Goal: Task Accomplishment & Management: Manage account settings

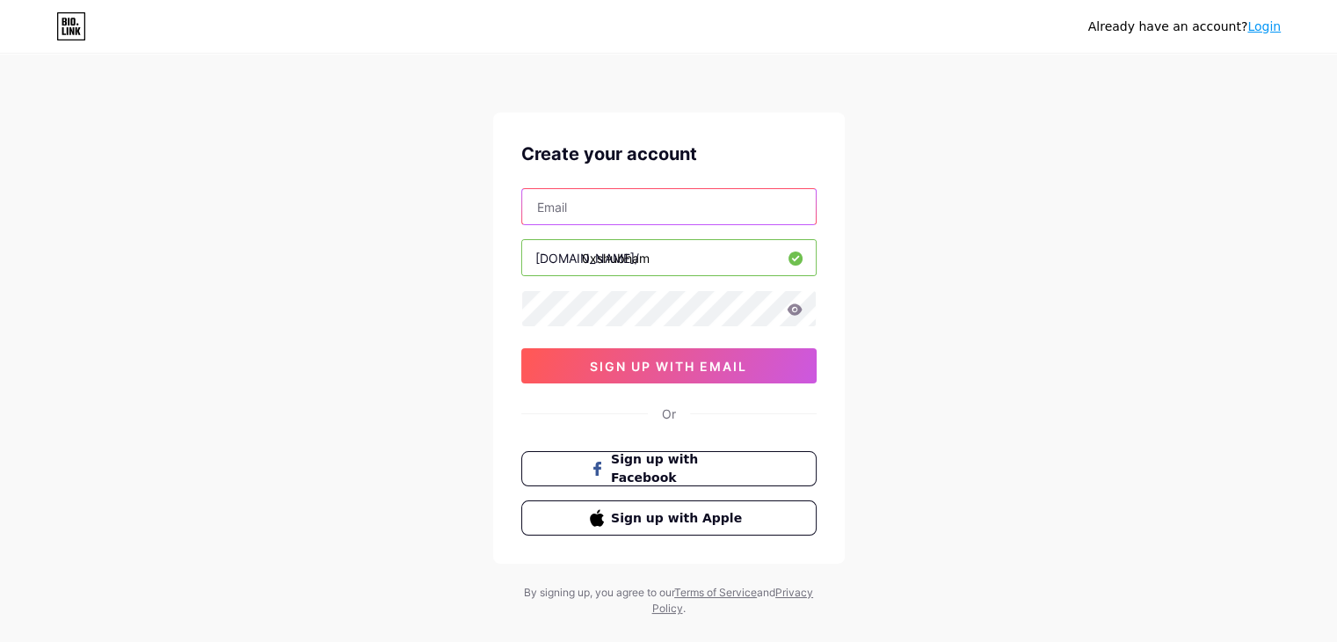
click at [584, 205] on input "text" at bounding box center [669, 206] width 294 height 35
type input "[EMAIL_ADDRESS][DOMAIN_NAME]"
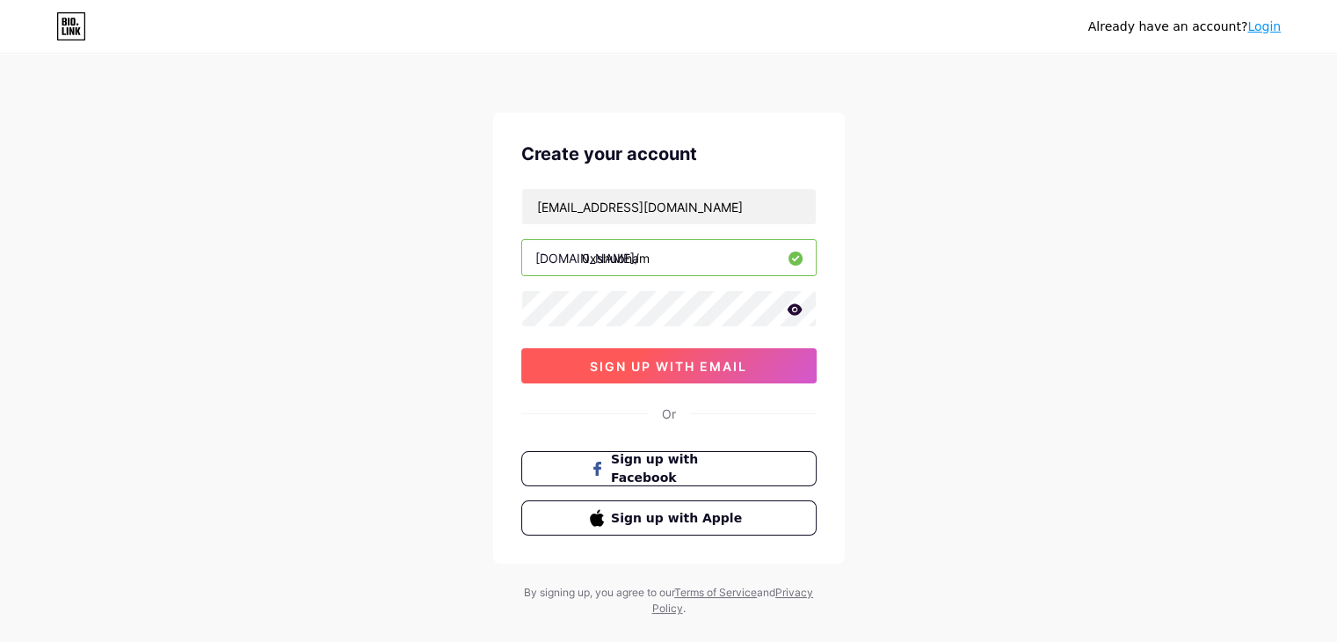
click at [663, 360] on span "sign up with email" at bounding box center [668, 366] width 157 height 15
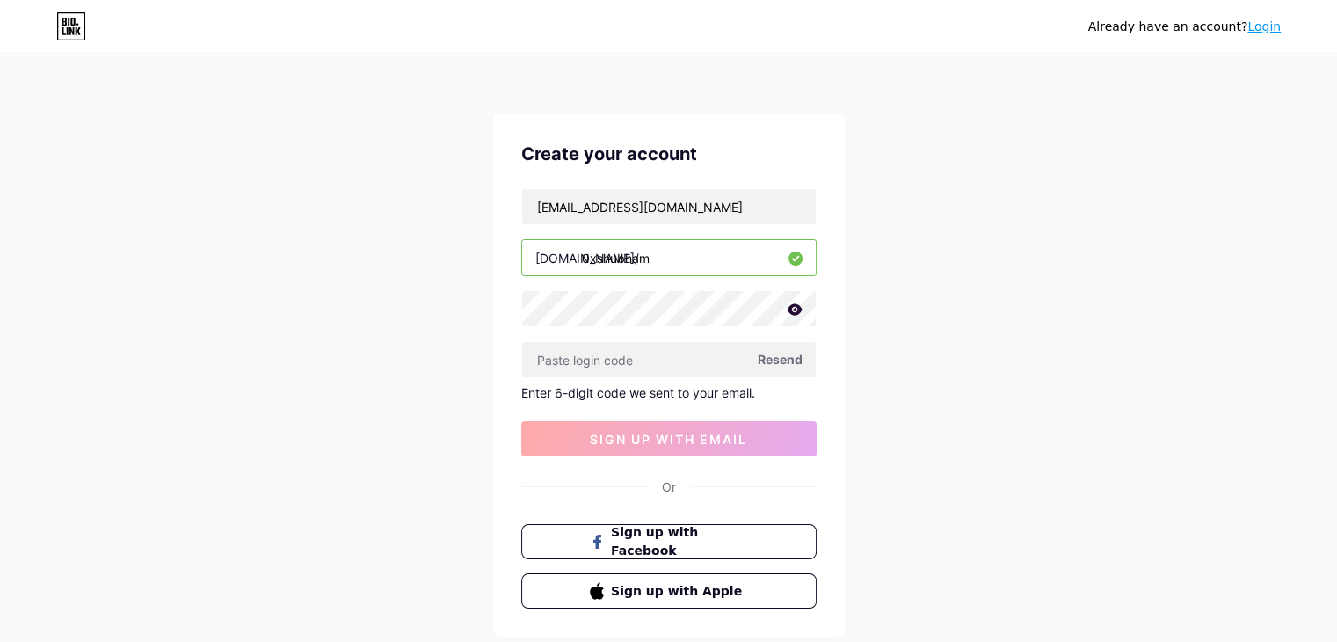
click at [791, 313] on icon at bounding box center [794, 308] width 15 height 11
click at [791, 313] on icon at bounding box center [793, 310] width 15 height 12
click at [946, 349] on div "Already have an account? Login Create your account [EMAIL_ADDRESS][DOMAIN_NAME]…" at bounding box center [668, 372] width 1337 height 745
click at [607, 349] on input "text" at bounding box center [669, 359] width 294 height 35
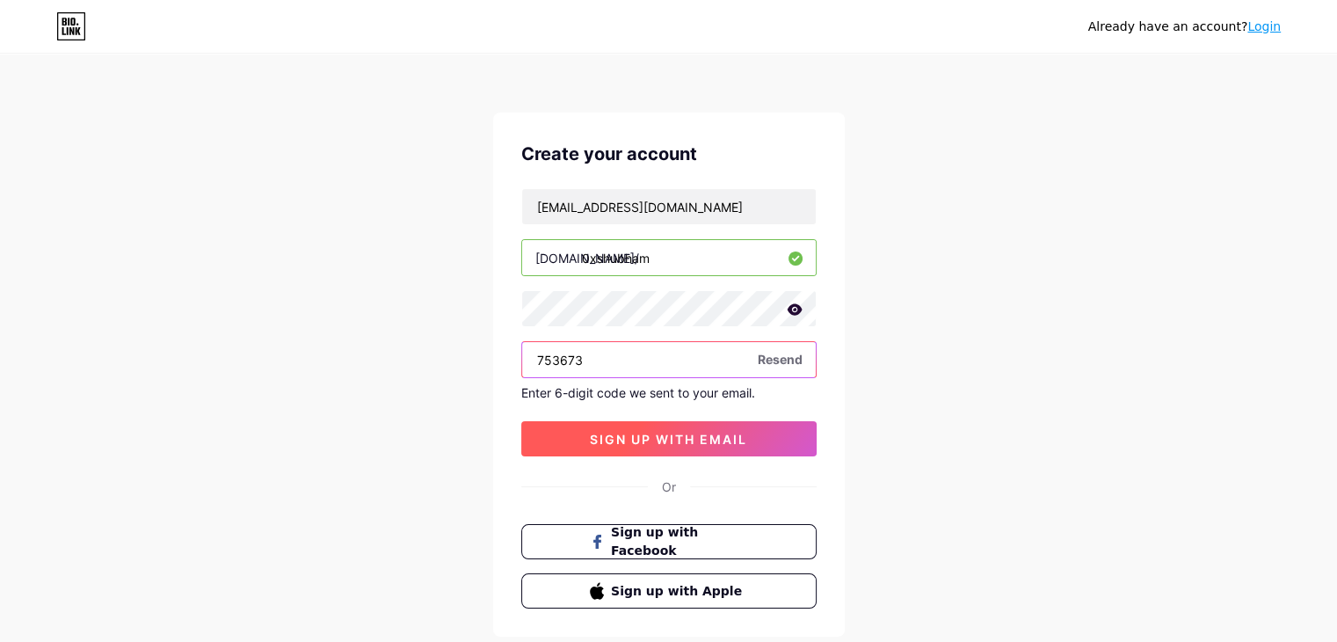
type input "753673"
click at [669, 443] on span "sign up with email" at bounding box center [668, 439] width 157 height 15
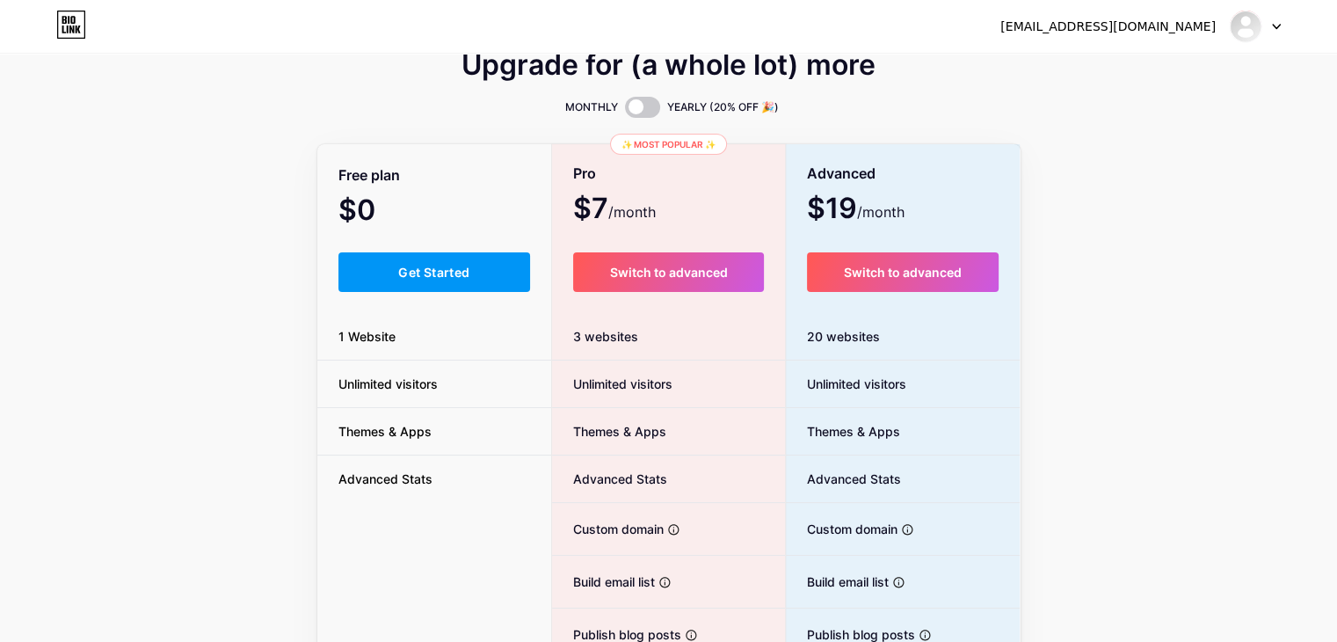
scroll to position [25, 0]
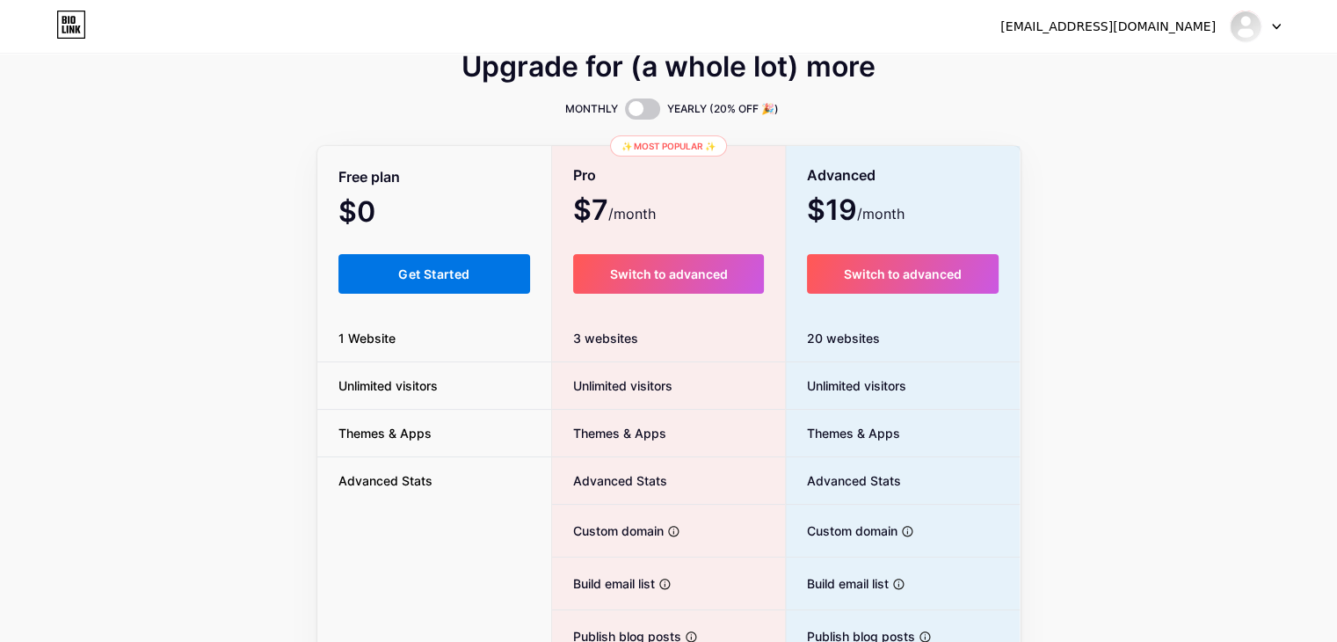
click at [389, 265] on button "Get Started" at bounding box center [434, 274] width 193 height 40
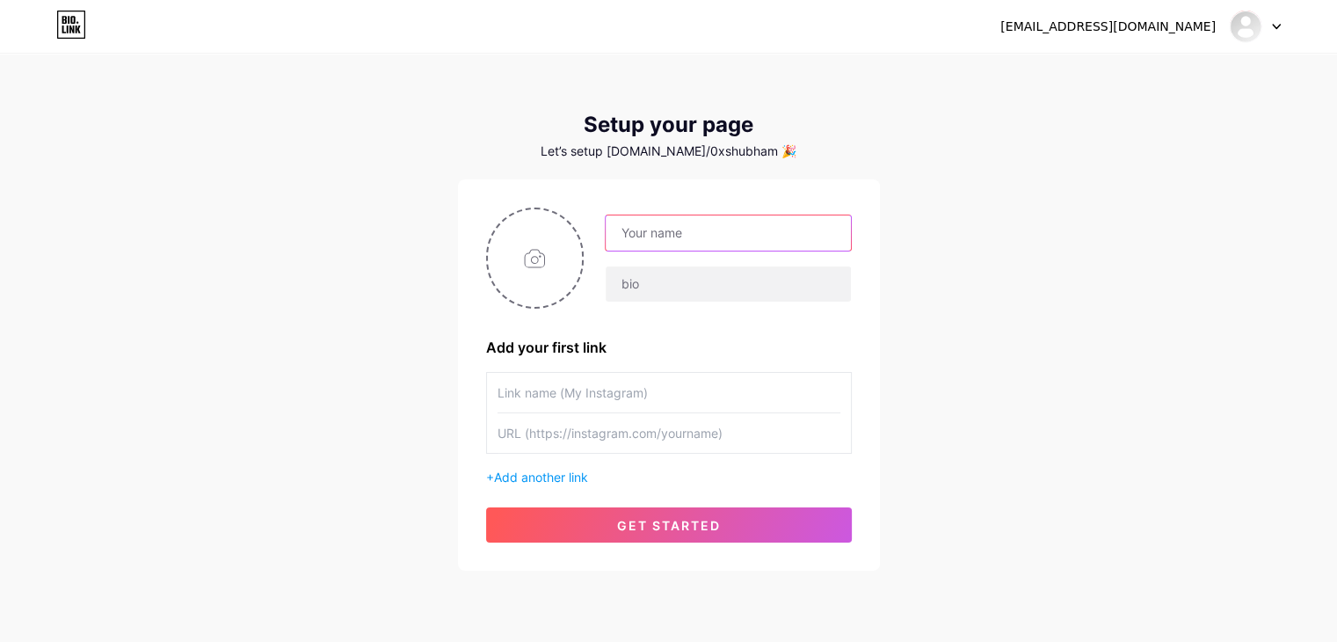
click at [660, 242] on input "text" at bounding box center [728, 232] width 244 height 35
type input "[PERSON_NAME]"
click at [648, 280] on input "text" at bounding box center [728, 283] width 244 height 35
drag, startPoint x: 693, startPoint y: 287, endPoint x: 644, endPoint y: 290, distance: 49.4
click at [644, 290] on input "Hey There" at bounding box center [728, 283] width 244 height 35
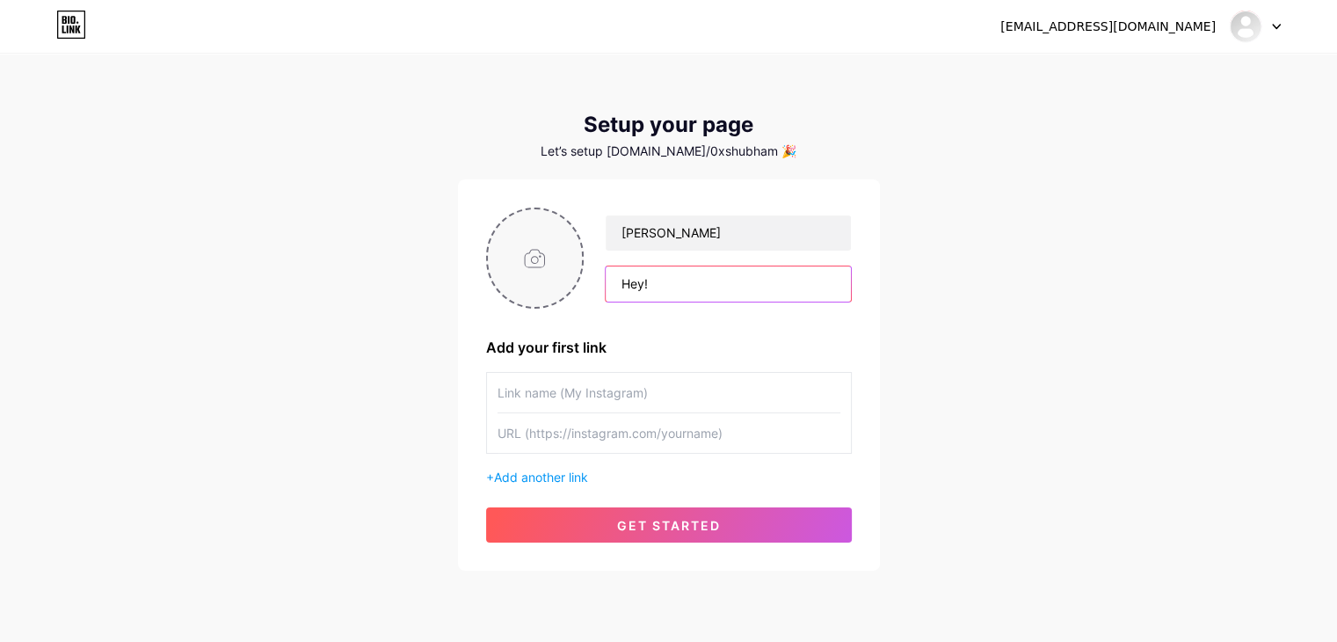
type input "Hey!"
click at [520, 261] on input "file" at bounding box center [535, 258] width 95 height 98
type input "C:\fakepath\Videoshot_20250812_152123.jpg"
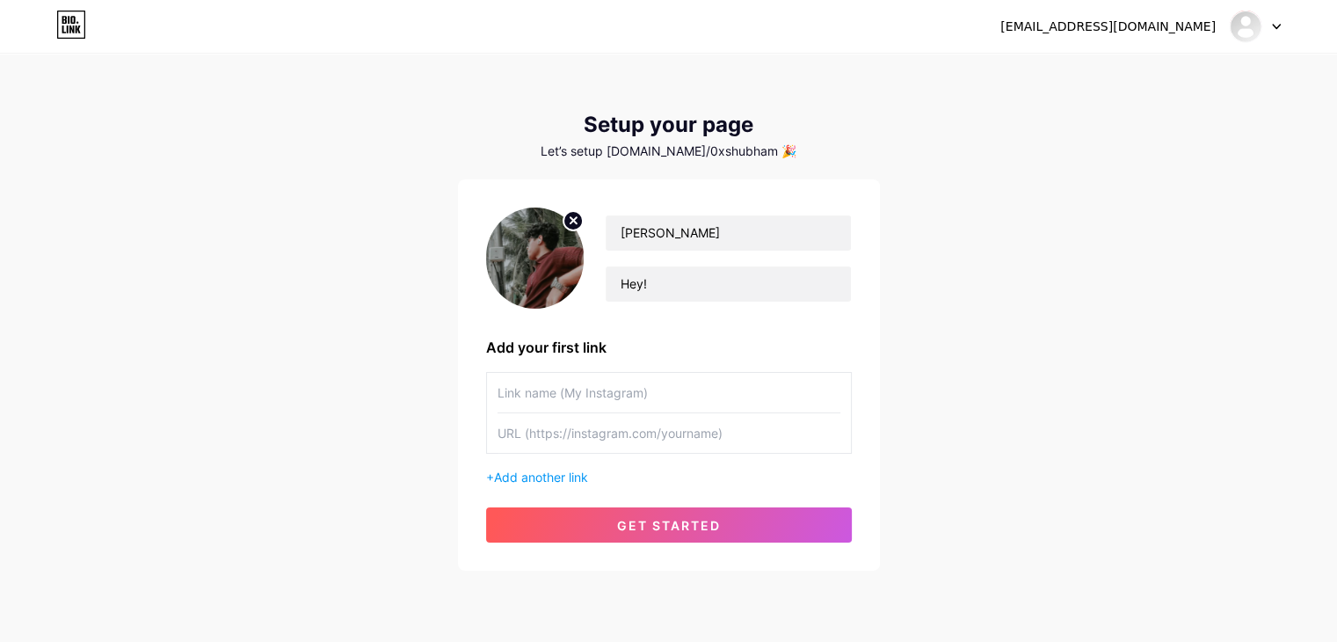
click at [601, 398] on input "text" at bounding box center [669, 393] width 343 height 40
type input "Instagram"
click at [564, 436] on input "text" at bounding box center [669, 433] width 343 height 40
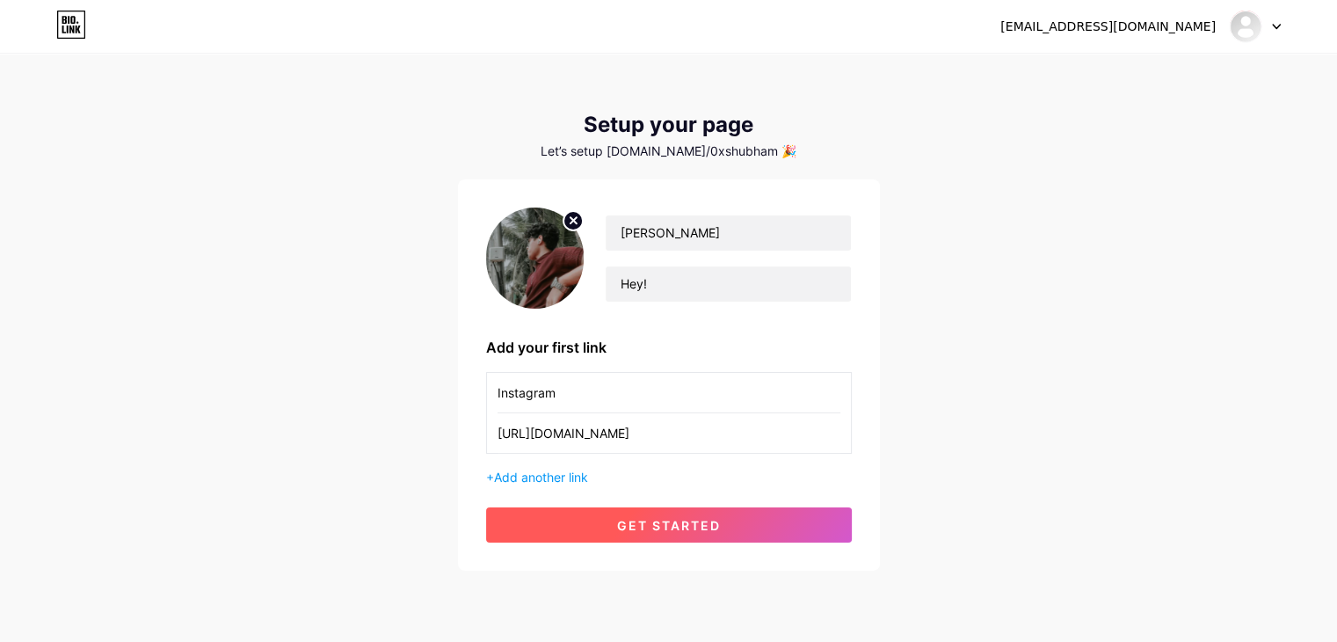
type input "[URL][DOMAIN_NAME]"
click at [645, 525] on span "get started" at bounding box center [669, 525] width 104 height 15
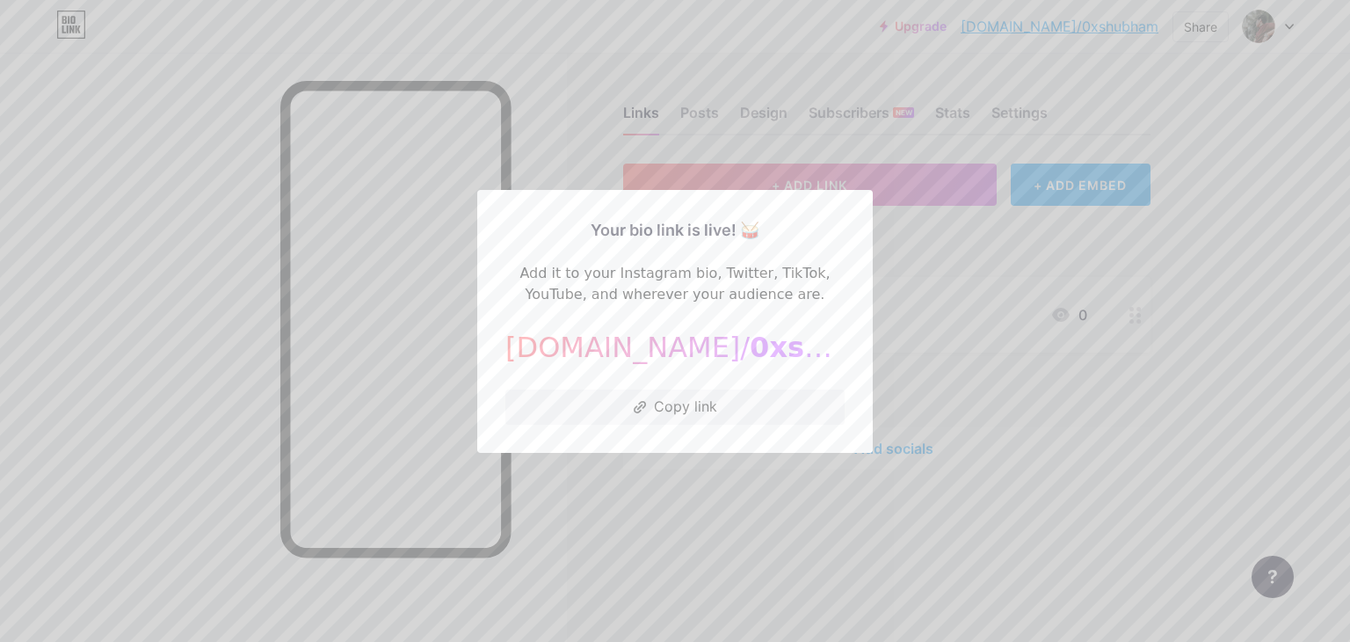
click at [1063, 280] on div at bounding box center [675, 321] width 1350 height 642
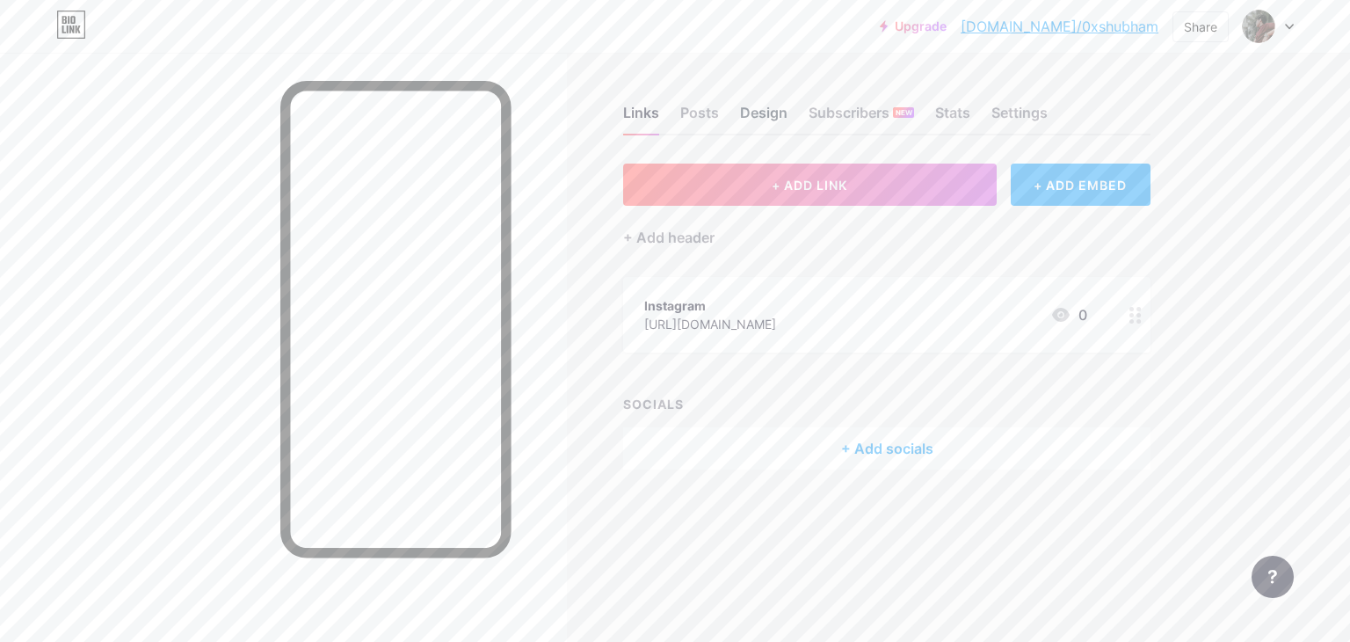
click at [771, 118] on div "Design" at bounding box center [763, 118] width 47 height 32
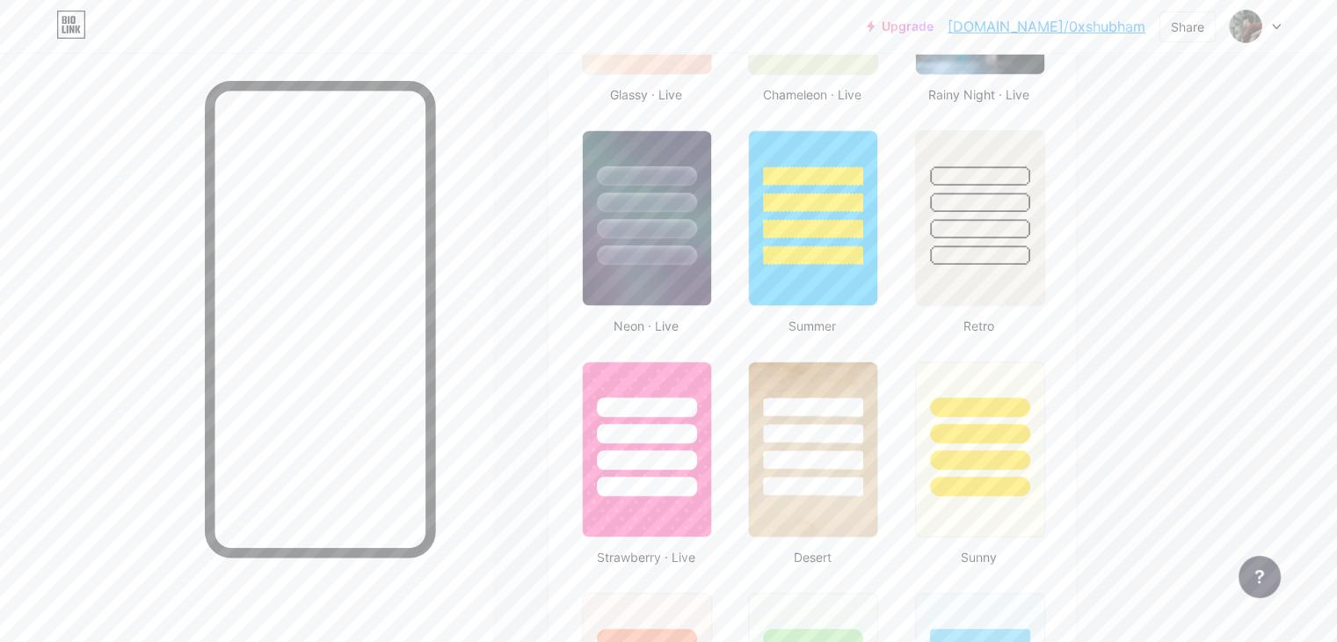
scroll to position [1109, 0]
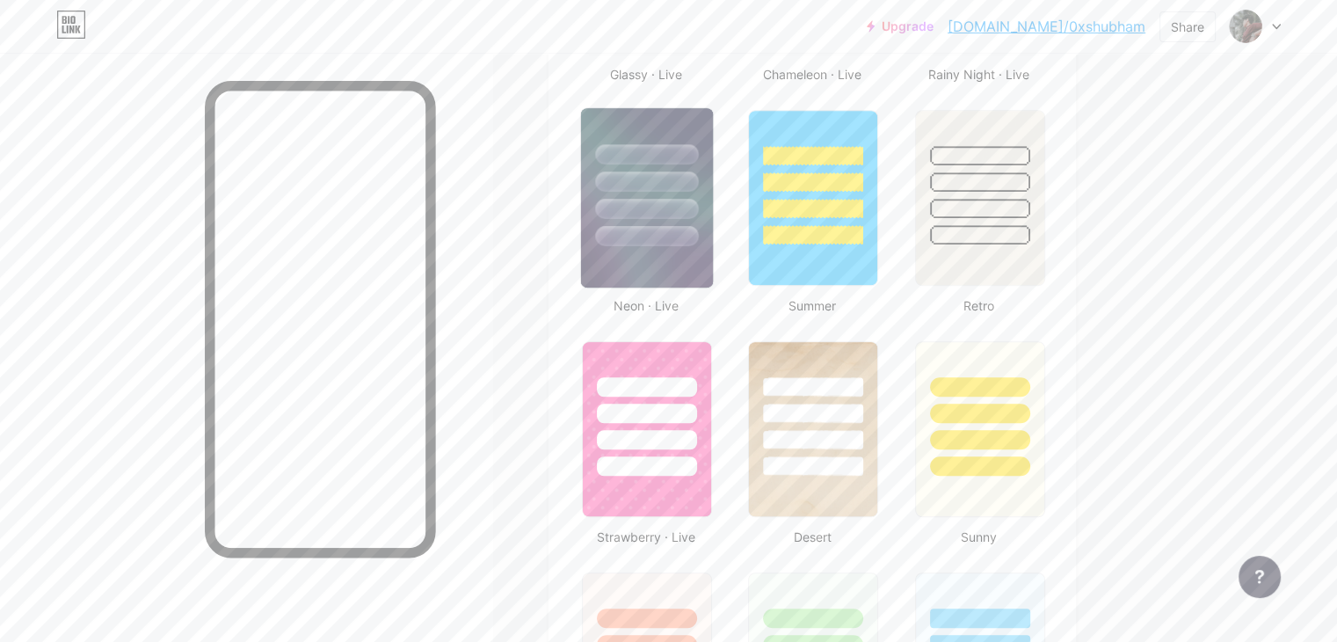
click at [698, 238] on div at bounding box center [646, 236] width 103 height 20
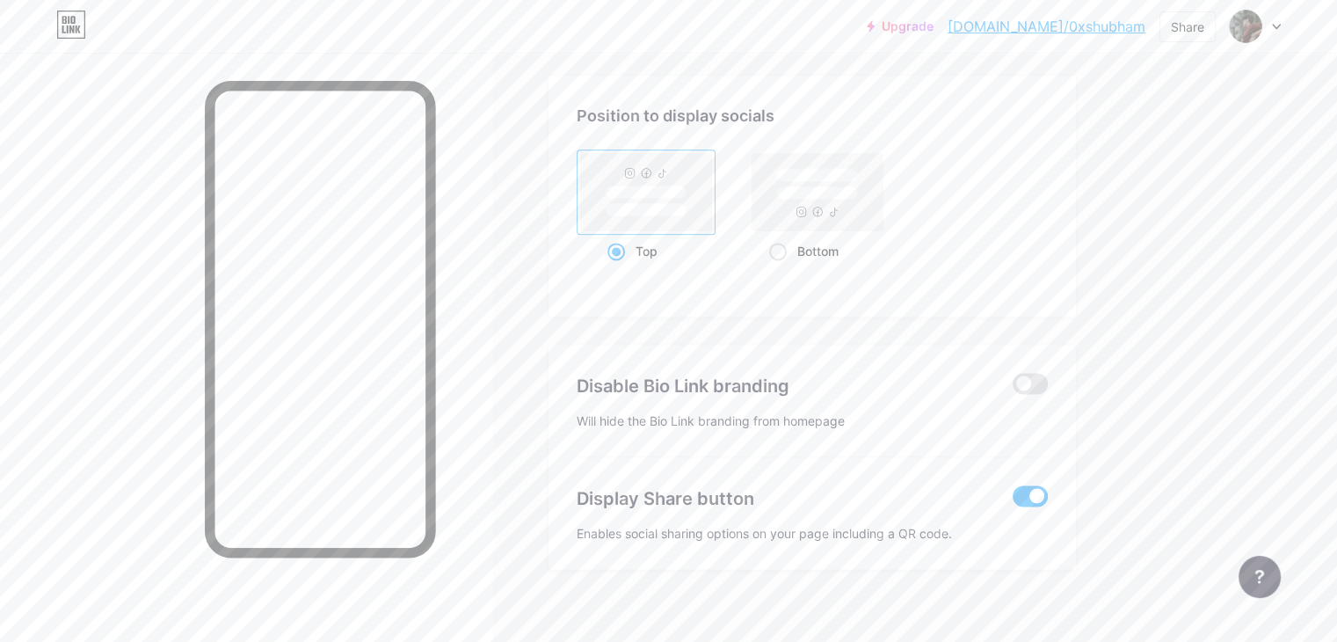
scroll to position [2338, 0]
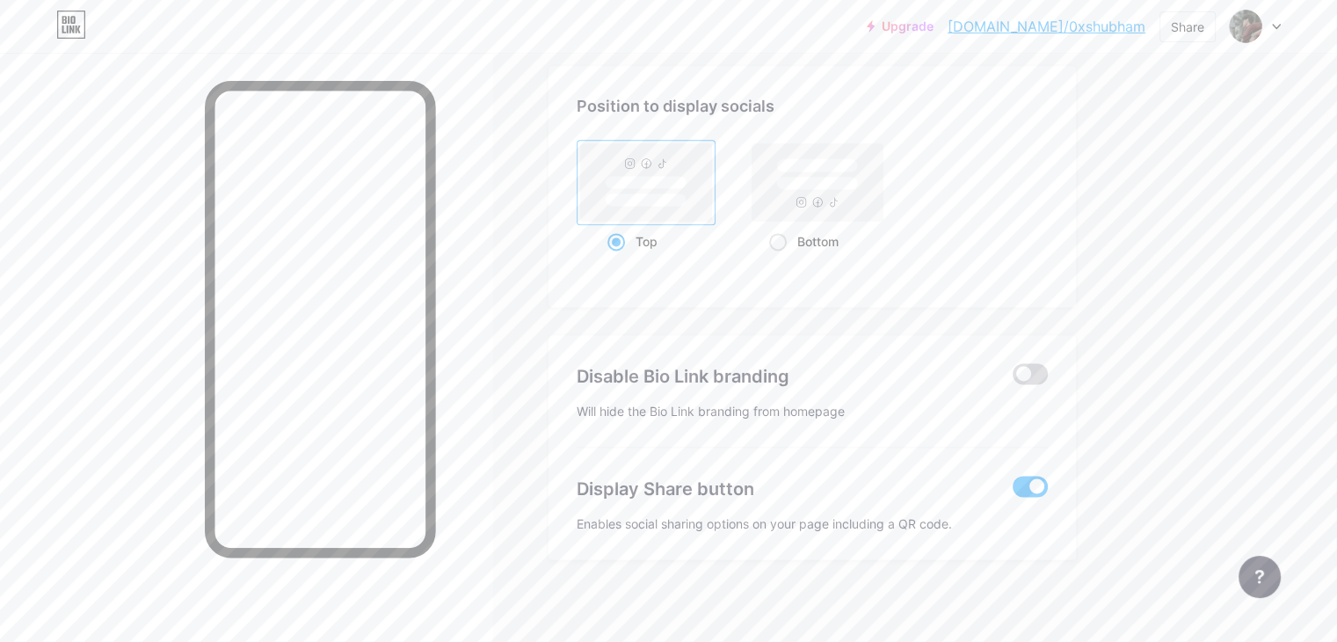
click at [1048, 376] on span at bounding box center [1030, 373] width 35 height 21
click at [1013, 378] on input "checkbox" at bounding box center [1013, 378] width 0 height 0
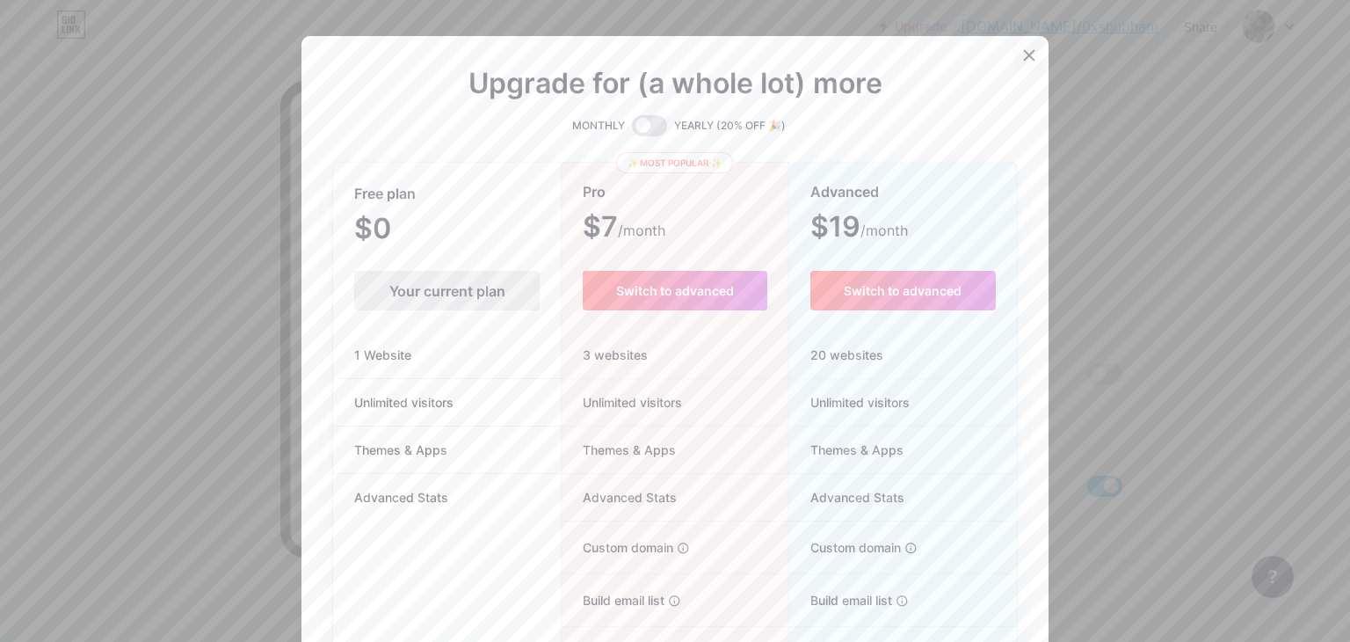
click at [1014, 57] on div at bounding box center [1030, 56] width 32 height 32
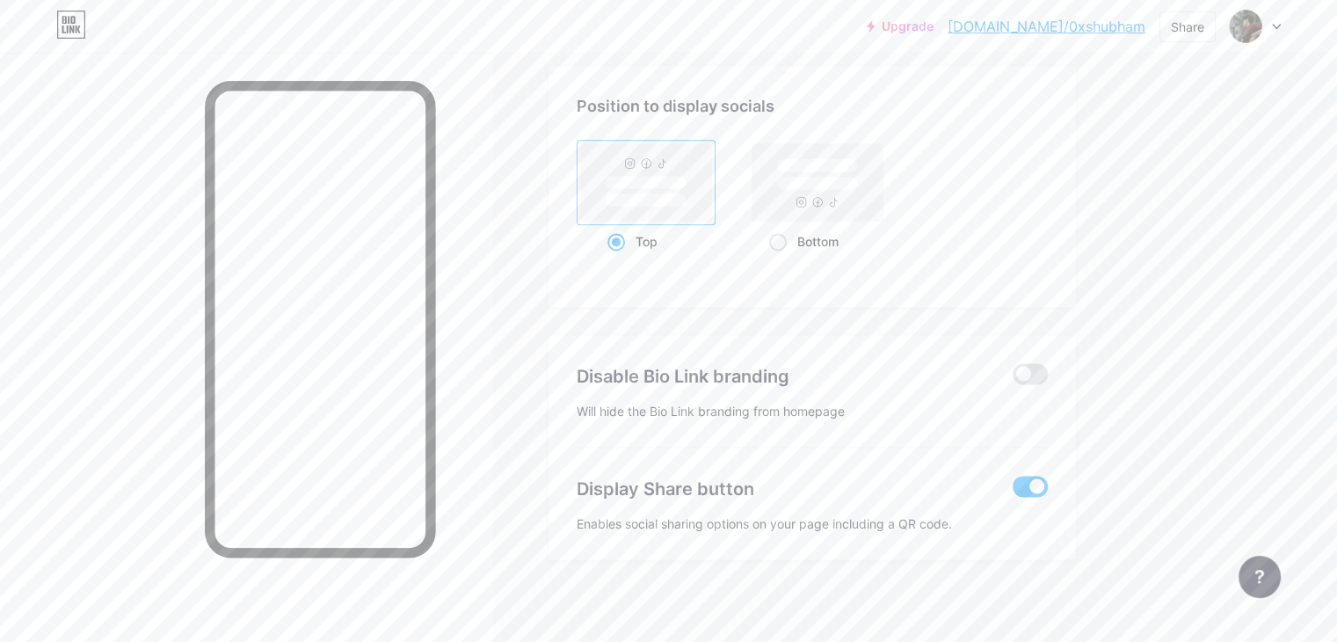
click at [1048, 461] on div "Display Share button Enables social sharing options on your page including a QR…" at bounding box center [812, 489] width 471 height 84
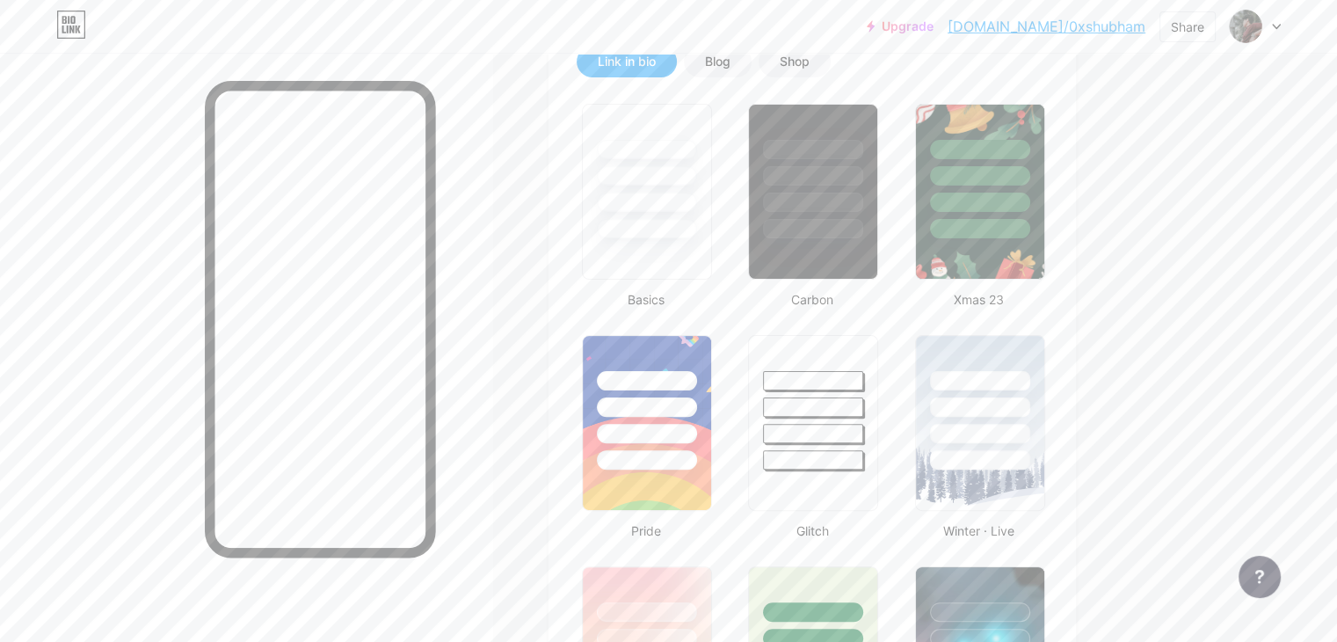
scroll to position [411, 0]
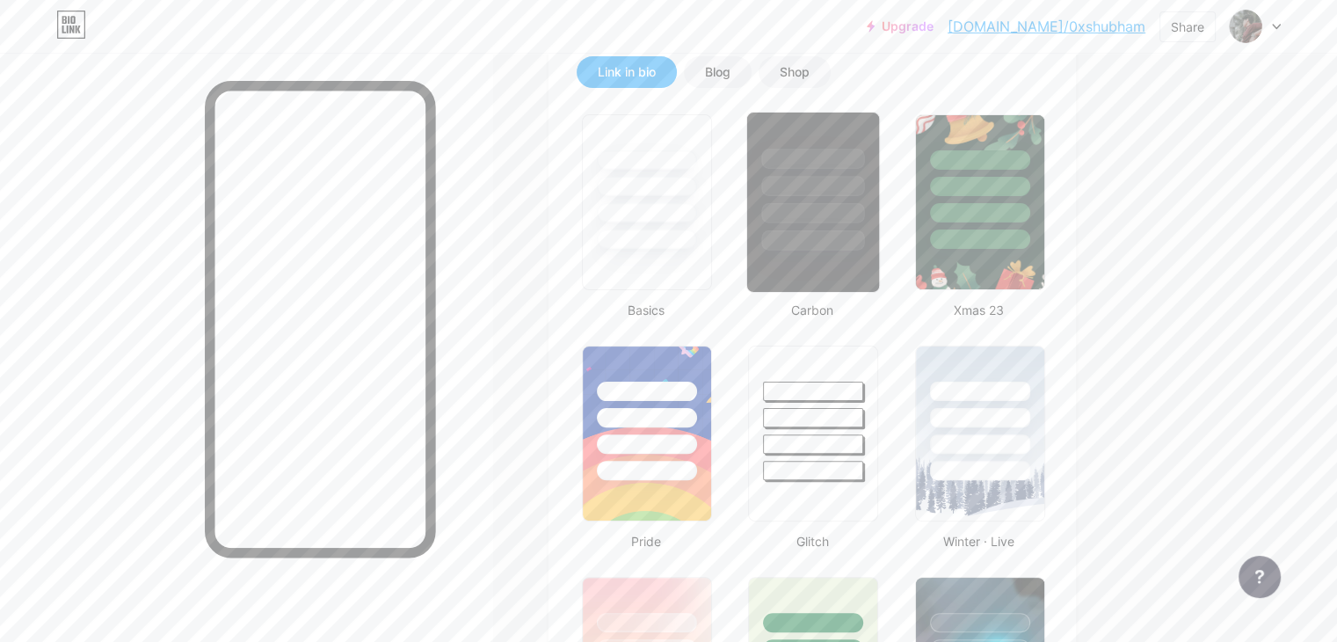
click at [865, 232] on div at bounding box center [813, 240] width 103 height 20
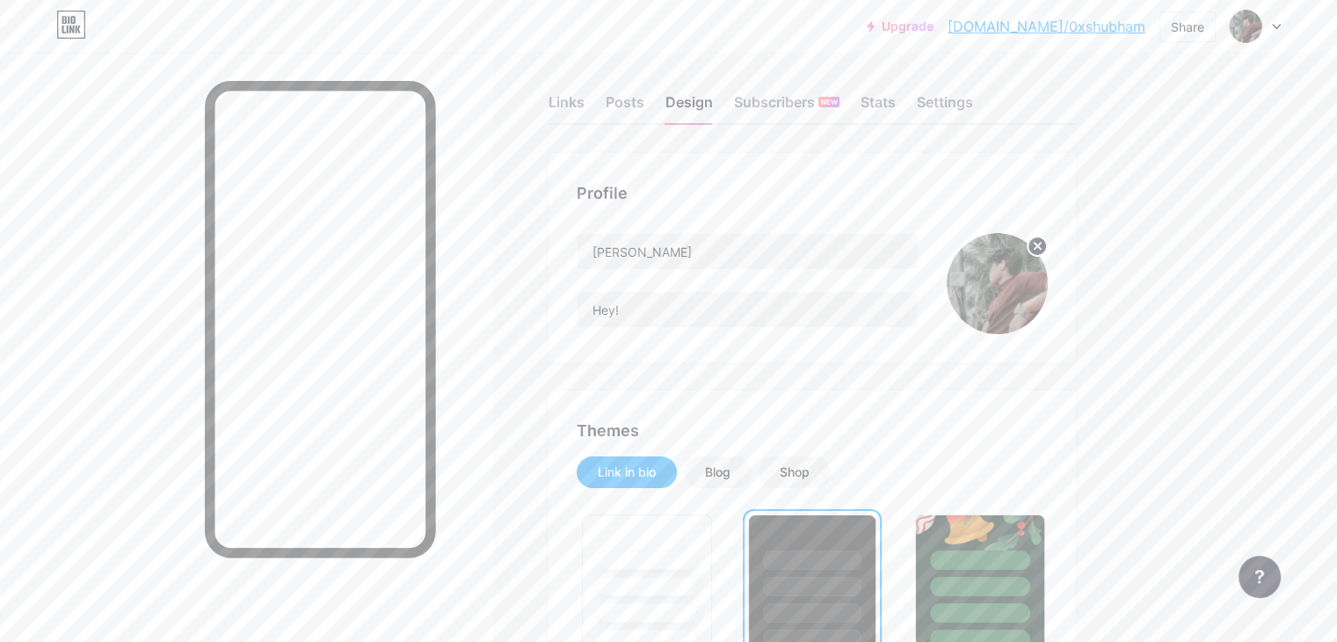
scroll to position [7, 0]
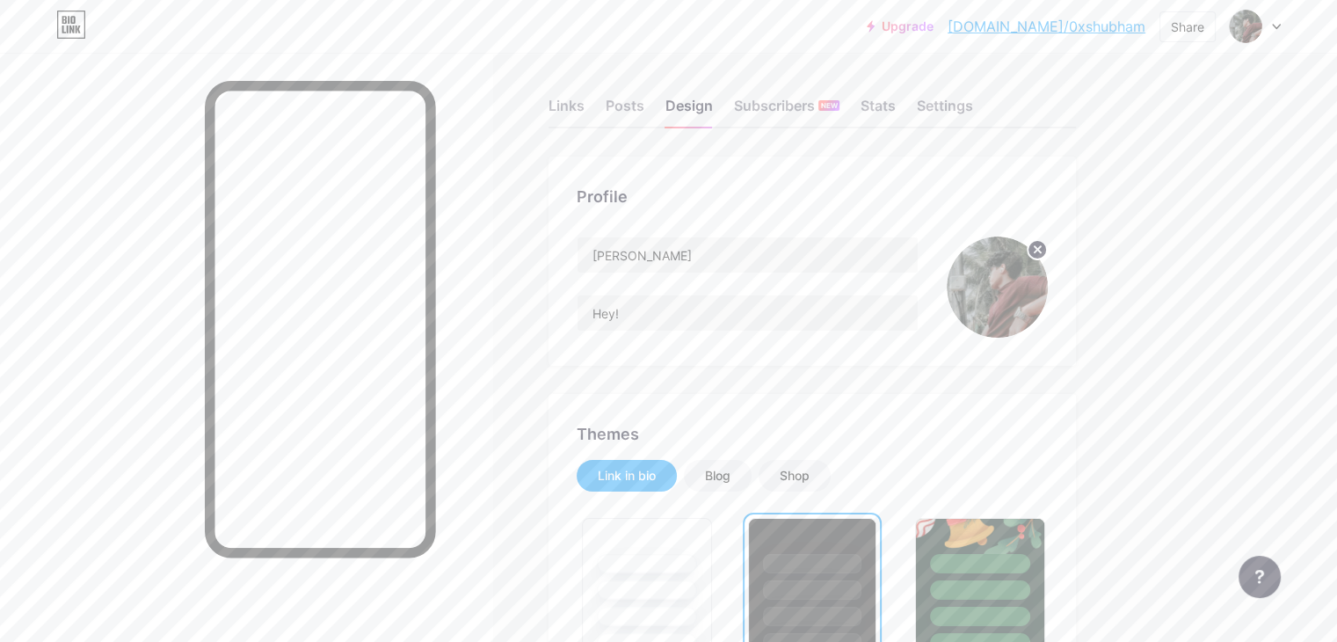
click at [1048, 301] on img at bounding box center [997, 286] width 101 height 101
click at [1047, 243] on circle at bounding box center [1037, 249] width 19 height 19
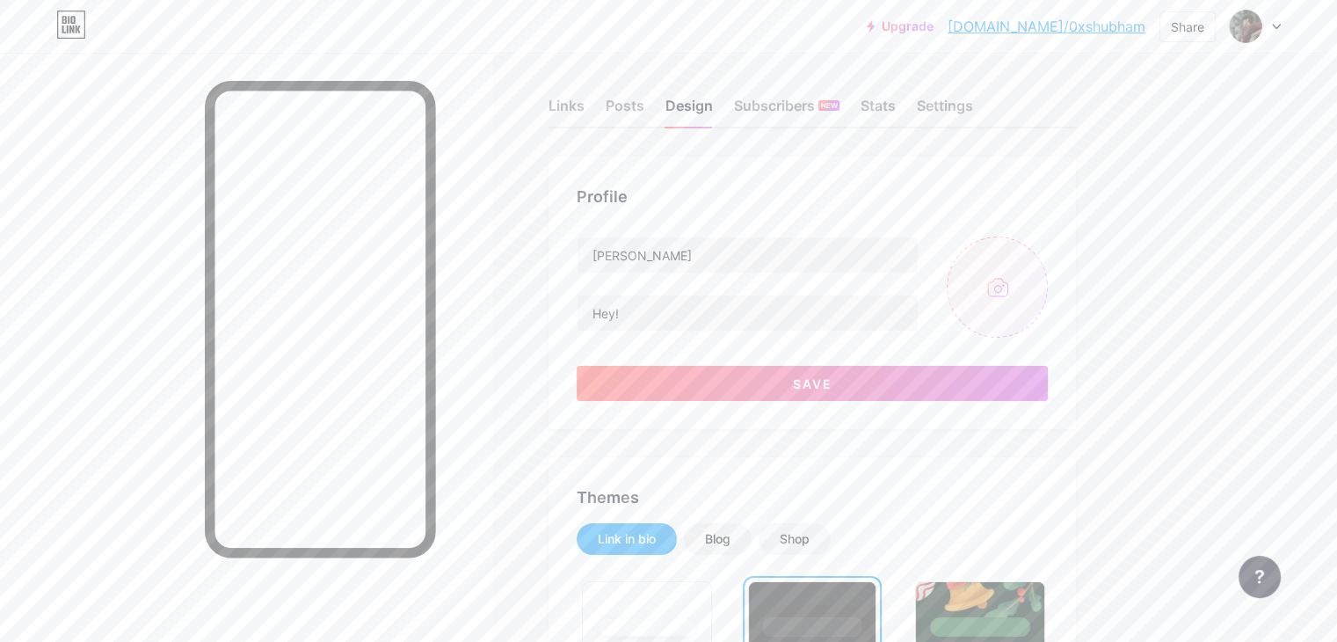
click at [1048, 317] on input "file" at bounding box center [997, 286] width 101 height 101
type input "C:\fakepath\IMG_20250812_112109.jpg"
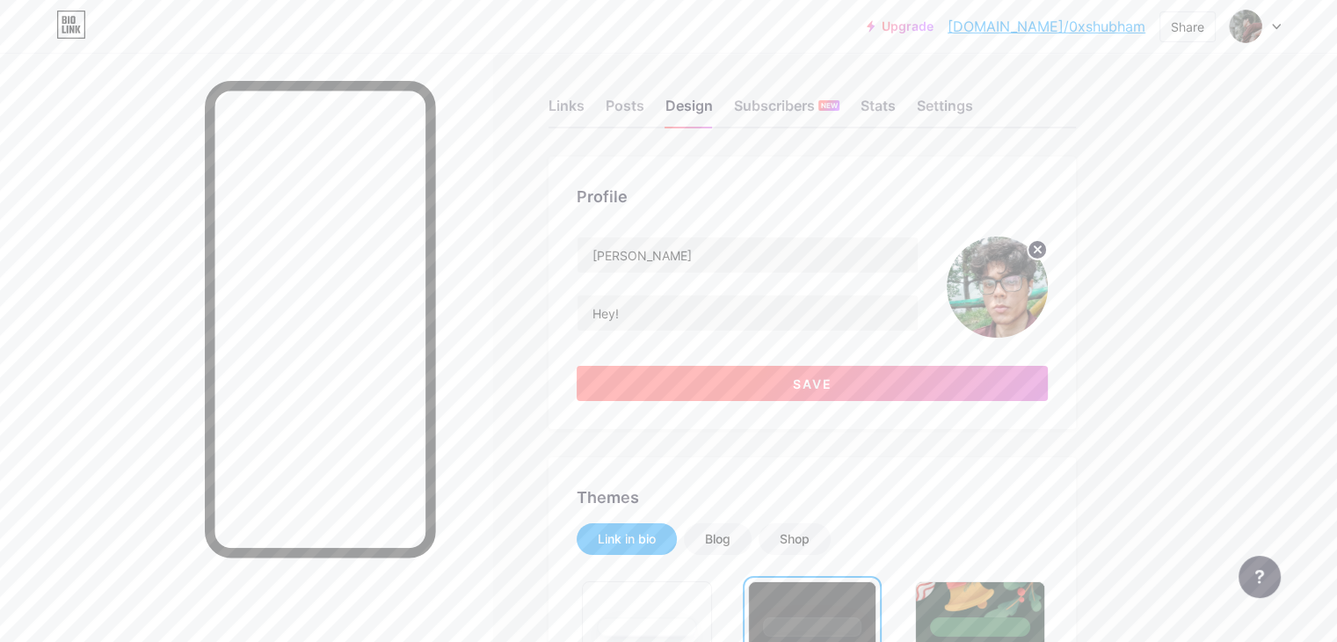
click at [908, 386] on button "Save" at bounding box center [812, 383] width 471 height 35
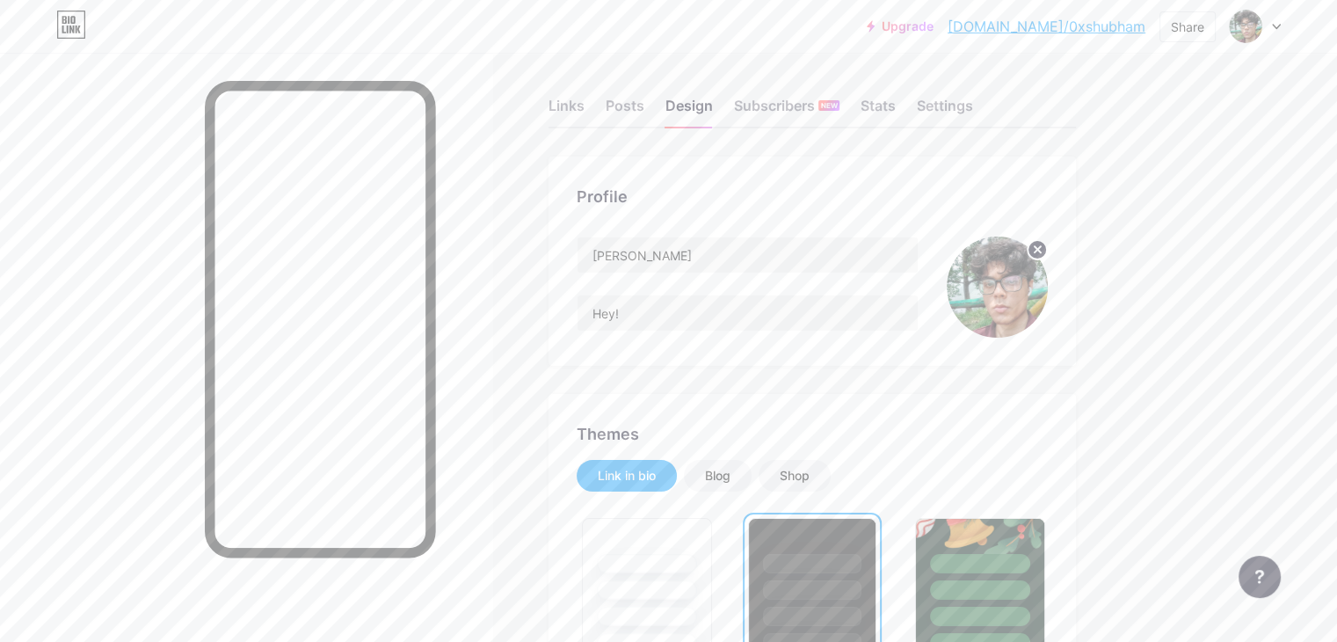
click at [1047, 245] on circle at bounding box center [1037, 249] width 19 height 19
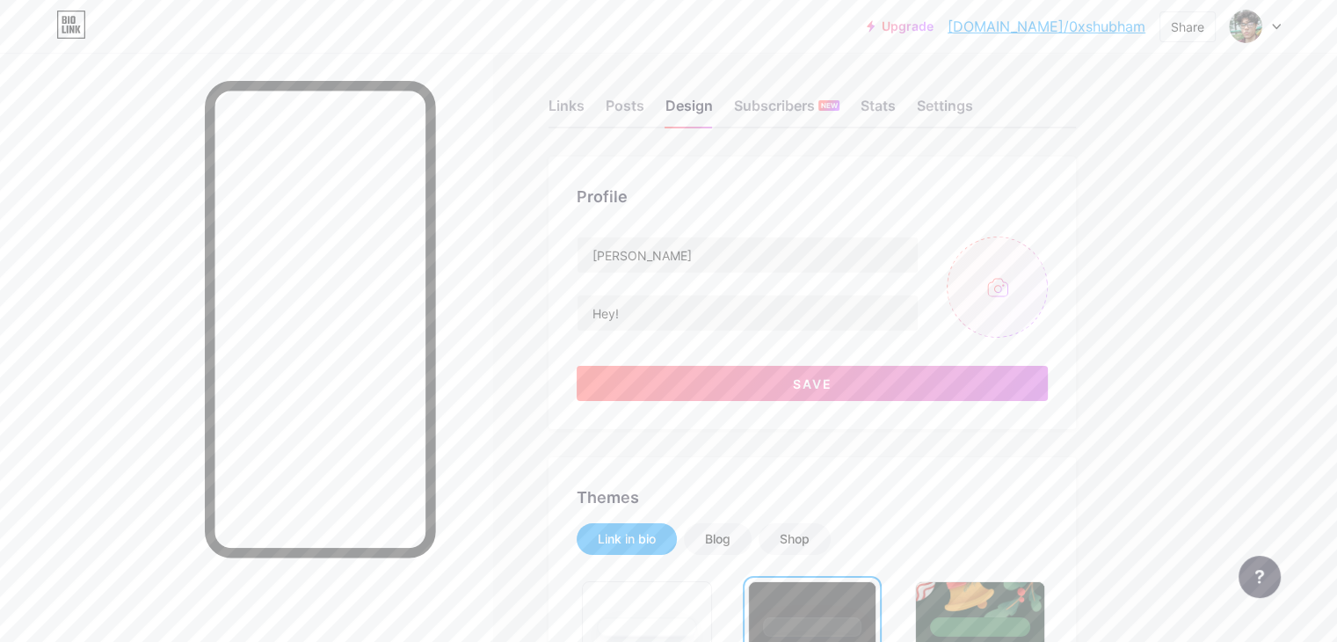
type input "C:\fakepath\asher_pfp.jpg"
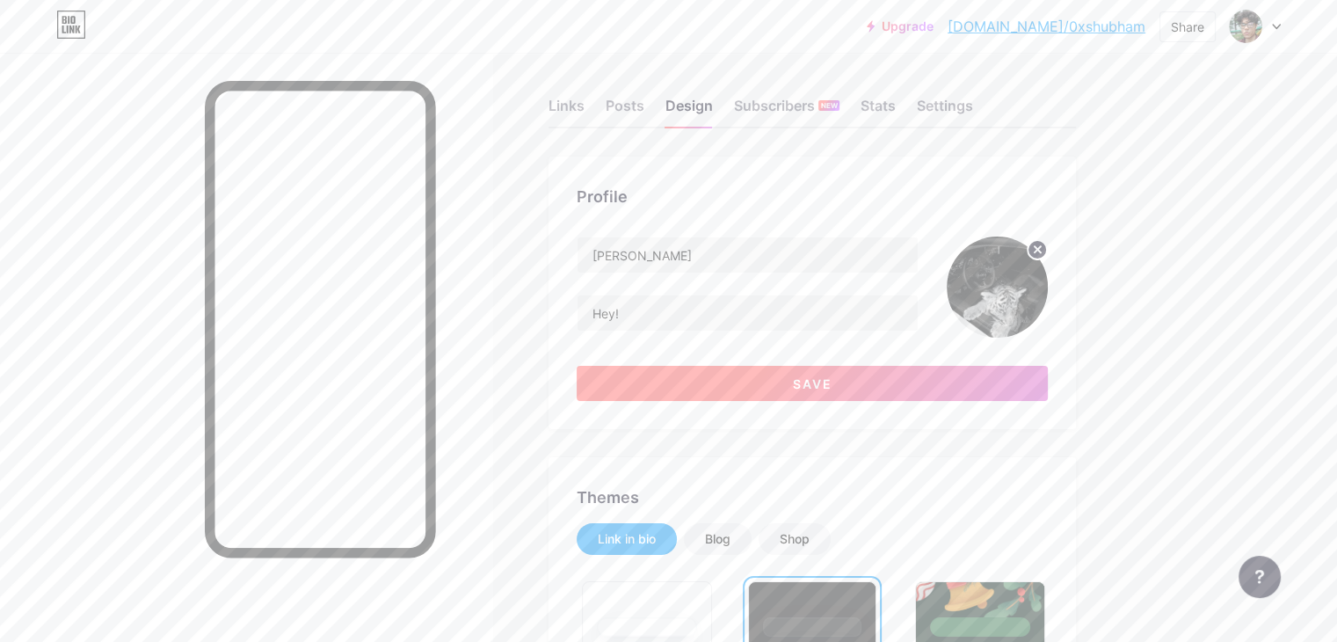
click at [831, 389] on button "Save" at bounding box center [812, 383] width 471 height 35
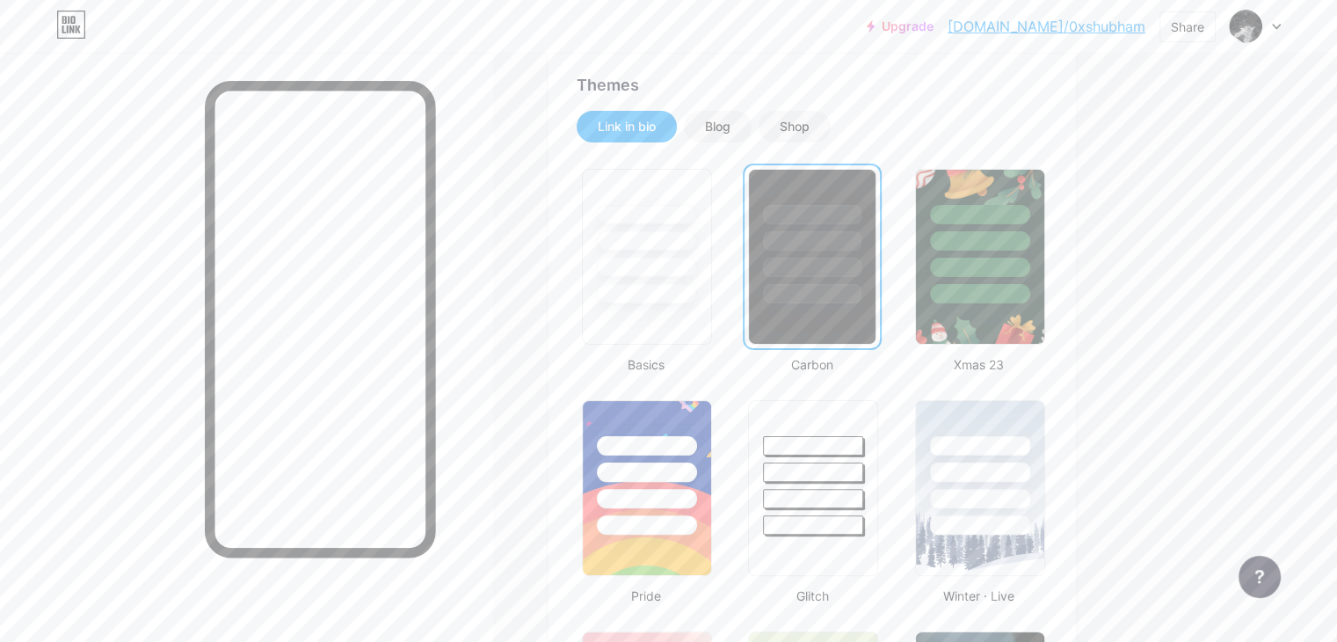
scroll to position [360, 0]
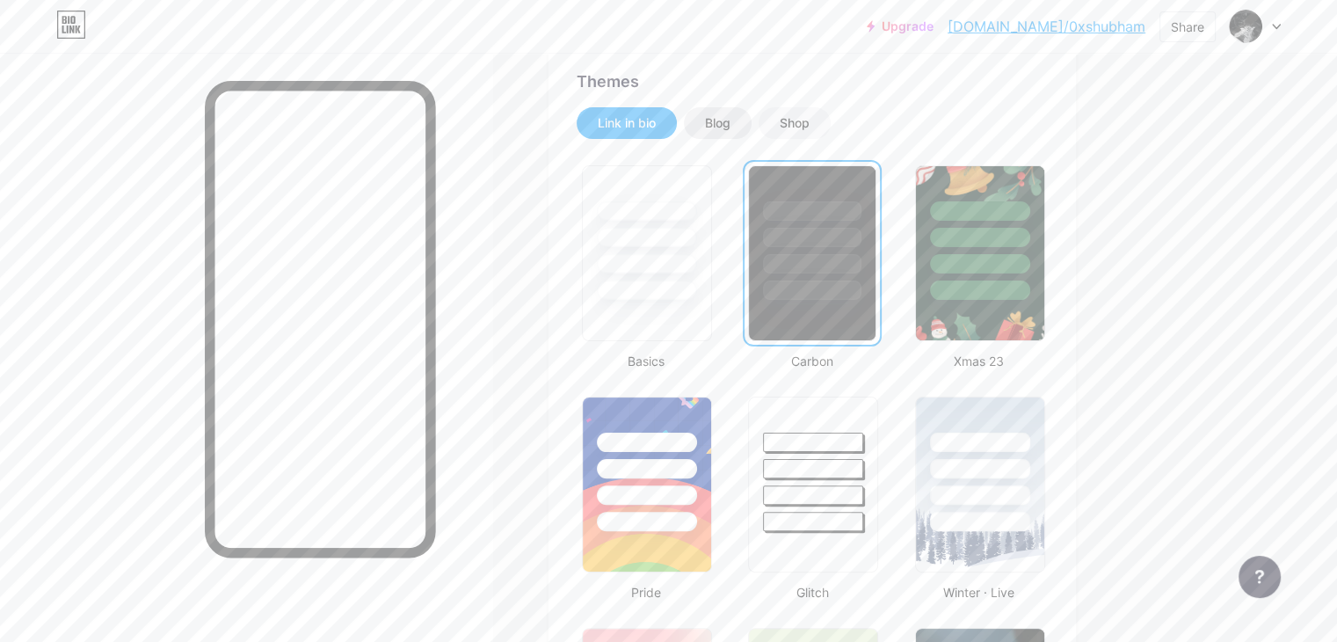
click at [731, 115] on div "Blog" at bounding box center [717, 123] width 25 height 18
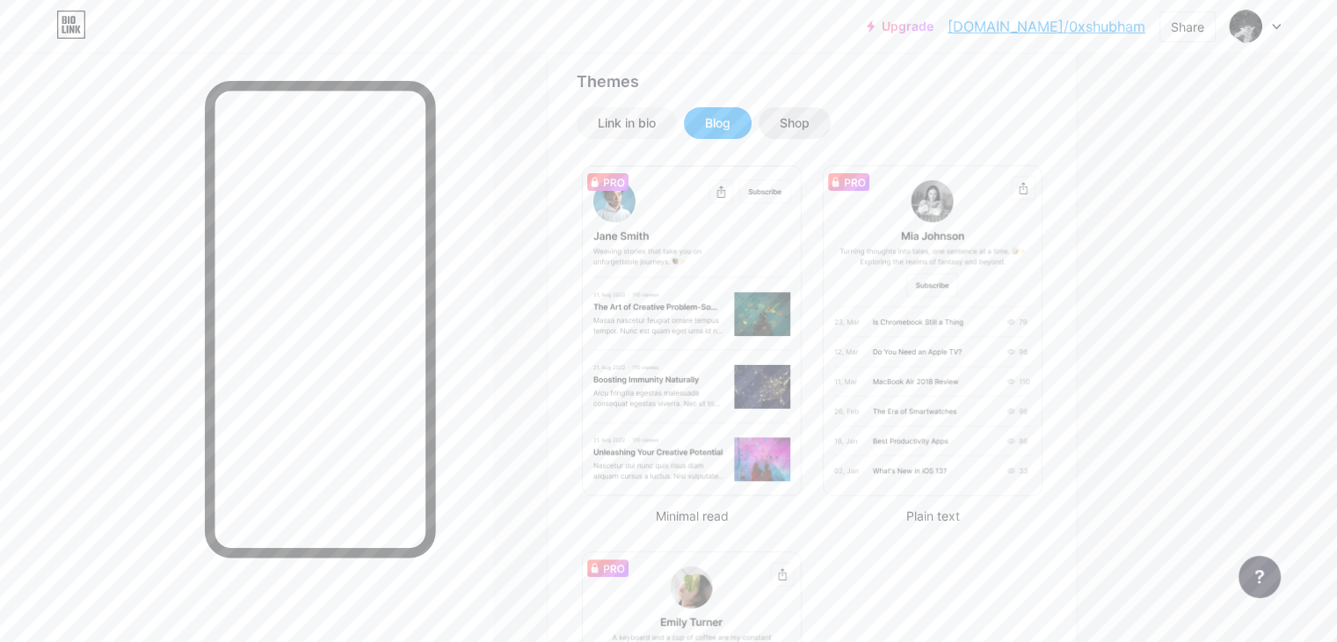
click at [810, 120] on div "Shop" at bounding box center [795, 123] width 30 height 18
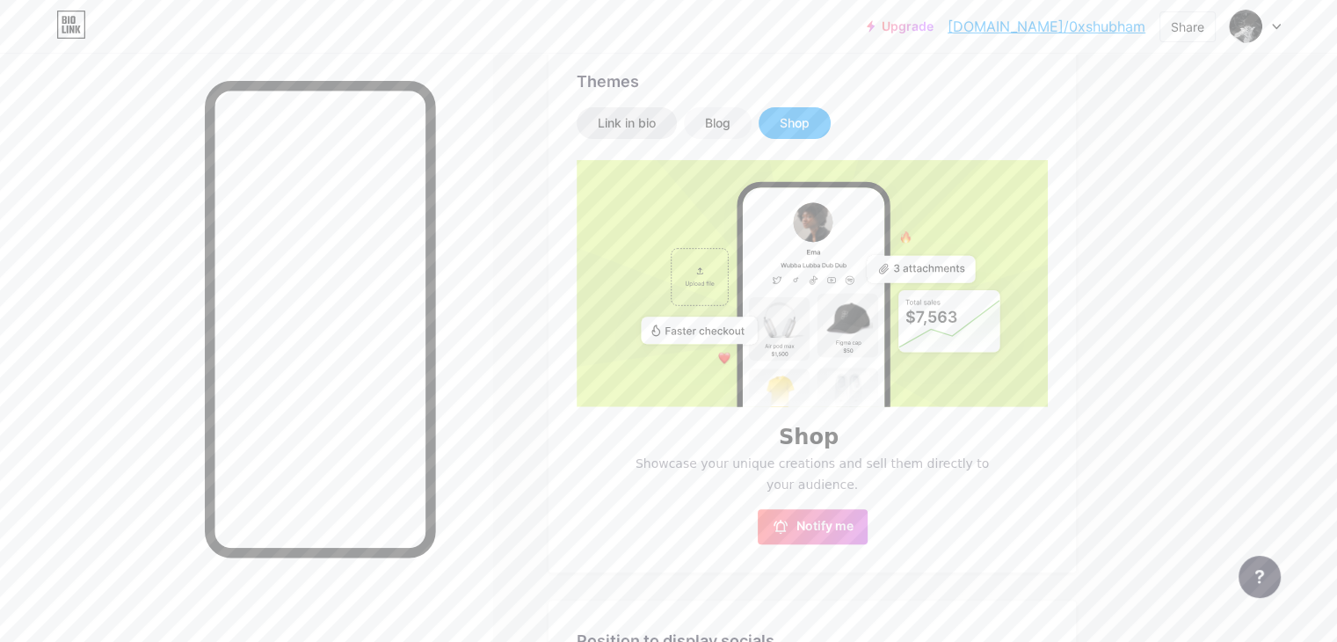
click at [656, 120] on div "Link in bio" at bounding box center [627, 123] width 58 height 18
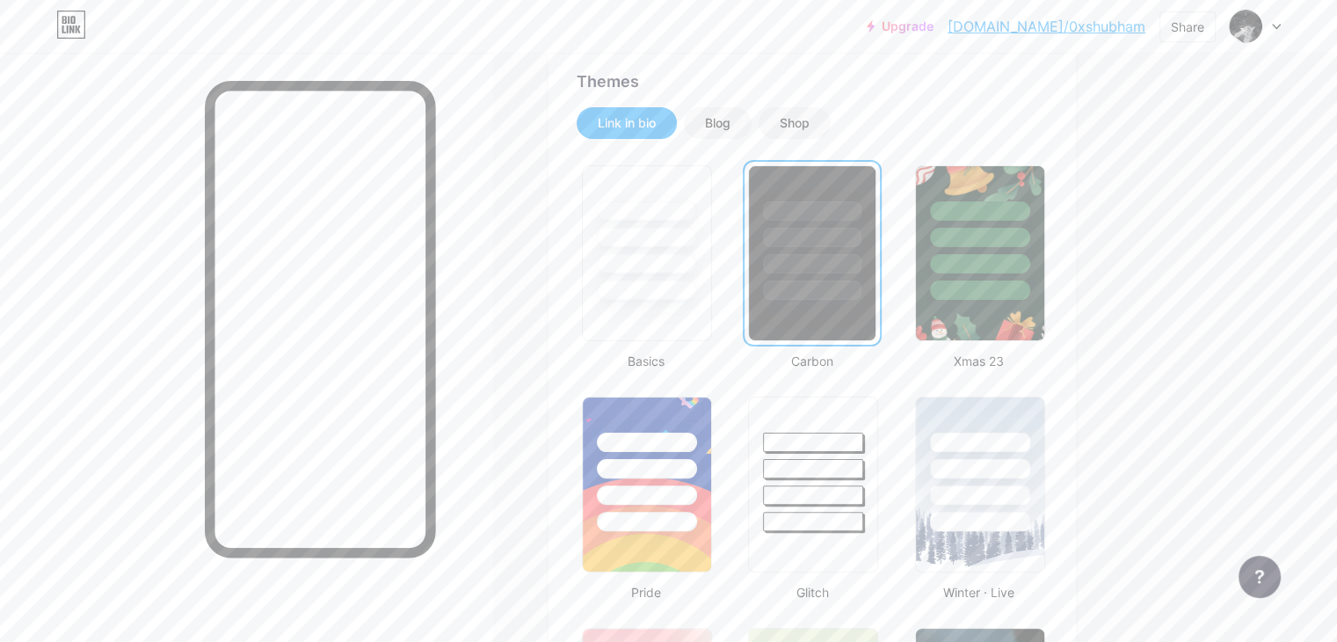
scroll to position [459, 0]
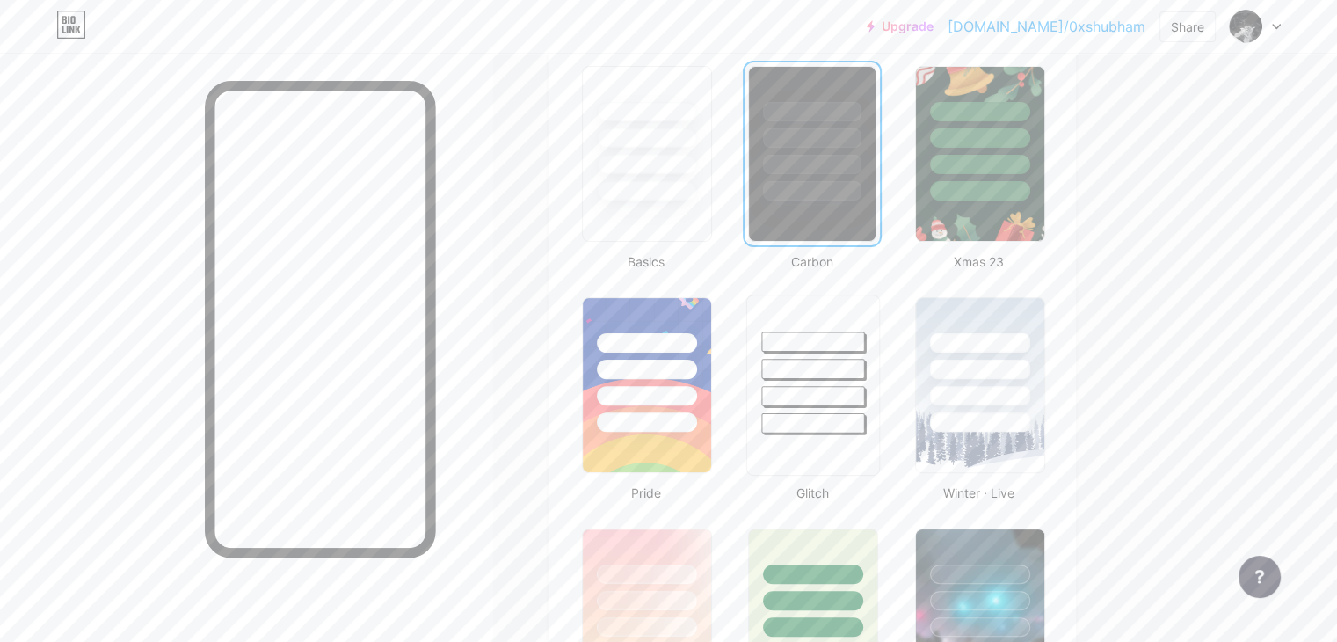
click at [865, 342] on div at bounding box center [813, 341] width 103 height 20
click at [1045, 409] on div at bounding box center [979, 364] width 132 height 138
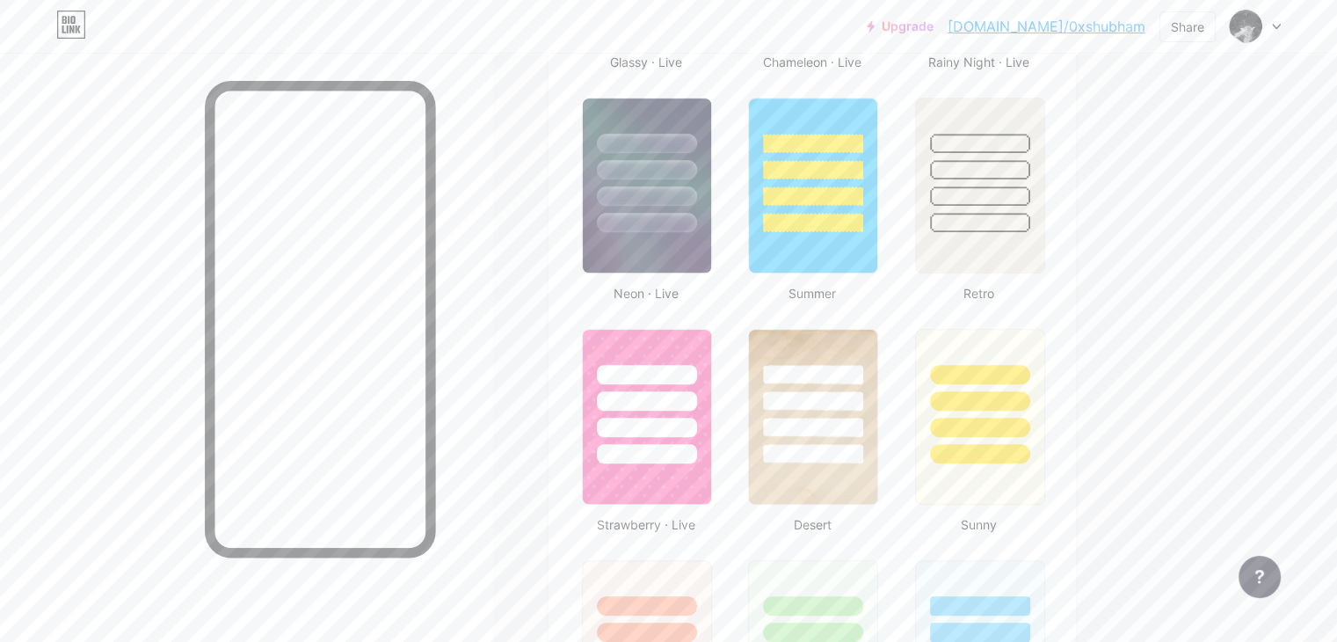
scroll to position [1128, 0]
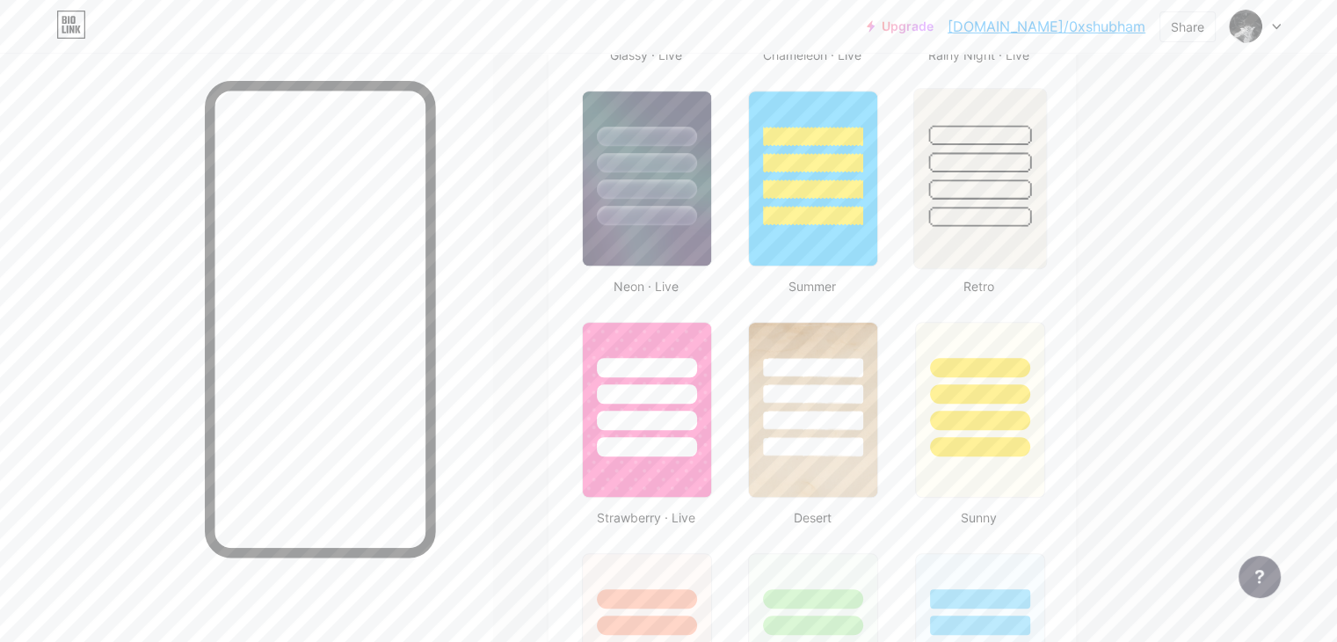
click at [1031, 182] on div at bounding box center [979, 189] width 103 height 20
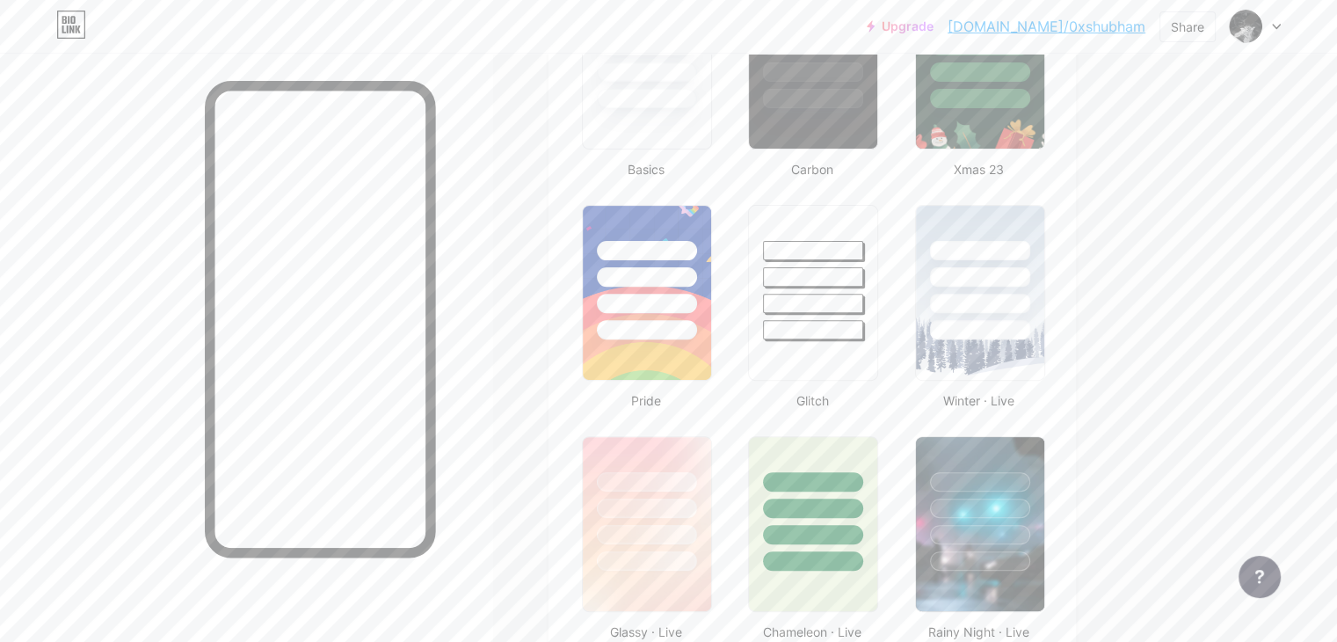
scroll to position [447, 0]
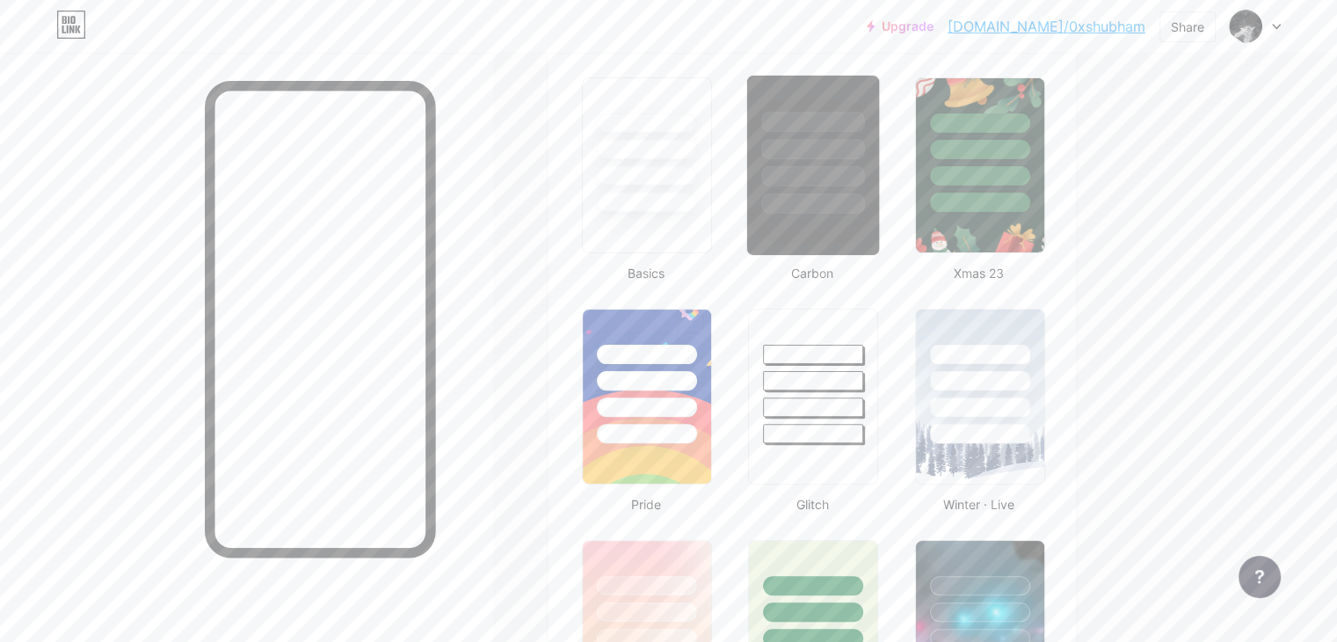
click at [880, 215] on div at bounding box center [813, 165] width 134 height 181
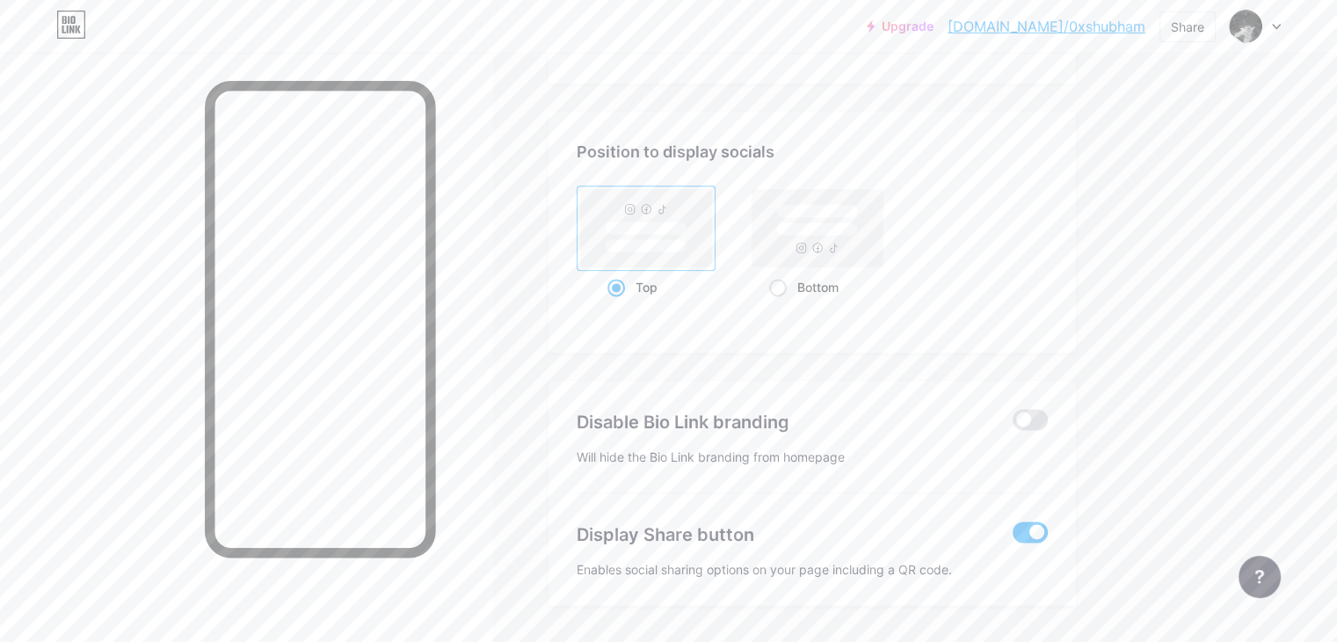
scroll to position [2338, 0]
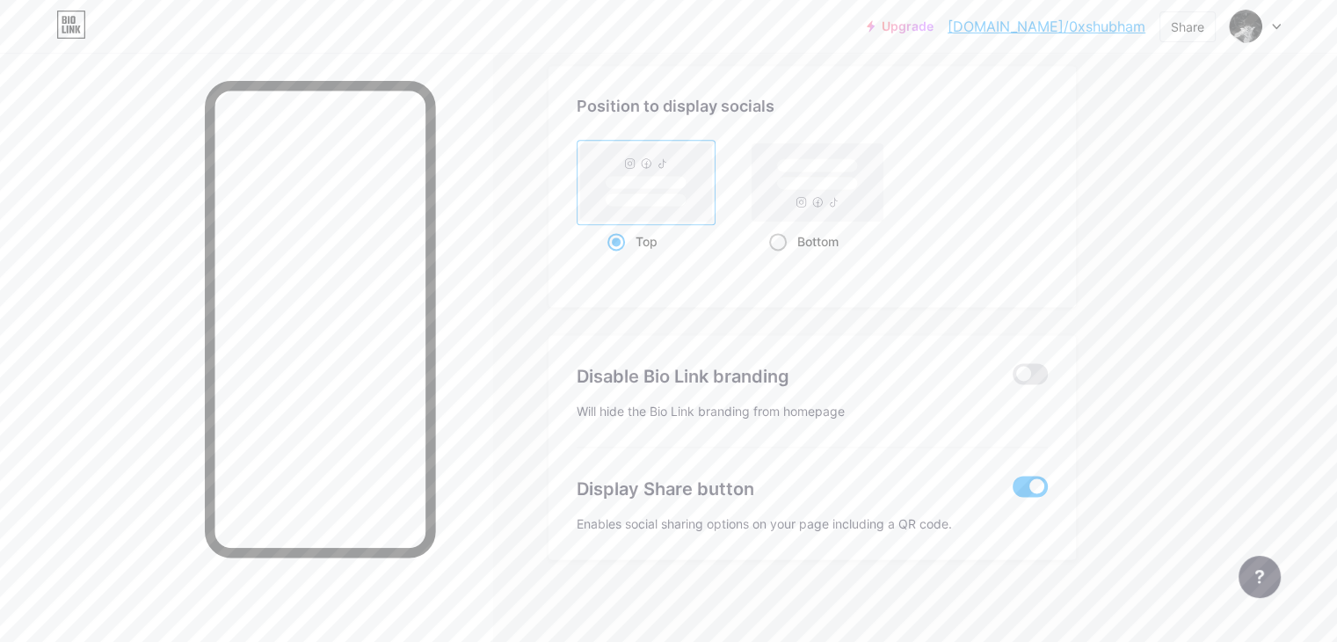
click at [787, 233] on span at bounding box center [778, 242] width 18 height 18
click at [781, 258] on input "Bottom" at bounding box center [774, 263] width 11 height 11
radio input "true"
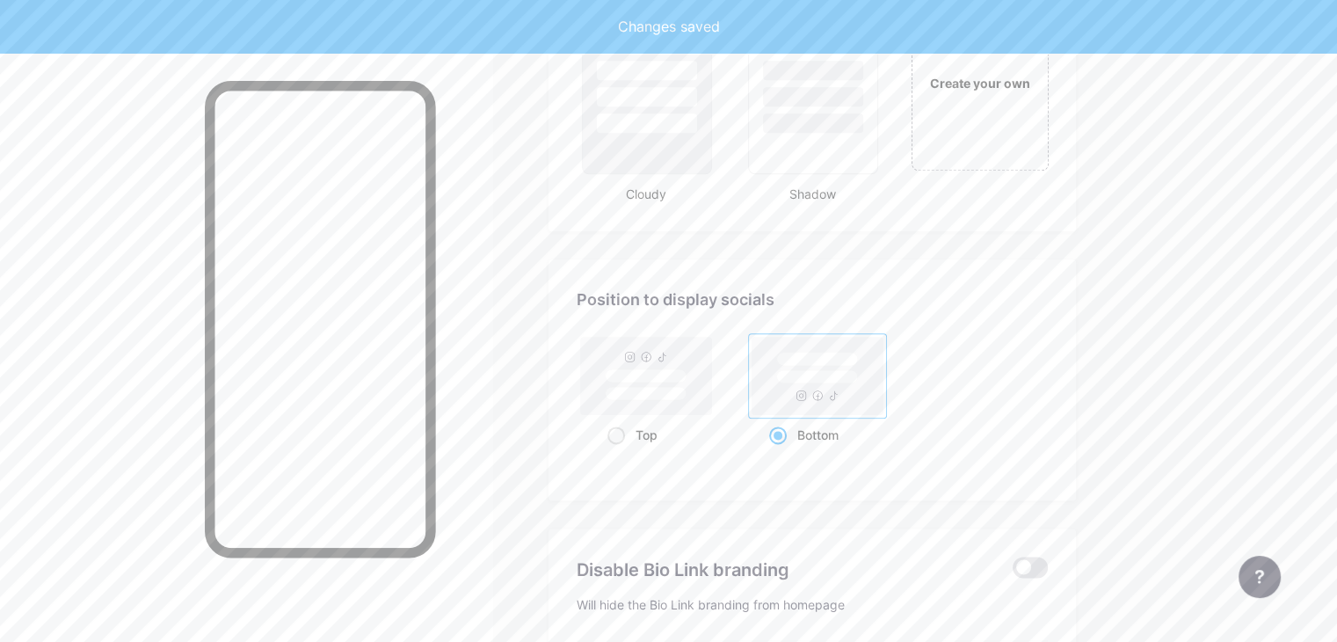
scroll to position [2134, 0]
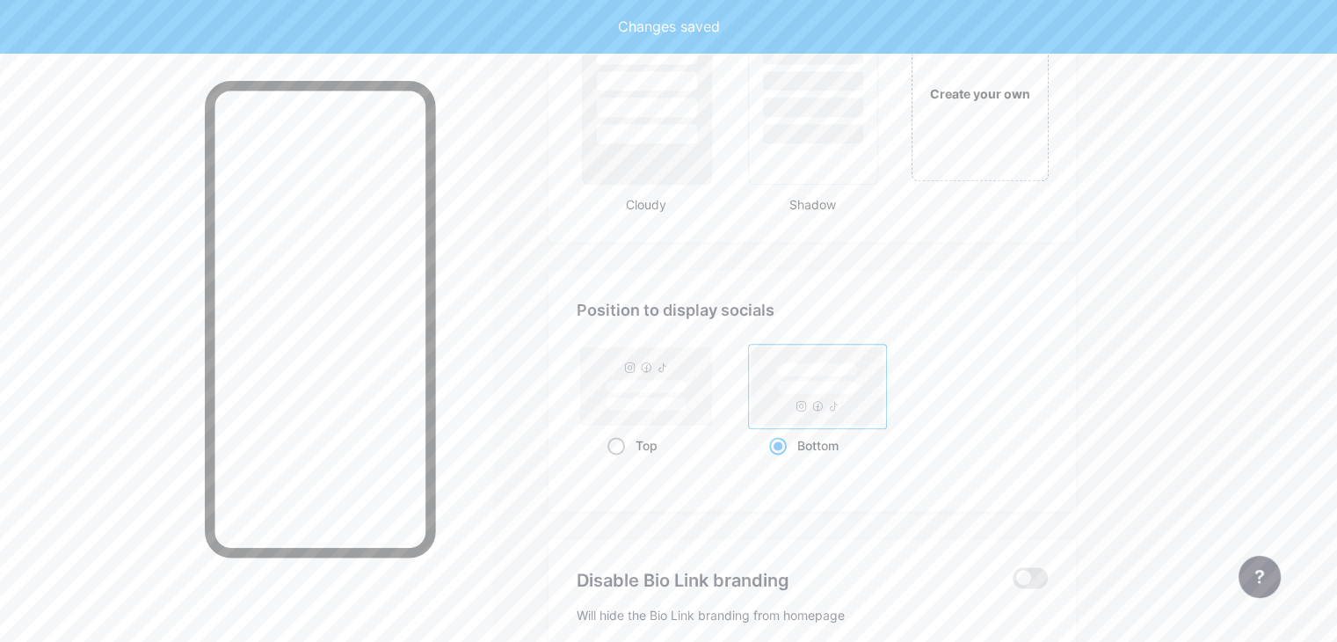
click at [687, 398] on rect at bounding box center [646, 403] width 81 height 13
click at [619, 462] on input "Top" at bounding box center [612, 467] width 11 height 11
radio input "true"
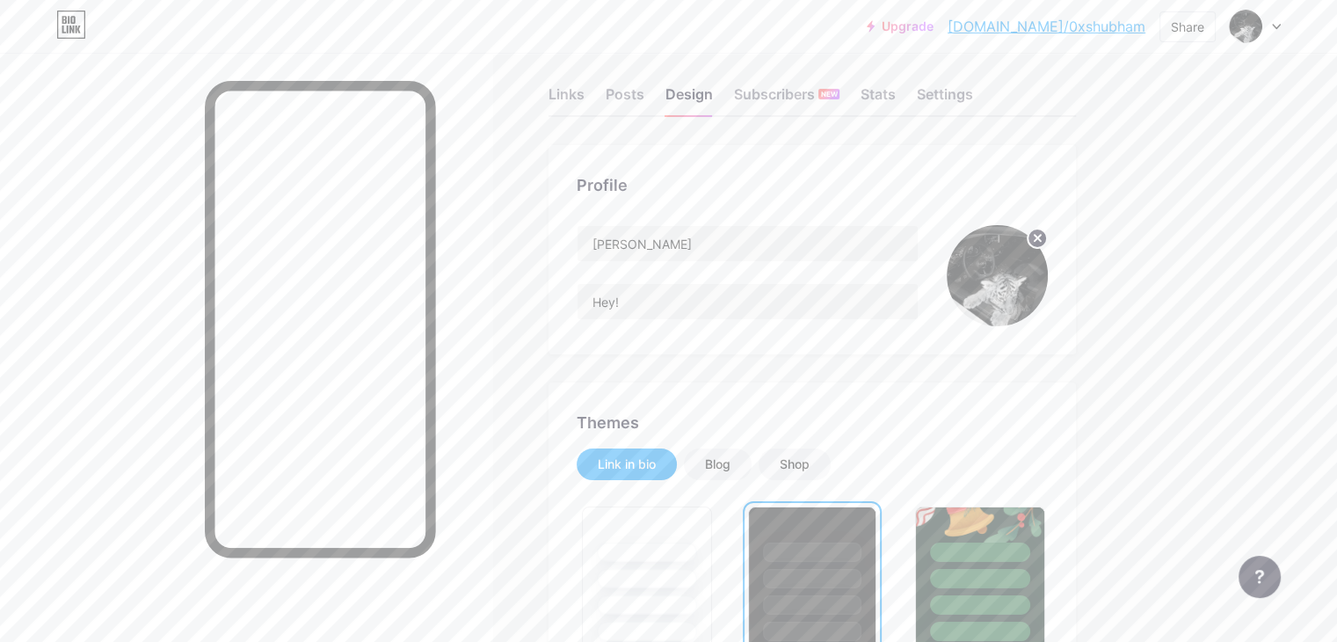
scroll to position [0, 0]
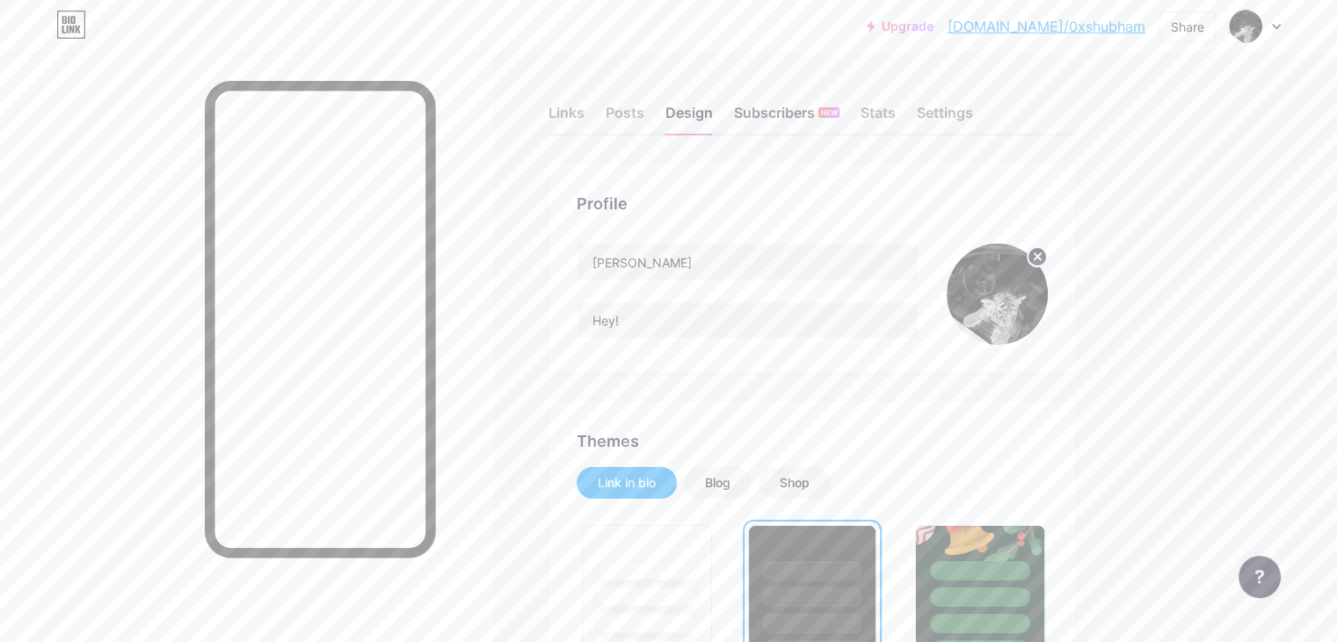
click at [840, 116] on div "Subscribers NEW" at bounding box center [786, 118] width 105 height 32
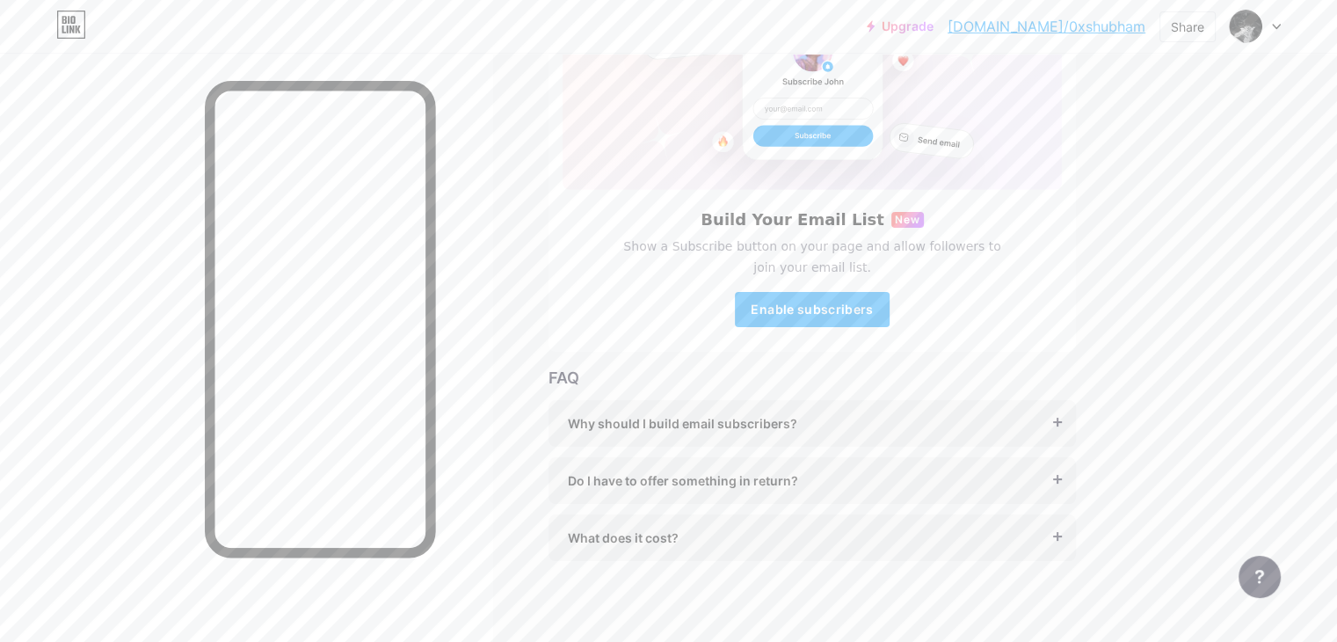
scroll to position [197, 0]
click at [1076, 458] on div "Do I have to offer something in return? It’s better if you do, but most creator…" at bounding box center [812, 474] width 527 height 47
click at [1057, 469] on div "Do I have to offer something in return?" at bounding box center [812, 474] width 489 height 18
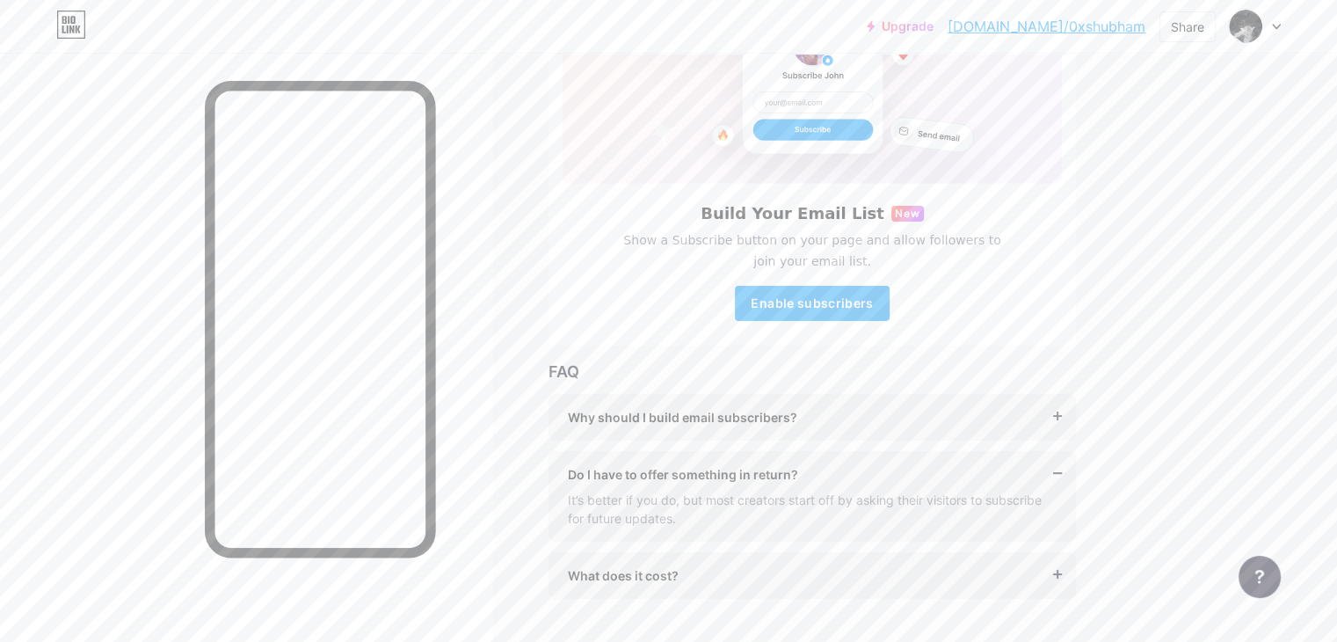
click at [1057, 469] on div "Do I have to offer something in return?" at bounding box center [812, 474] width 489 height 18
click at [1057, 534] on div "What does it cost?" at bounding box center [812, 531] width 489 height 18
click at [1057, 409] on div "Why should I build email subscribers?" at bounding box center [812, 417] width 489 height 18
click at [1057, 415] on div "Why should I build email subscribers?" at bounding box center [812, 417] width 489 height 18
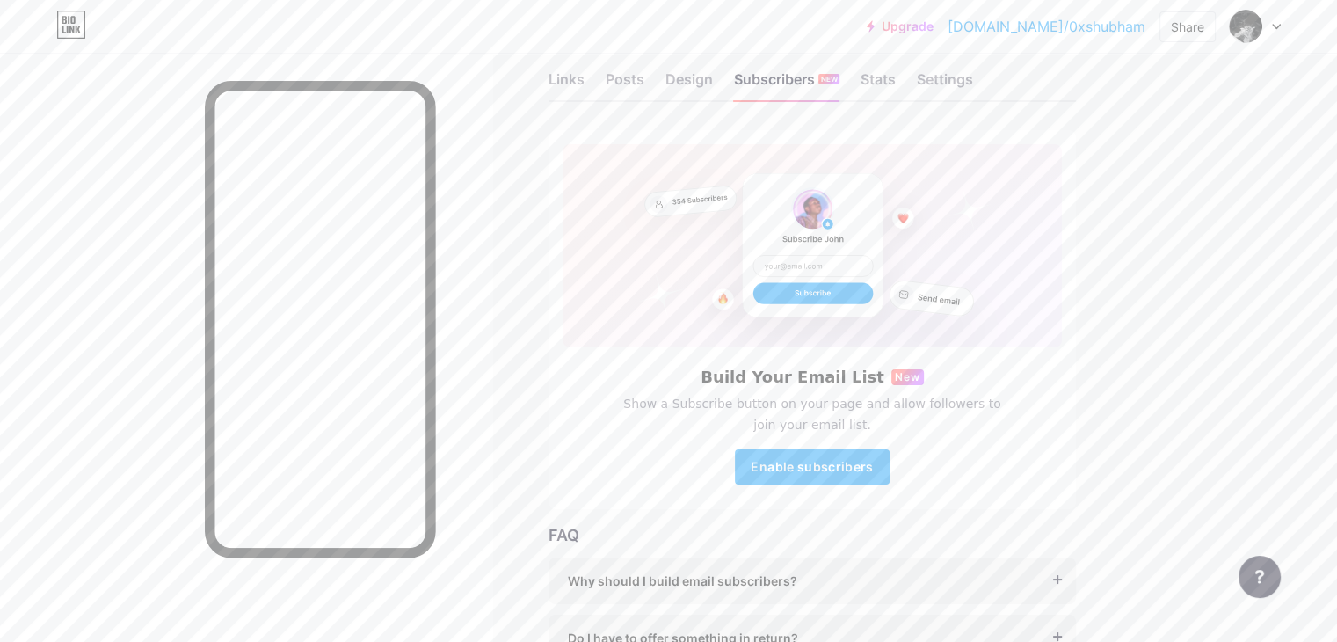
scroll to position [0, 0]
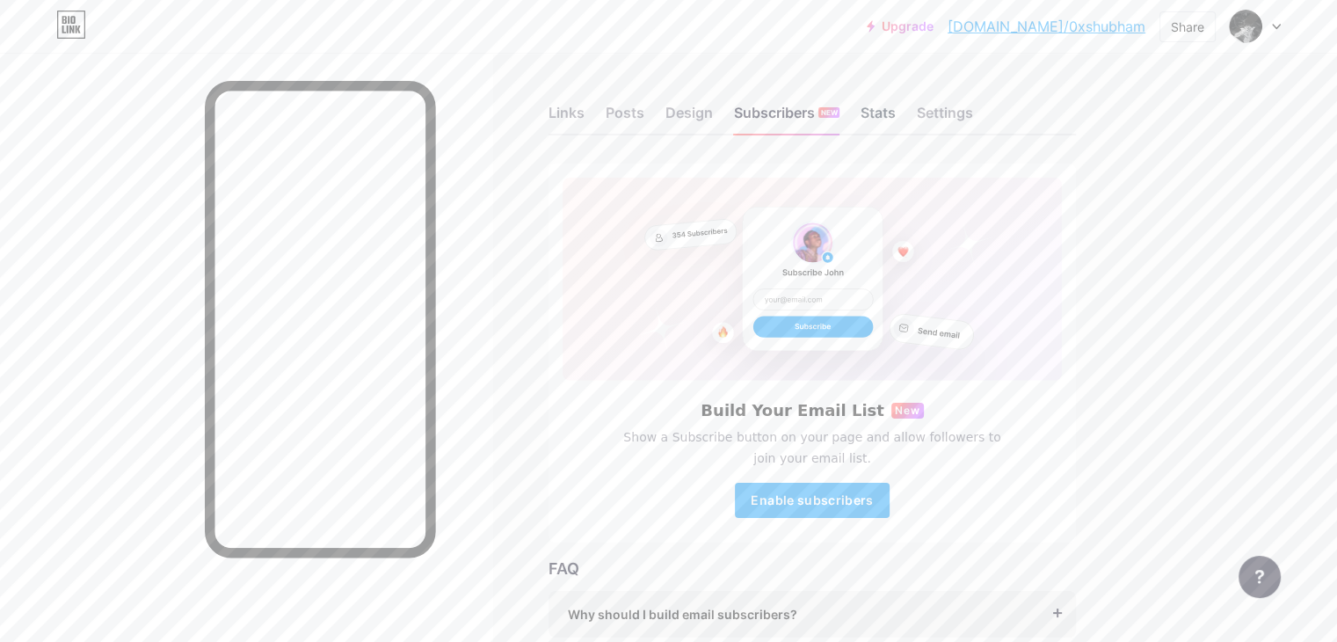
click at [896, 123] on div "Stats" at bounding box center [878, 118] width 35 height 32
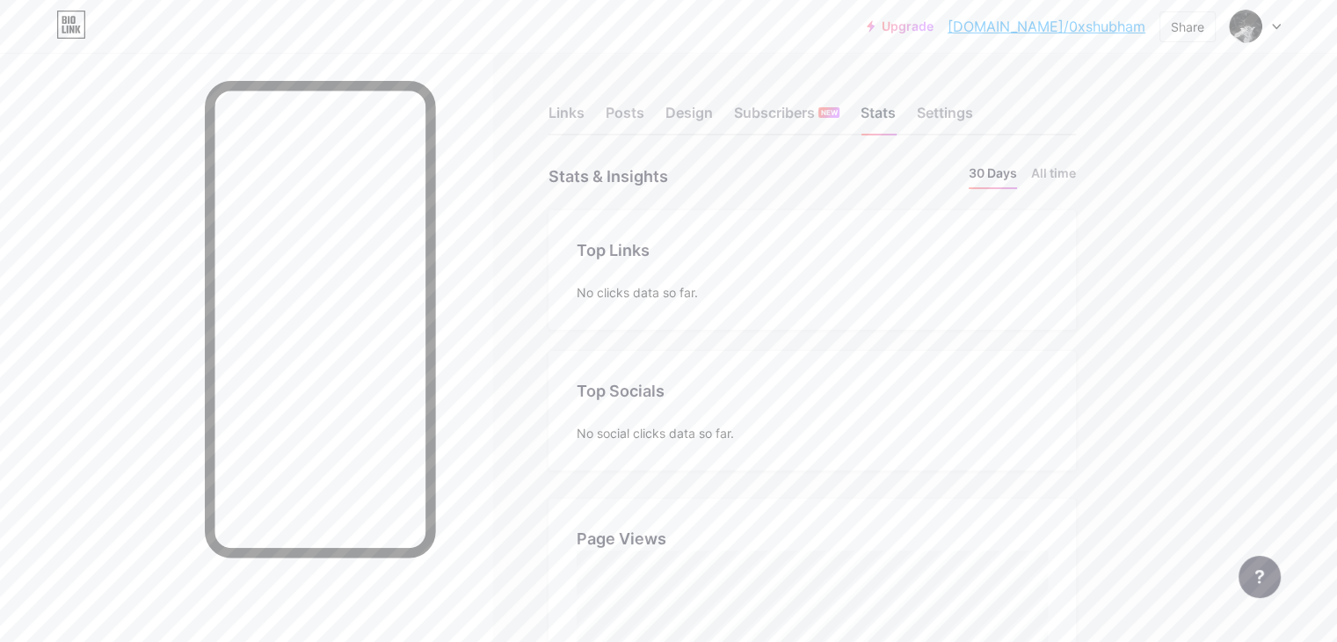
scroll to position [641, 1336]
click at [644, 117] on div "Posts" at bounding box center [625, 118] width 39 height 32
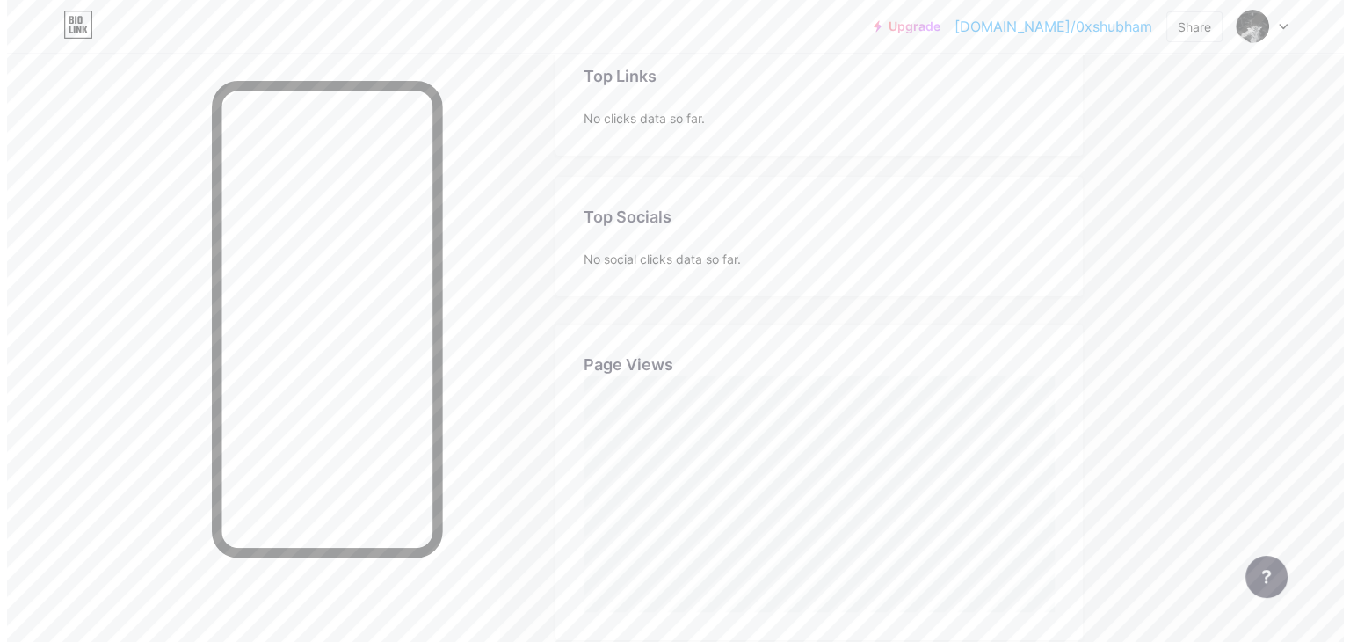
scroll to position [0, 0]
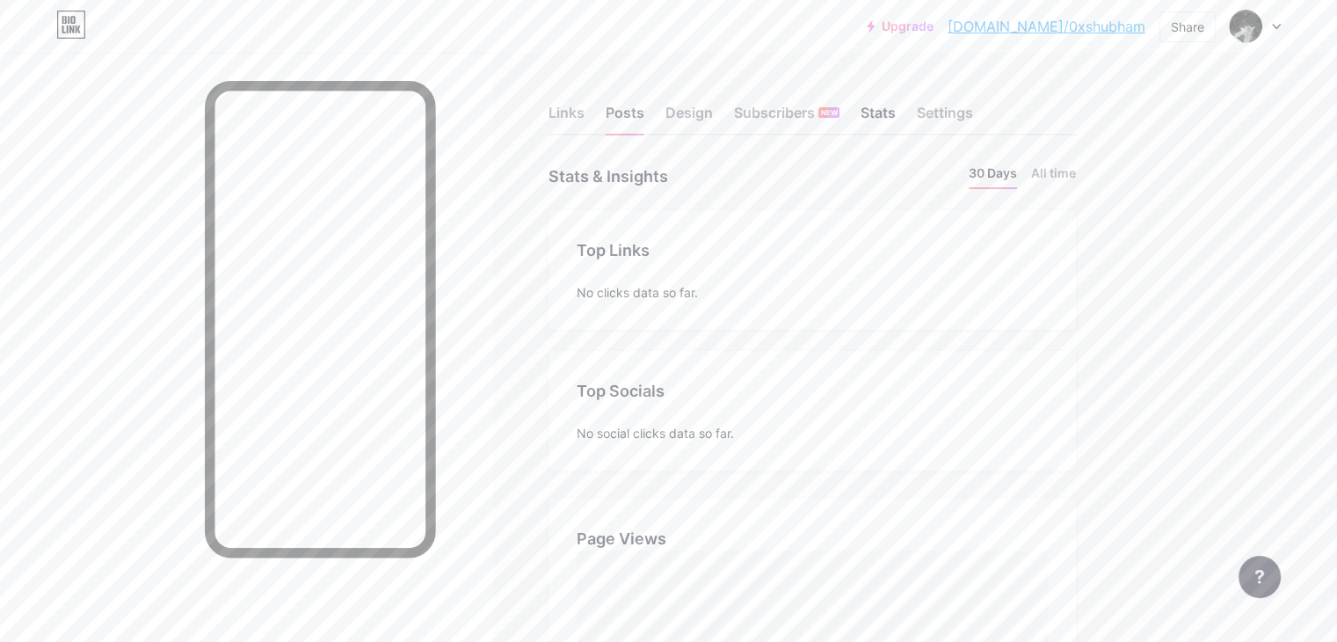
click at [644, 110] on div "Posts" at bounding box center [625, 118] width 39 height 32
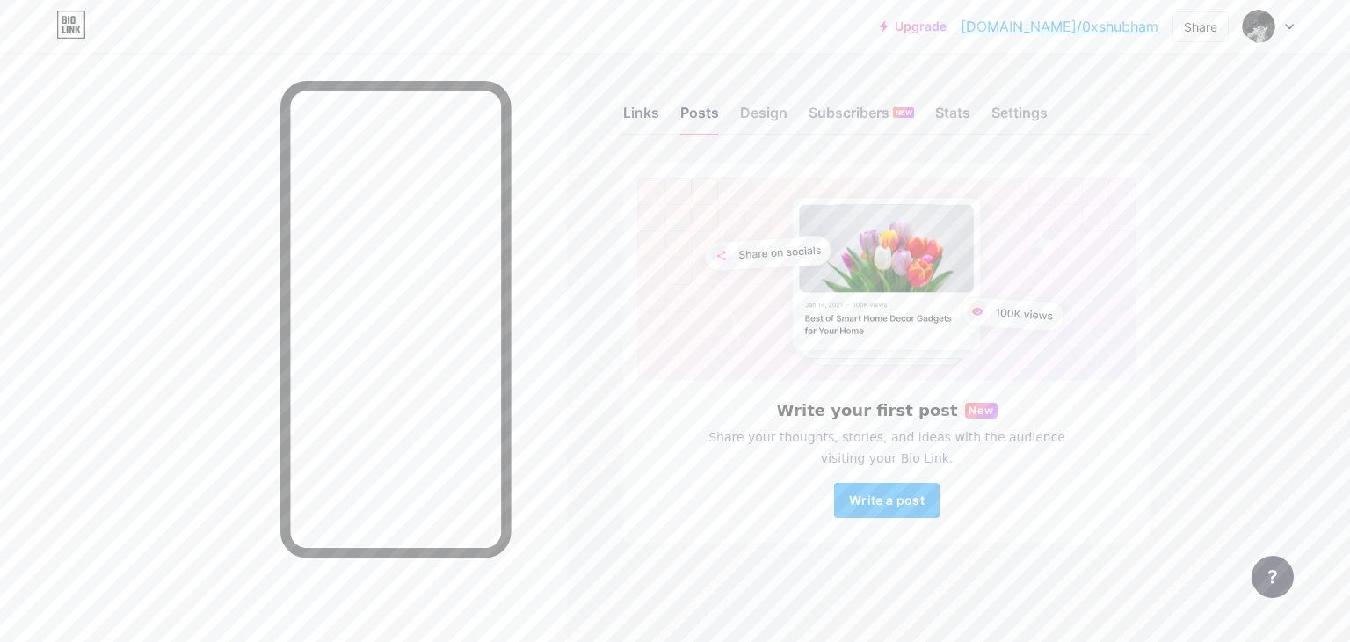
click at [643, 113] on div "Links" at bounding box center [641, 118] width 36 height 32
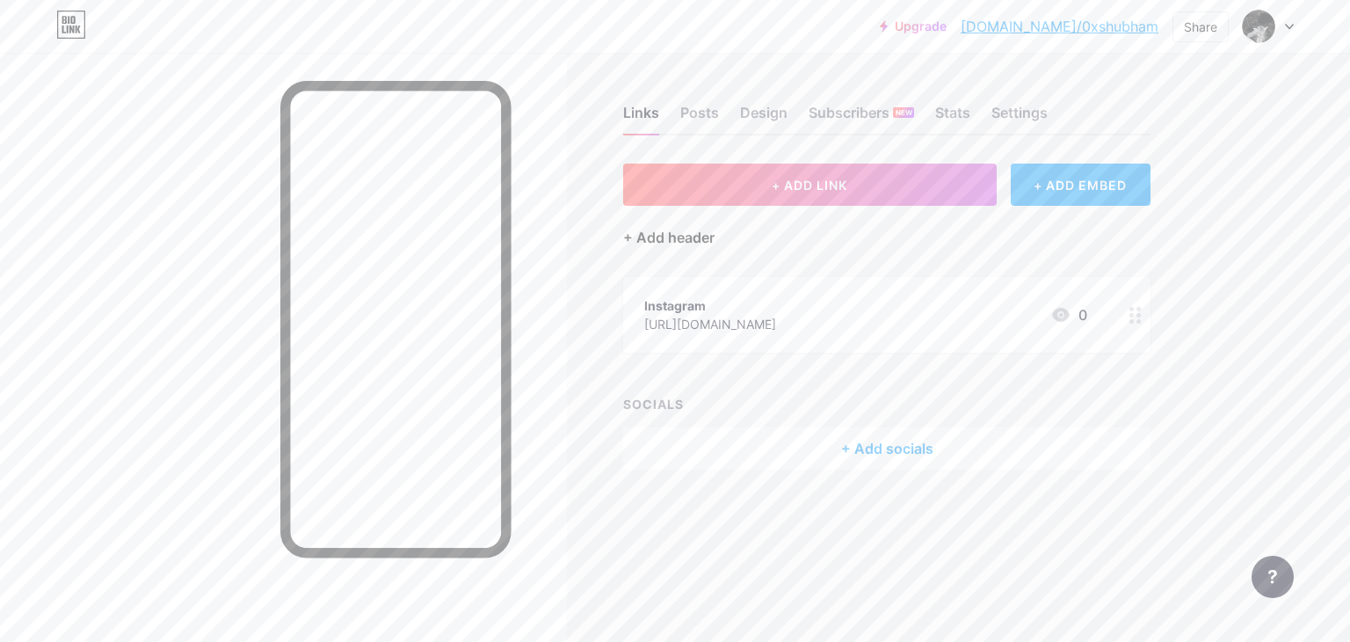
click at [673, 229] on div "+ Add header" at bounding box center [668, 237] width 91 height 21
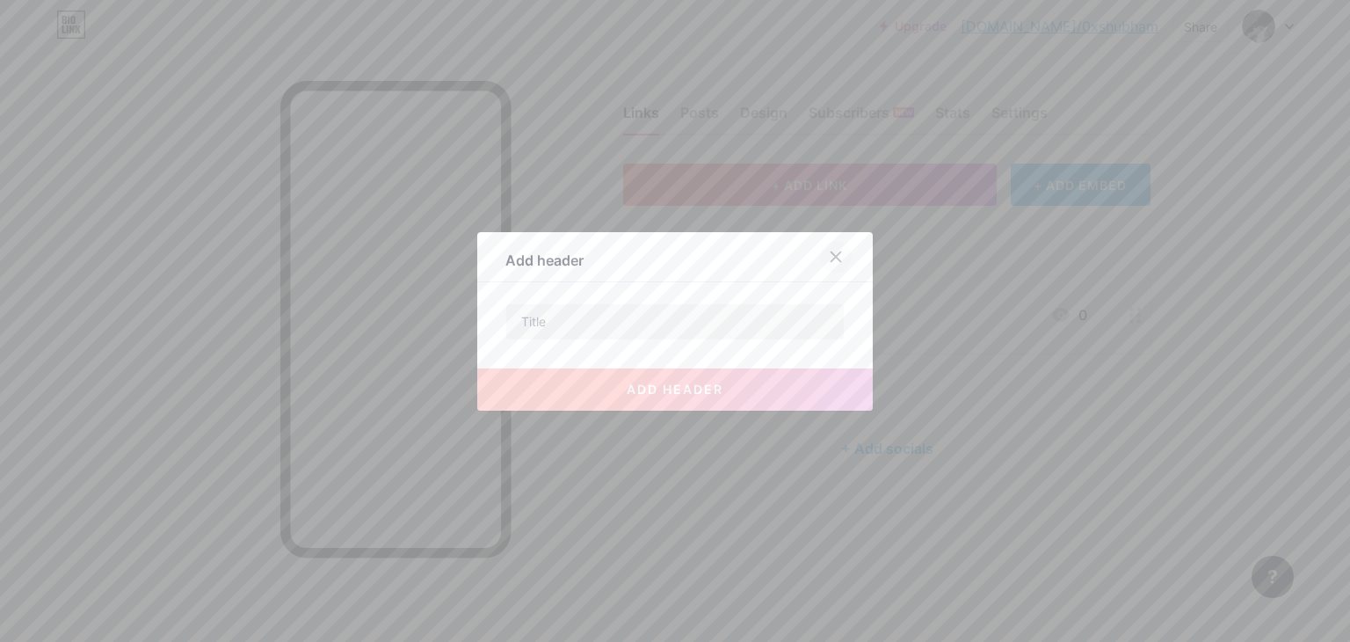
click at [829, 258] on icon at bounding box center [836, 257] width 14 height 14
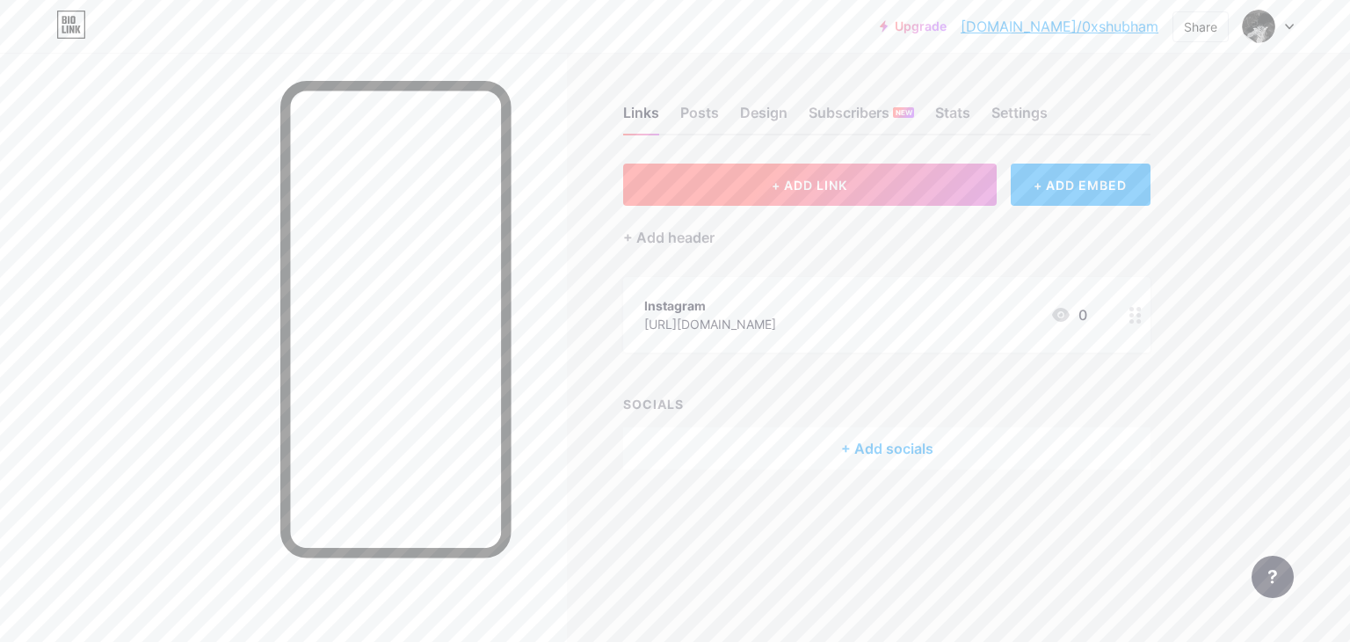
click at [926, 177] on button "+ ADD LINK" at bounding box center [810, 185] width 374 height 42
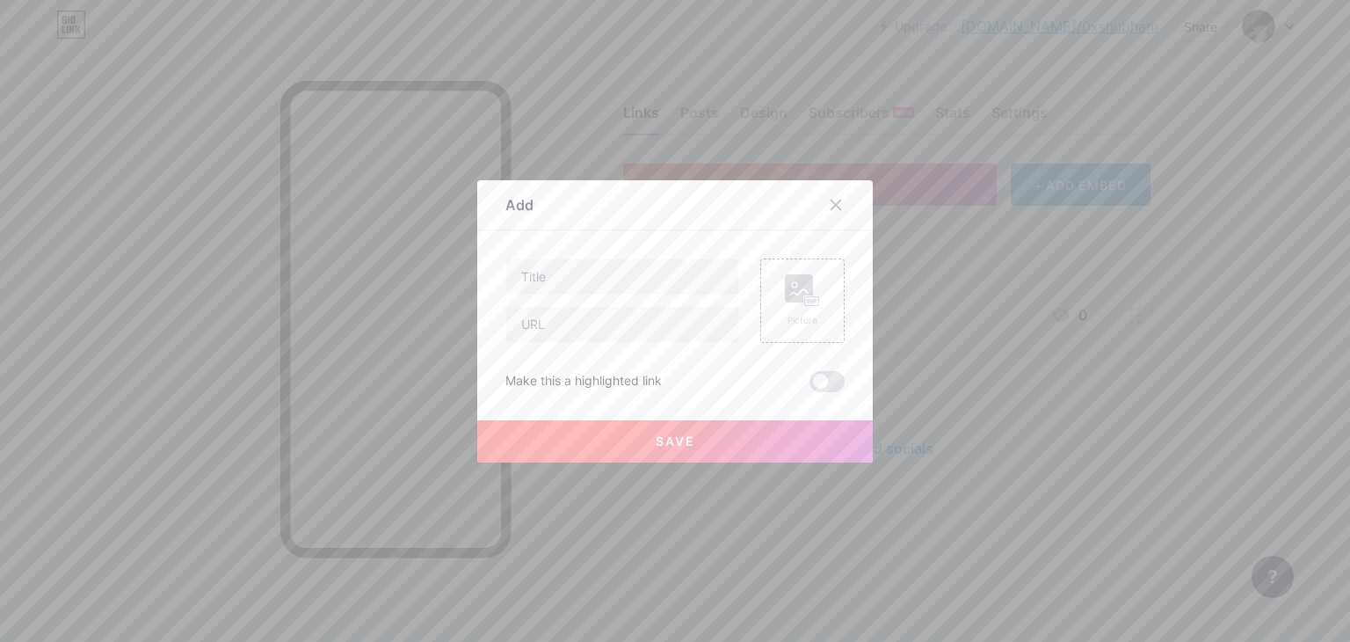
click at [835, 202] on icon at bounding box center [836, 205] width 14 height 14
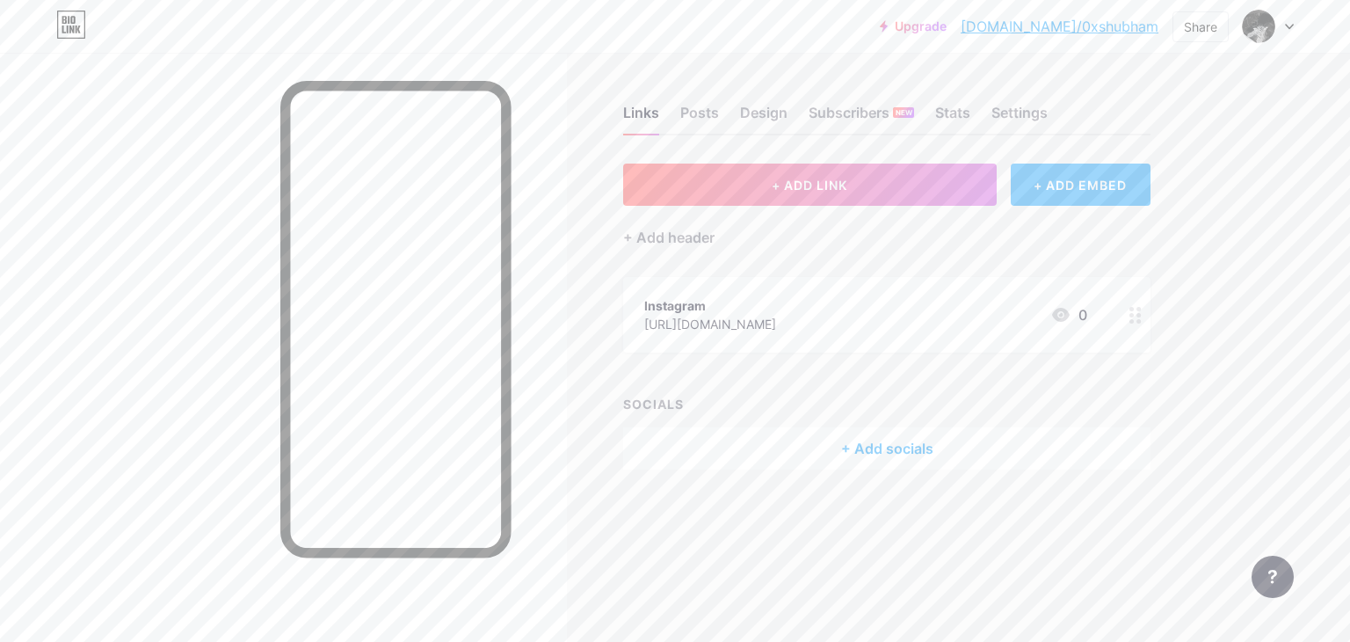
click at [1031, 185] on div "+ ADD EMBED" at bounding box center [1081, 185] width 140 height 42
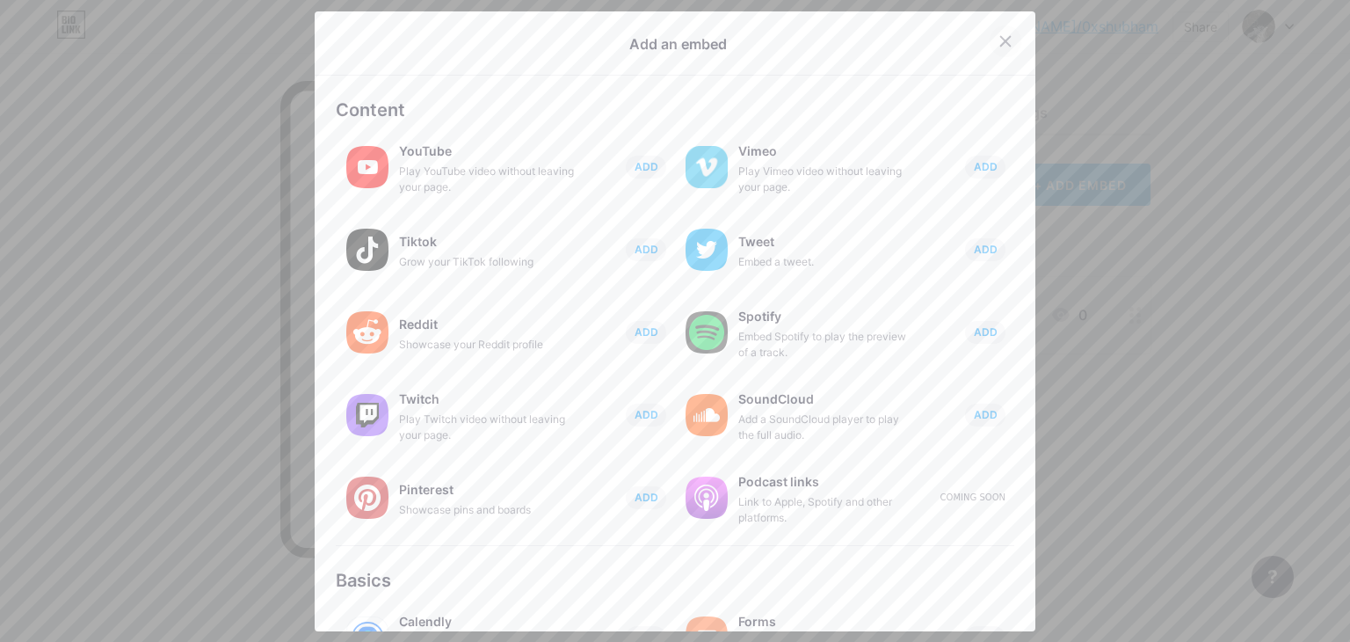
click at [1000, 42] on icon at bounding box center [1006, 41] width 14 height 14
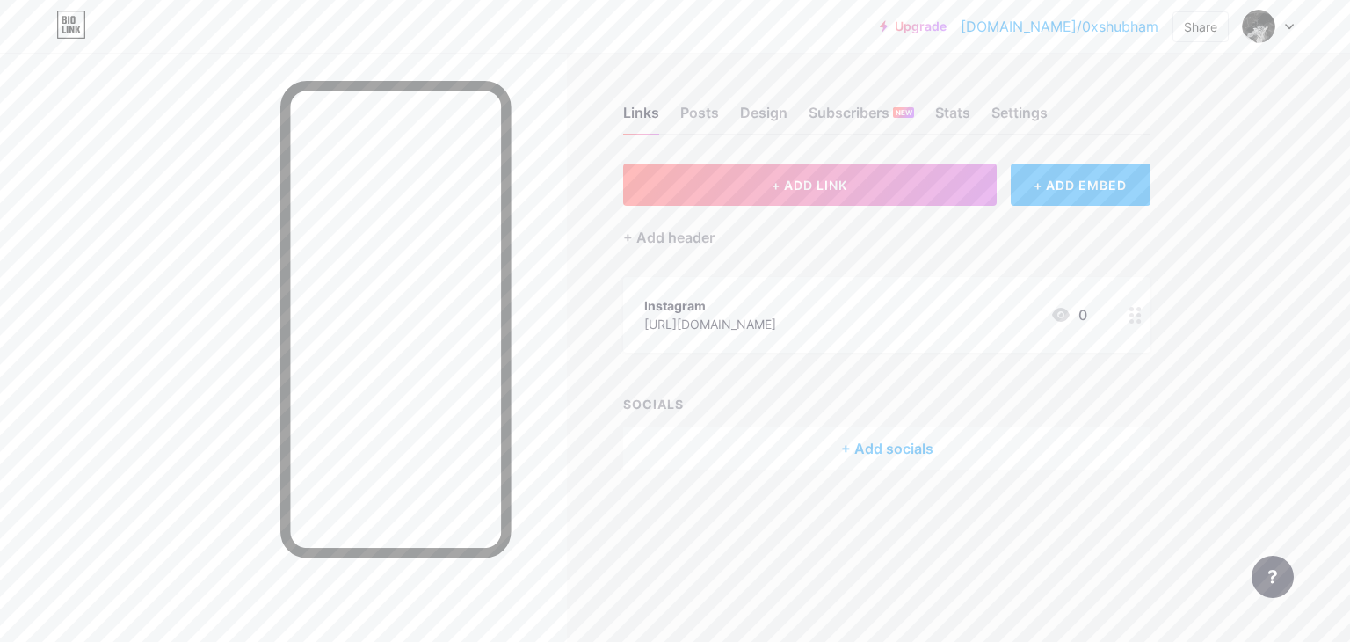
click at [846, 444] on div "+ Add socials" at bounding box center [886, 448] width 527 height 42
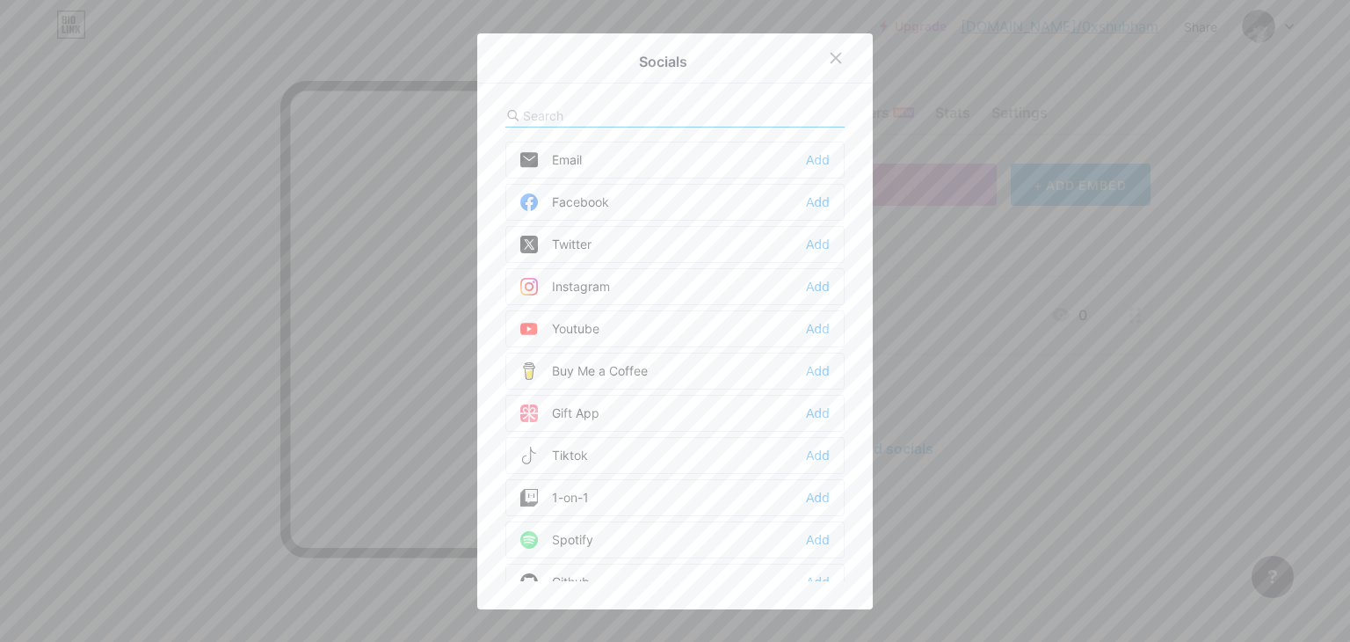
click at [814, 155] on div "Add" at bounding box center [818, 160] width 24 height 18
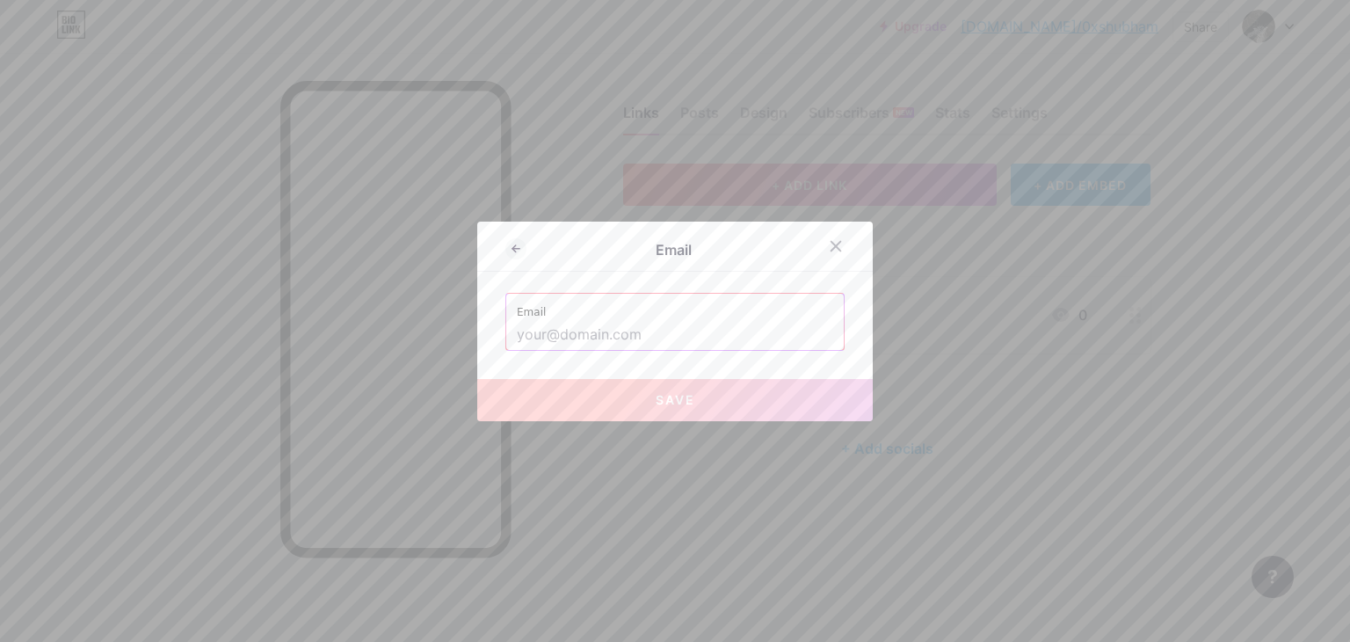
click at [632, 326] on input "text" at bounding box center [675, 335] width 316 height 30
click at [637, 340] on input "text" at bounding box center [675, 335] width 316 height 30
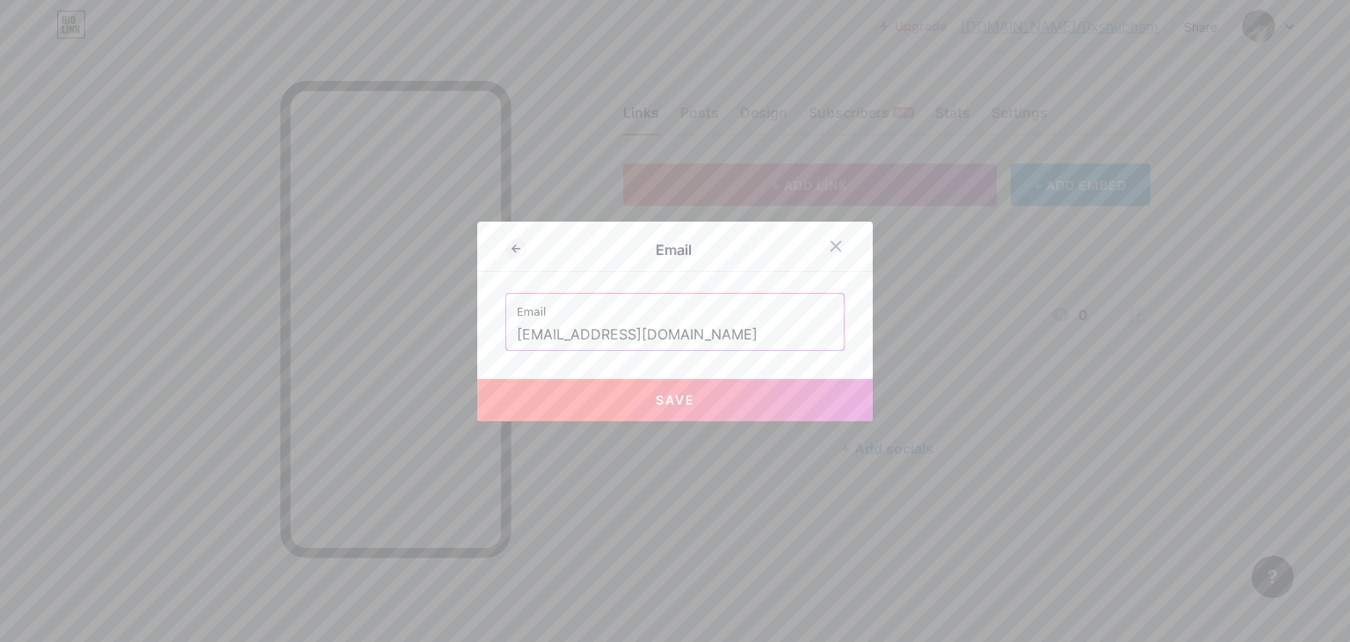
click at [647, 401] on button "Save" at bounding box center [675, 400] width 396 height 42
type input "mailto:[EMAIL_ADDRESS][DOMAIN_NAME]"
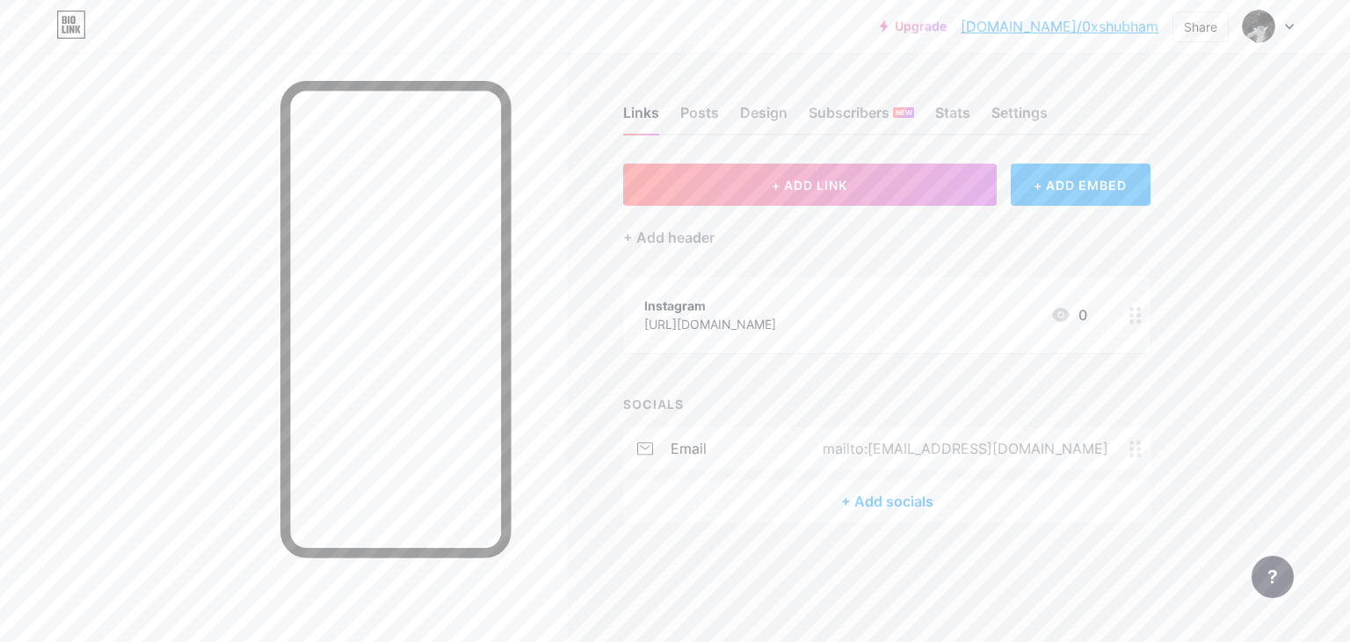
click at [865, 500] on div "+ Add socials" at bounding box center [886, 501] width 527 height 42
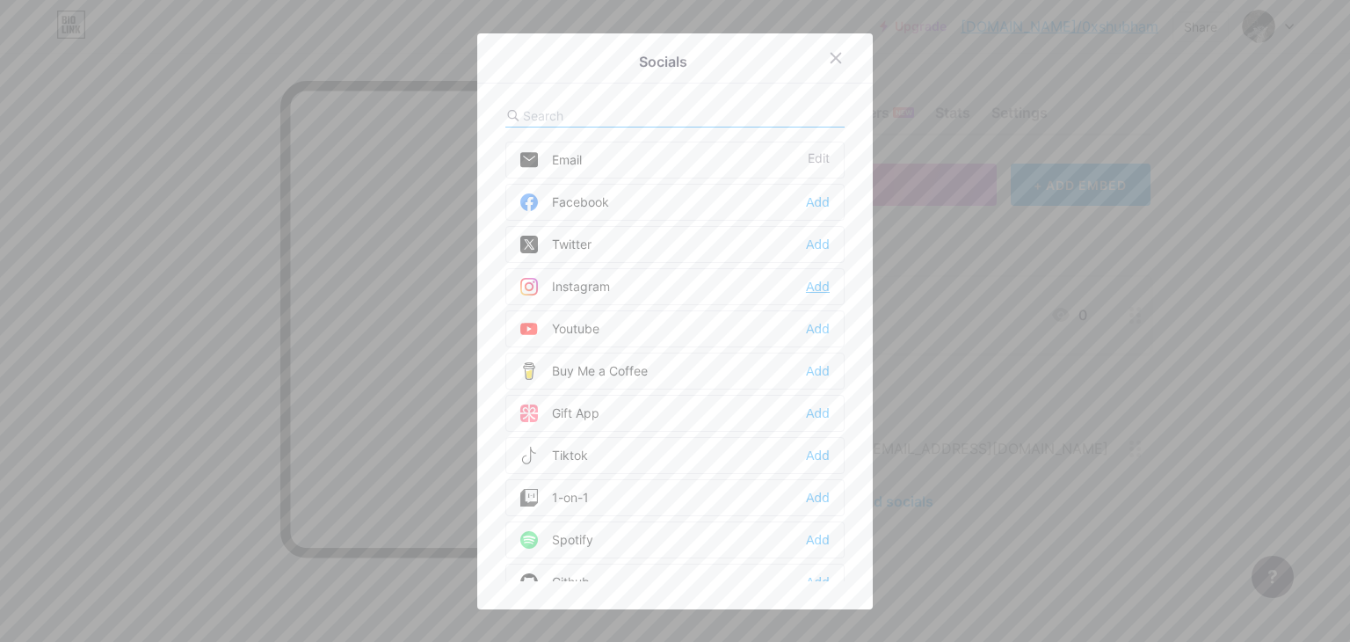
click at [816, 282] on div "Add" at bounding box center [818, 287] width 24 height 18
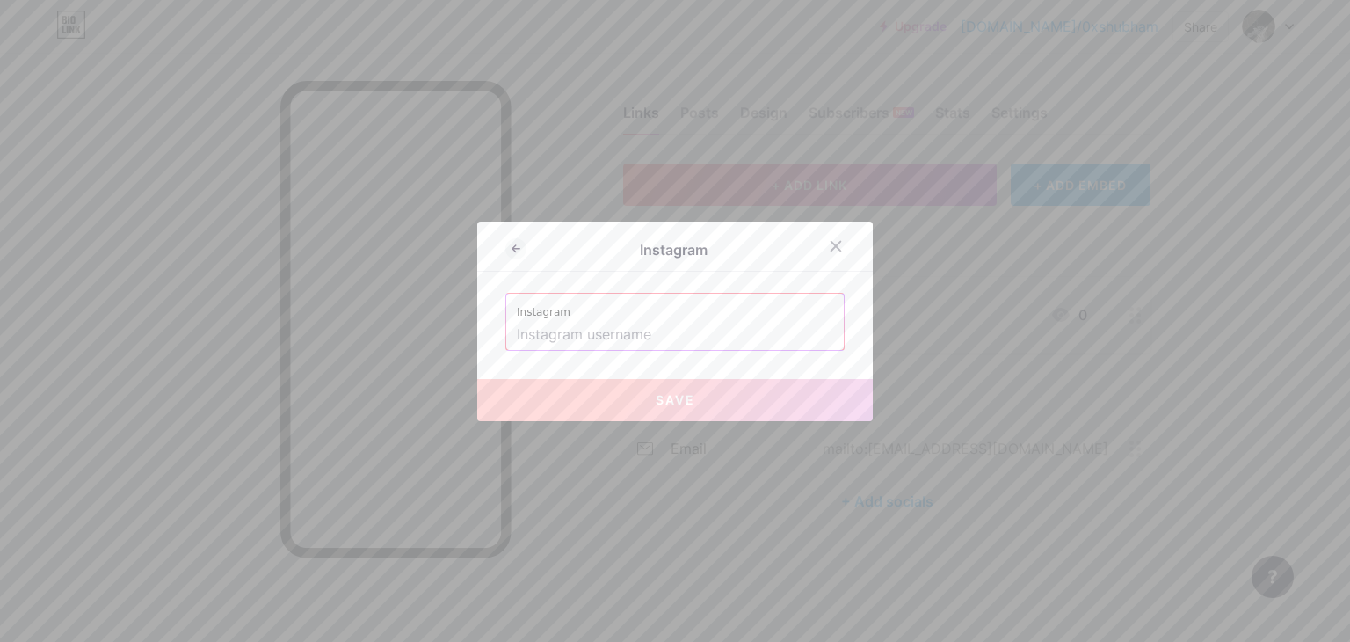
click at [659, 340] on input "text" at bounding box center [675, 335] width 316 height 30
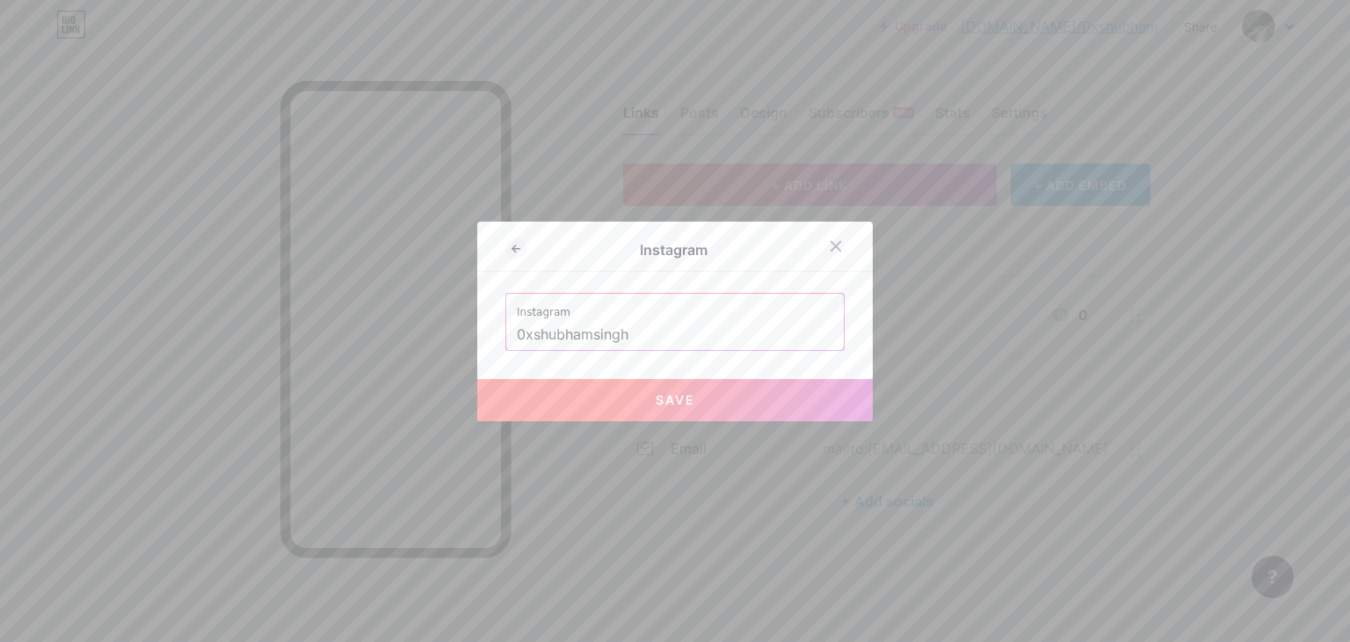
click at [667, 395] on span "Save" at bounding box center [676, 399] width 40 height 15
type input "[URL][DOMAIN_NAME]"
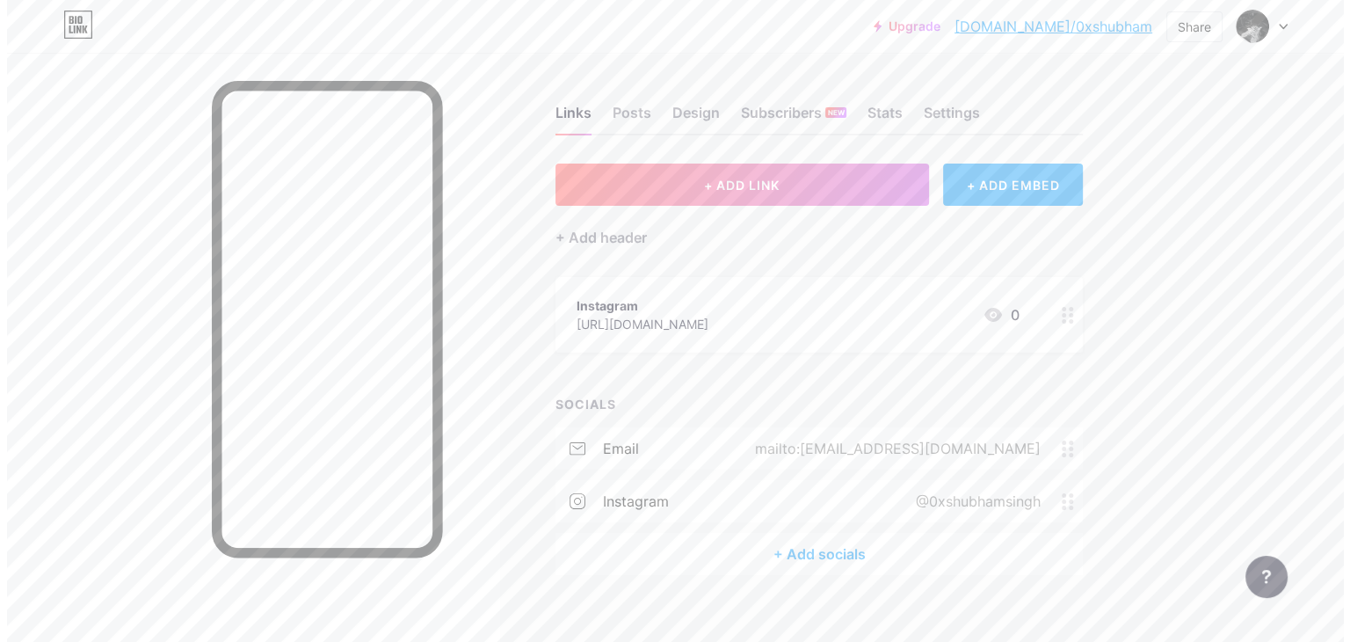
scroll to position [20, 0]
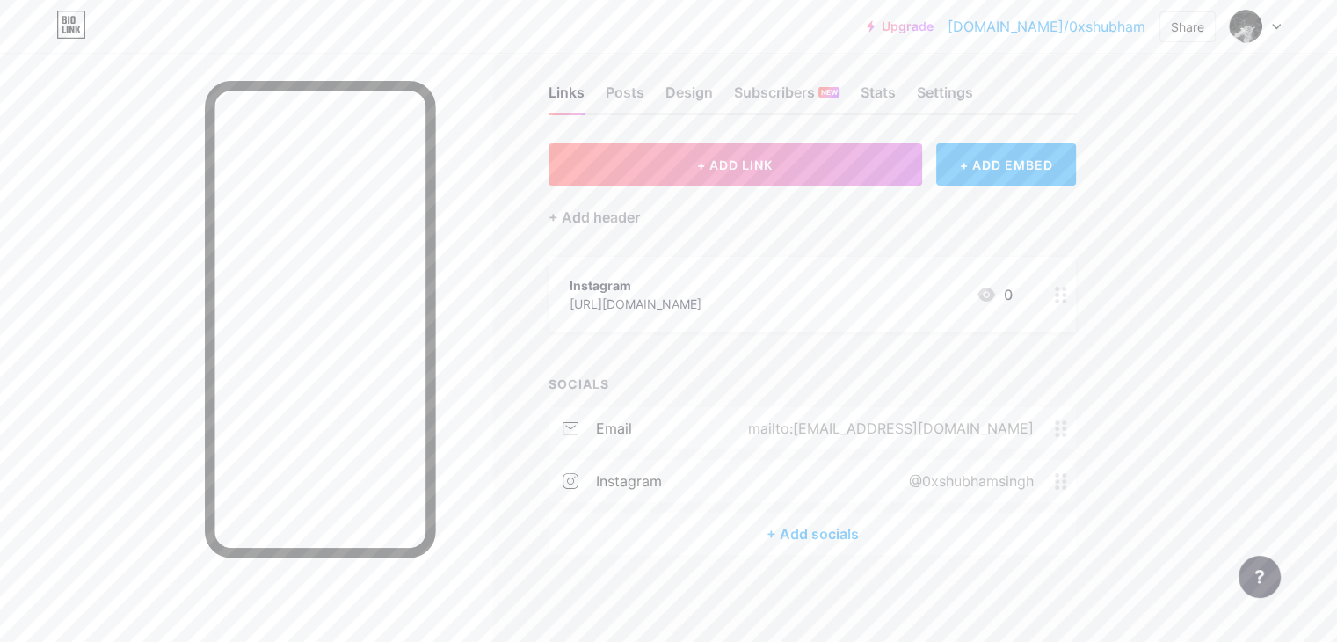
click at [854, 526] on div "+ Add socials" at bounding box center [812, 534] width 527 height 42
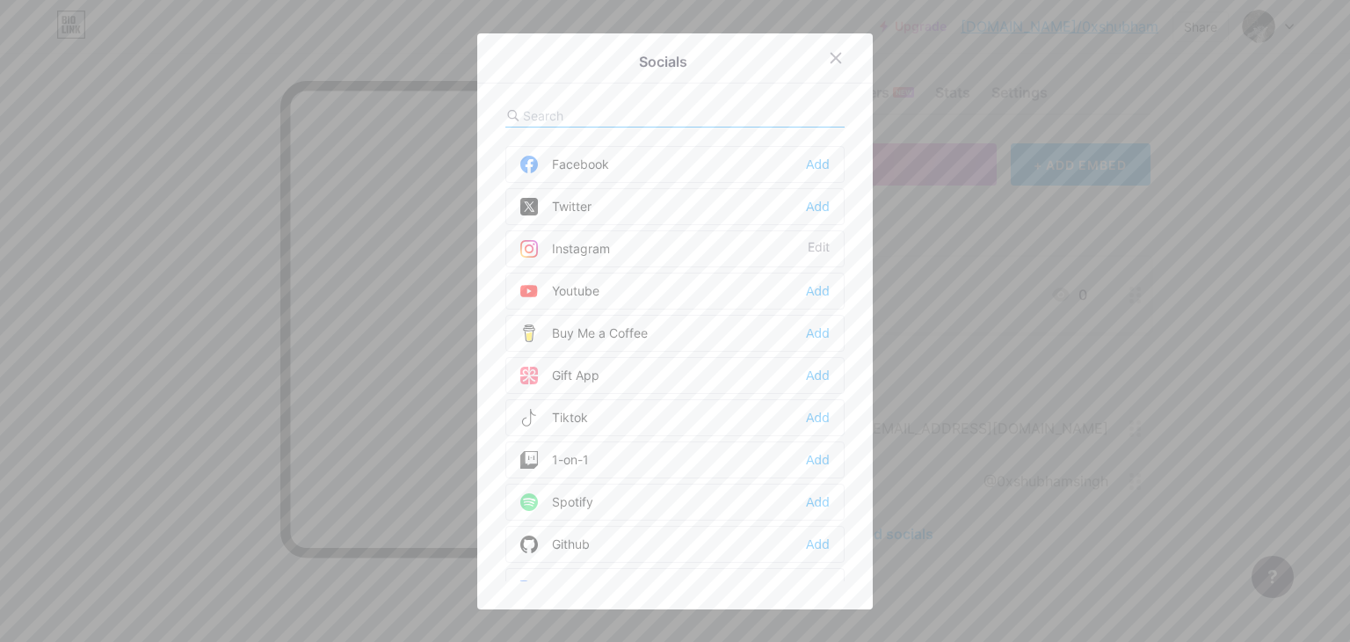
scroll to position [0, 0]
click at [808, 244] on div "Add" at bounding box center [818, 245] width 24 height 18
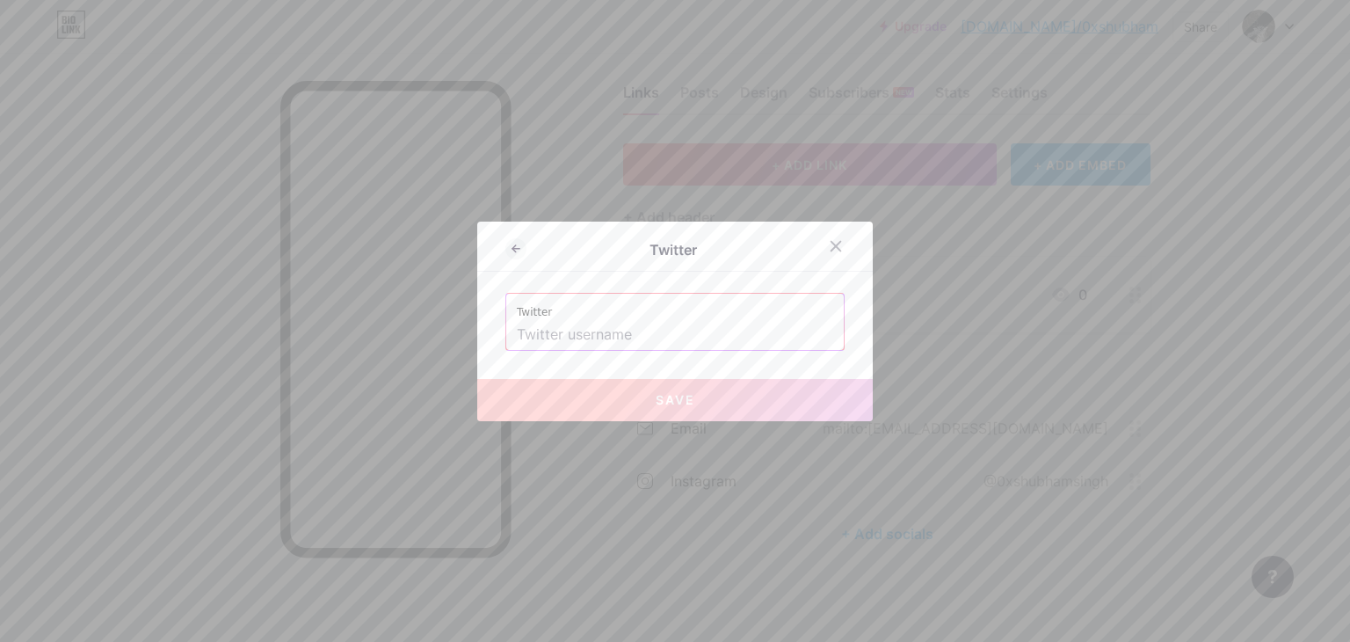
click at [611, 324] on input "text" at bounding box center [675, 335] width 316 height 30
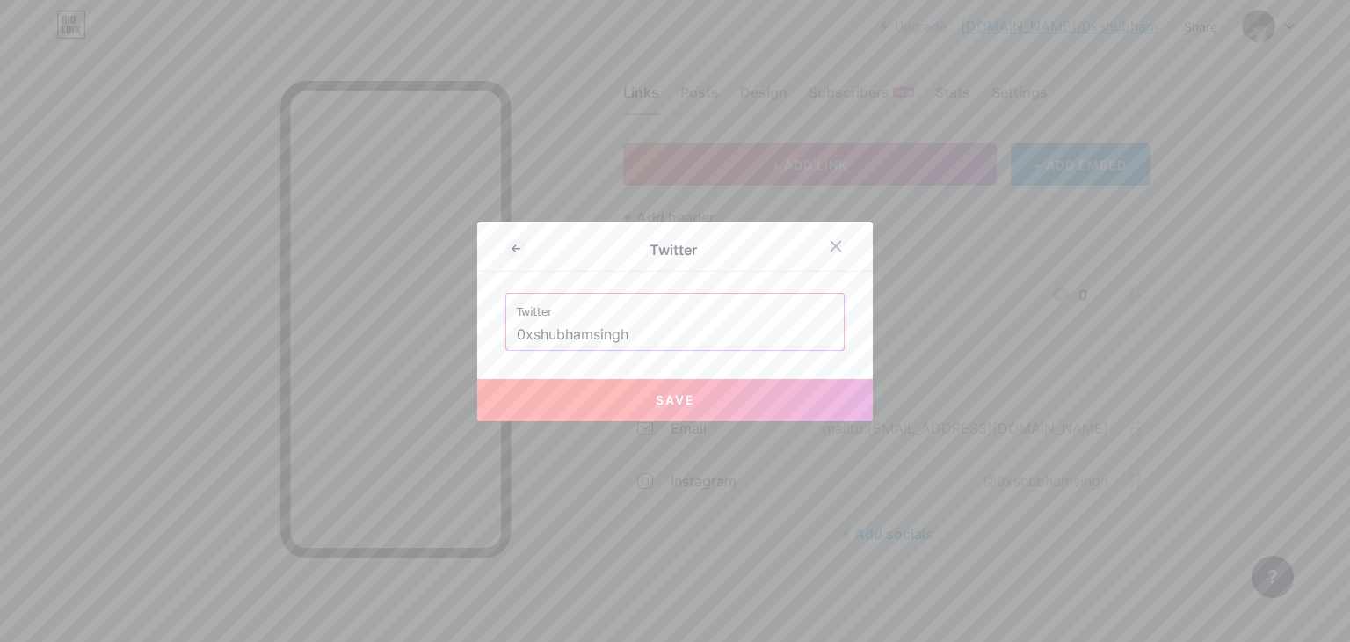
click at [656, 396] on span "Save" at bounding box center [676, 399] width 40 height 15
type input "[URL][DOMAIN_NAME]"
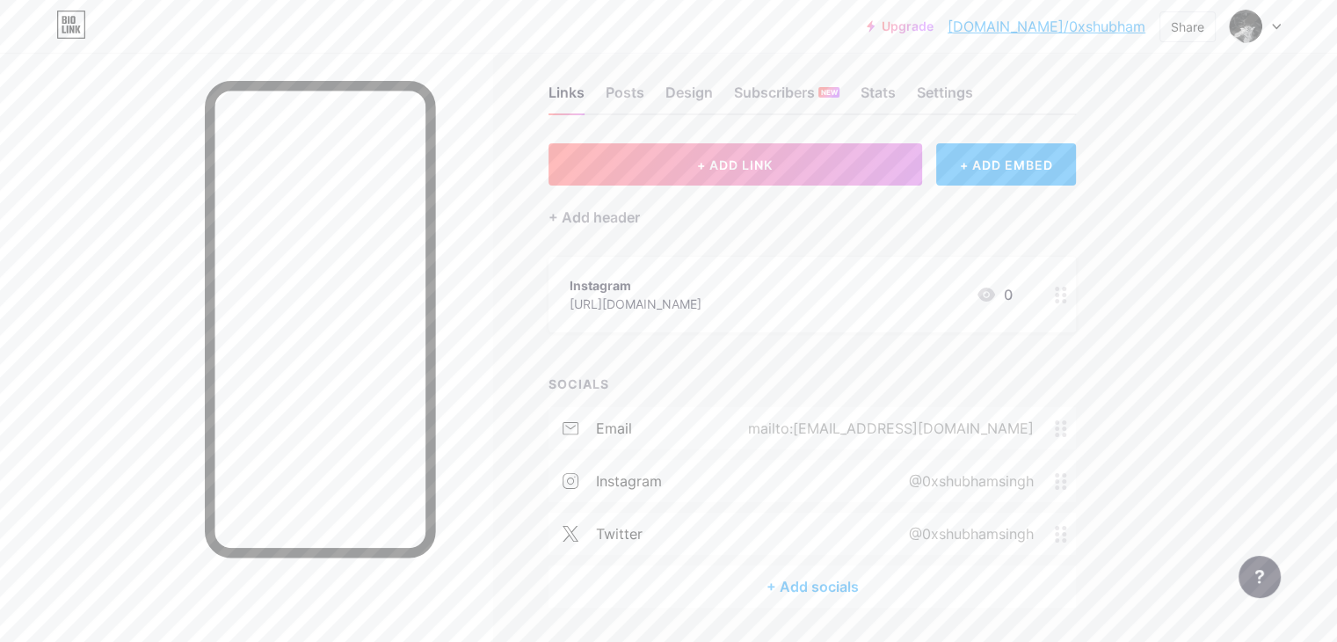
click at [887, 585] on div "+ Add socials" at bounding box center [812, 586] width 527 height 42
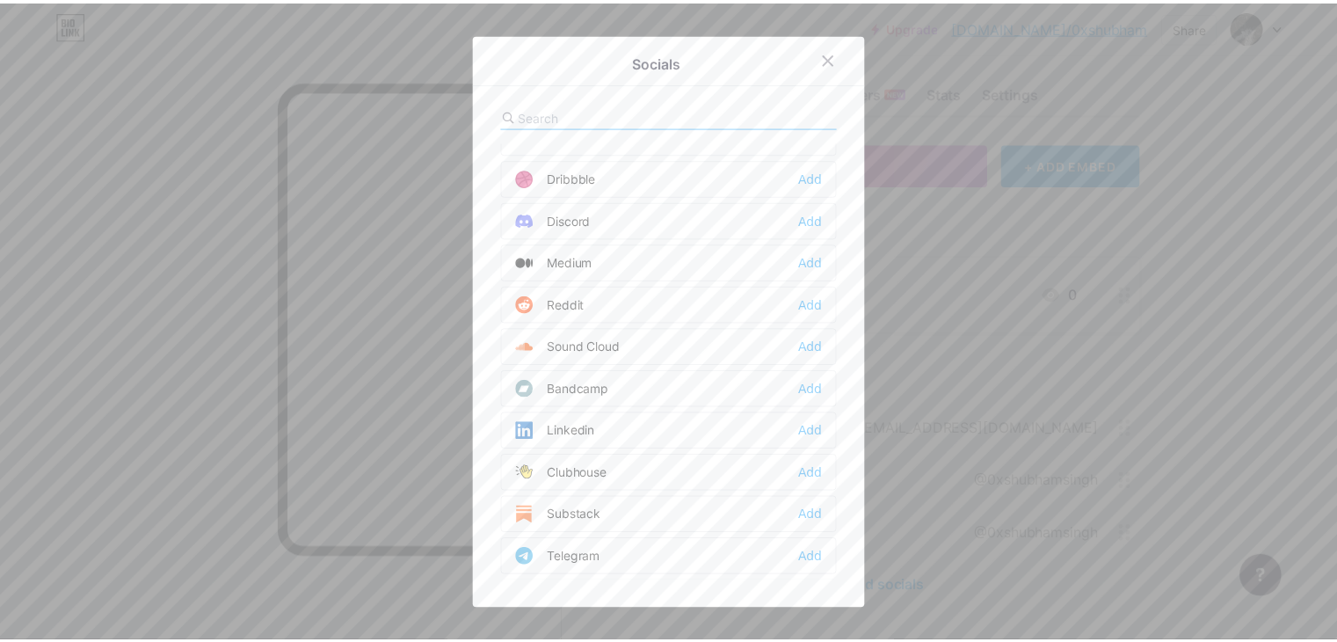
scroll to position [610, 0]
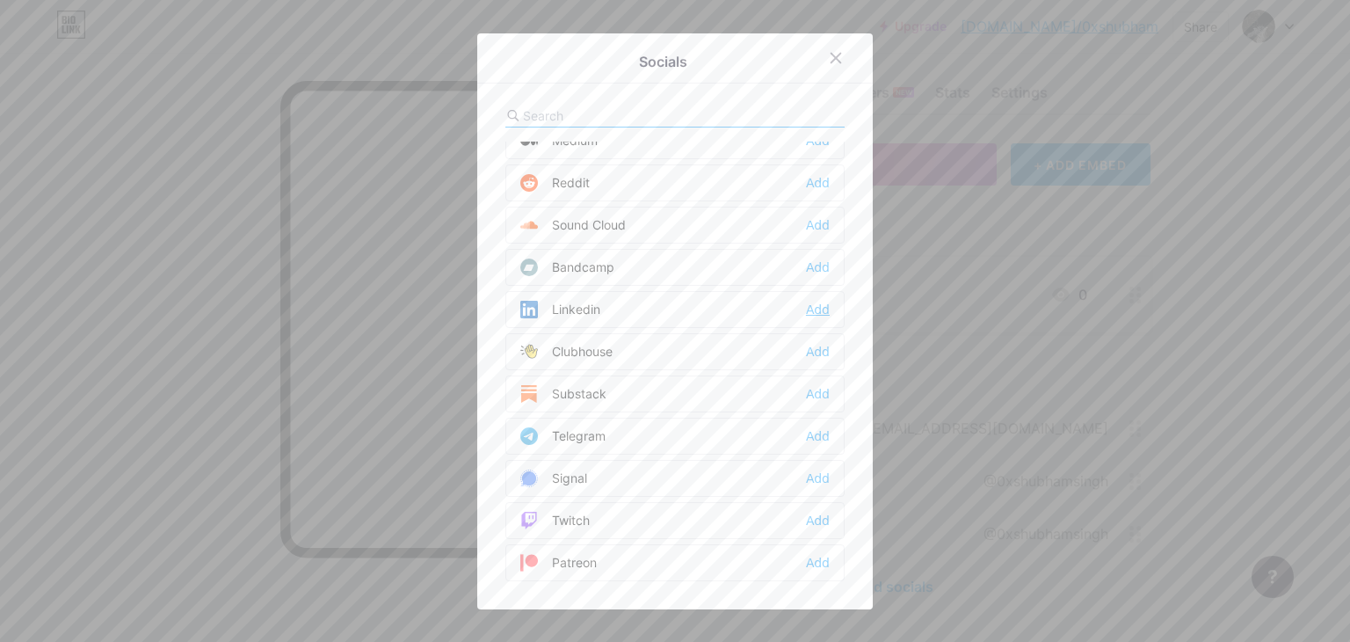
click at [811, 307] on div "Add" at bounding box center [818, 310] width 24 height 18
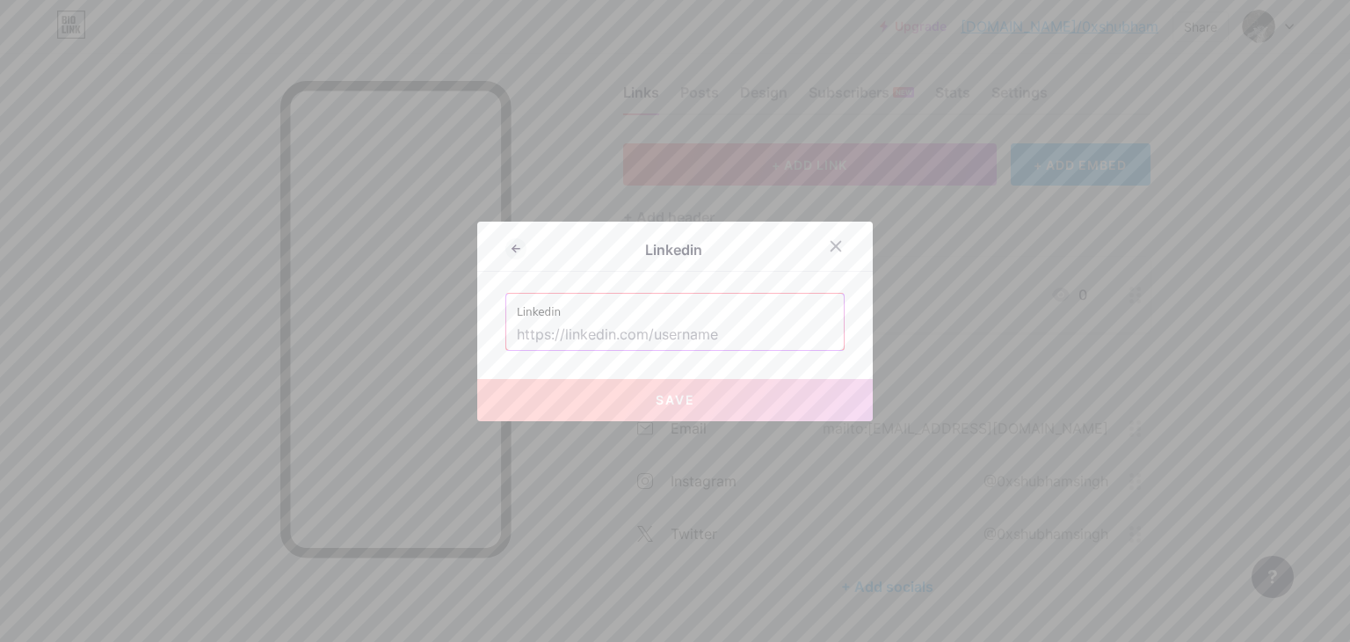
click at [649, 335] on input "text" at bounding box center [675, 335] width 316 height 30
type input "h"
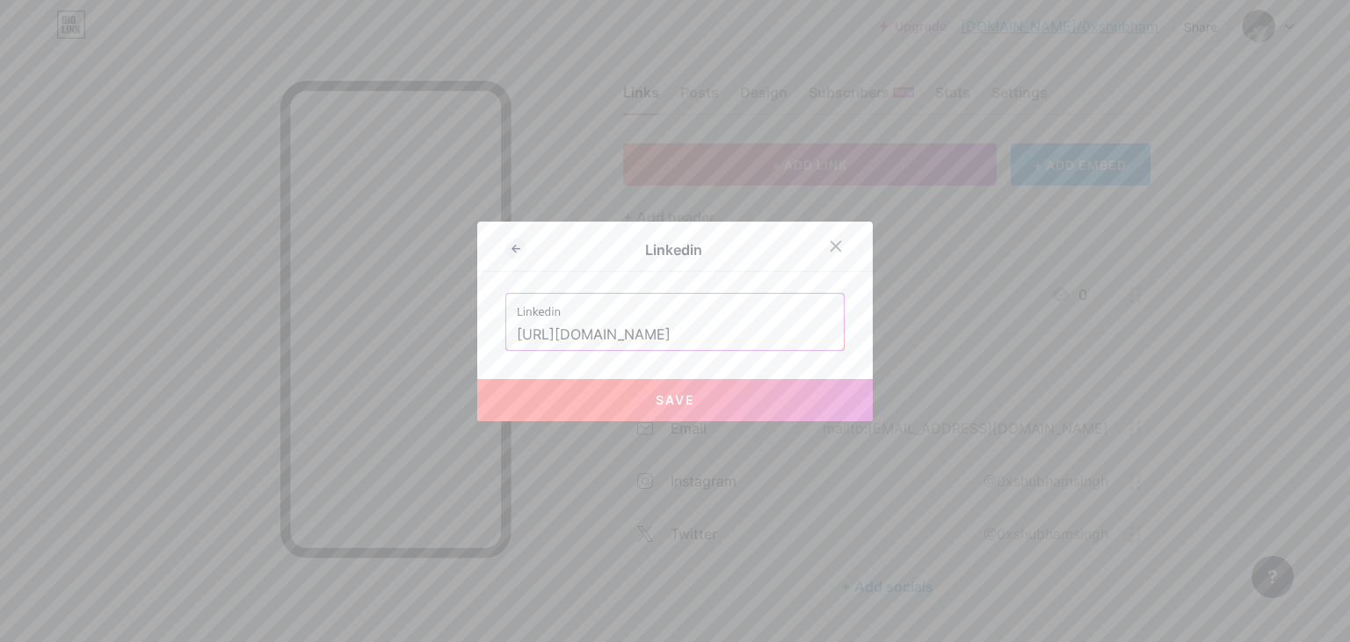
type input "[URL][DOMAIN_NAME]"
click at [674, 399] on span "Save" at bounding box center [676, 399] width 40 height 15
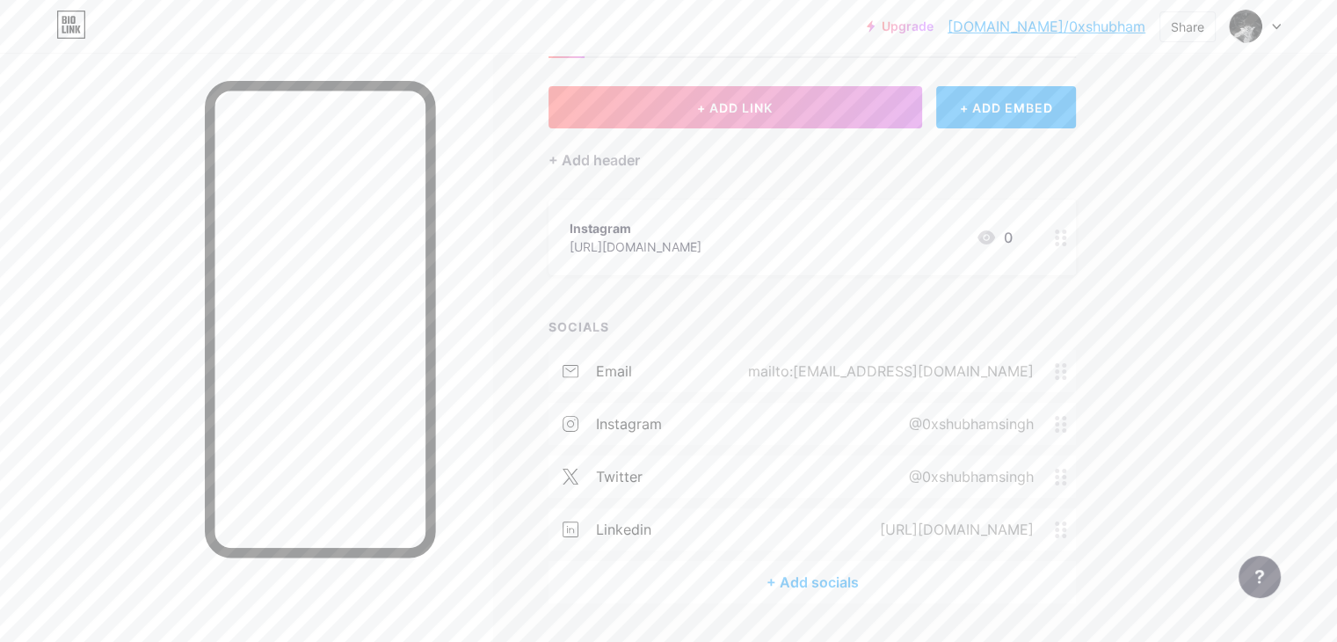
scroll to position [126, 0]
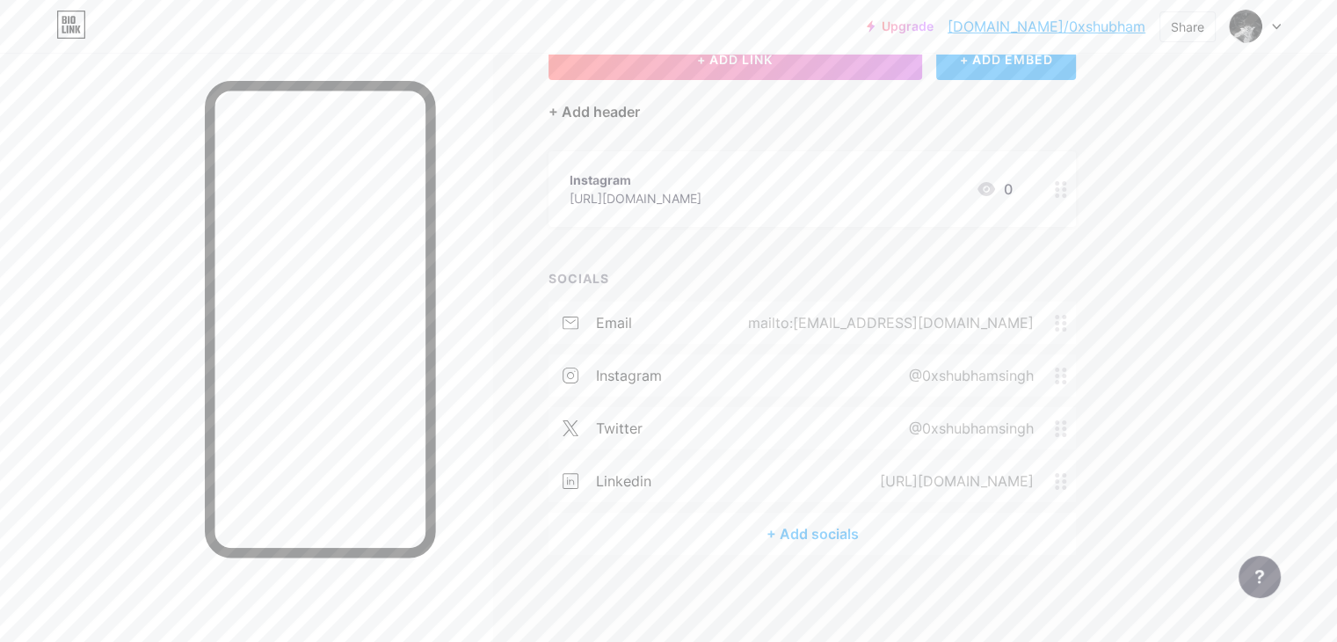
click at [640, 108] on div "+ Add header" at bounding box center [594, 111] width 91 height 21
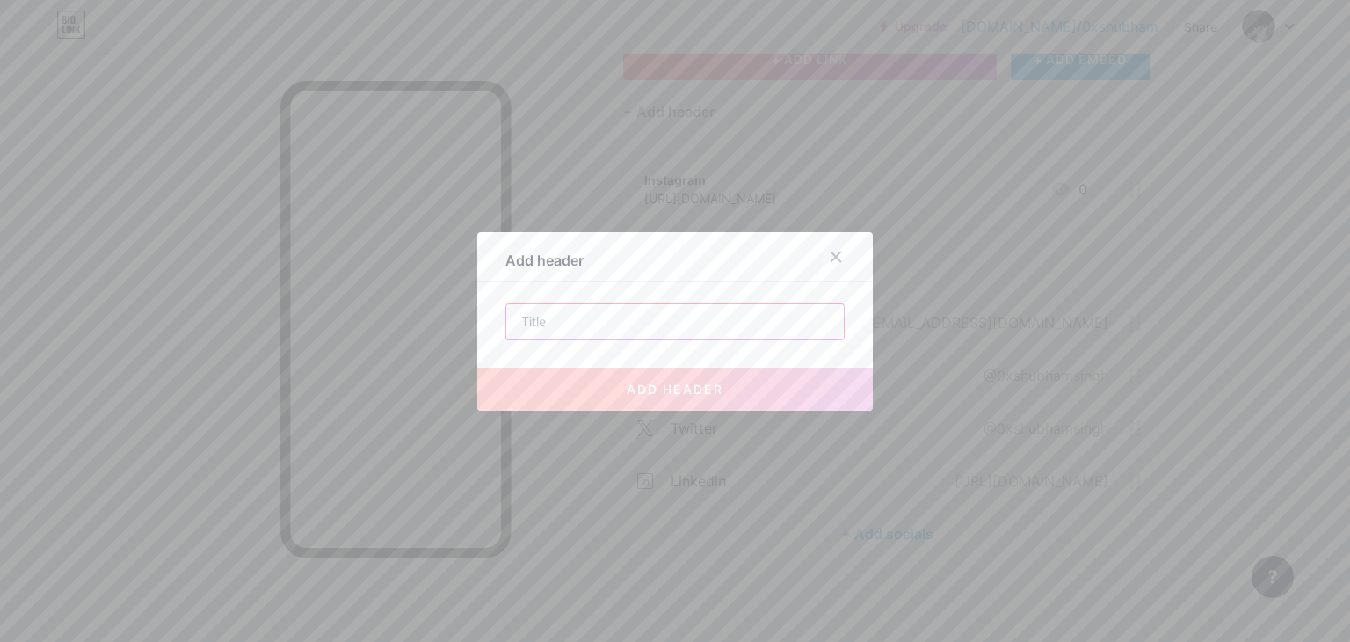
click at [622, 331] on input "text" at bounding box center [675, 321] width 338 height 35
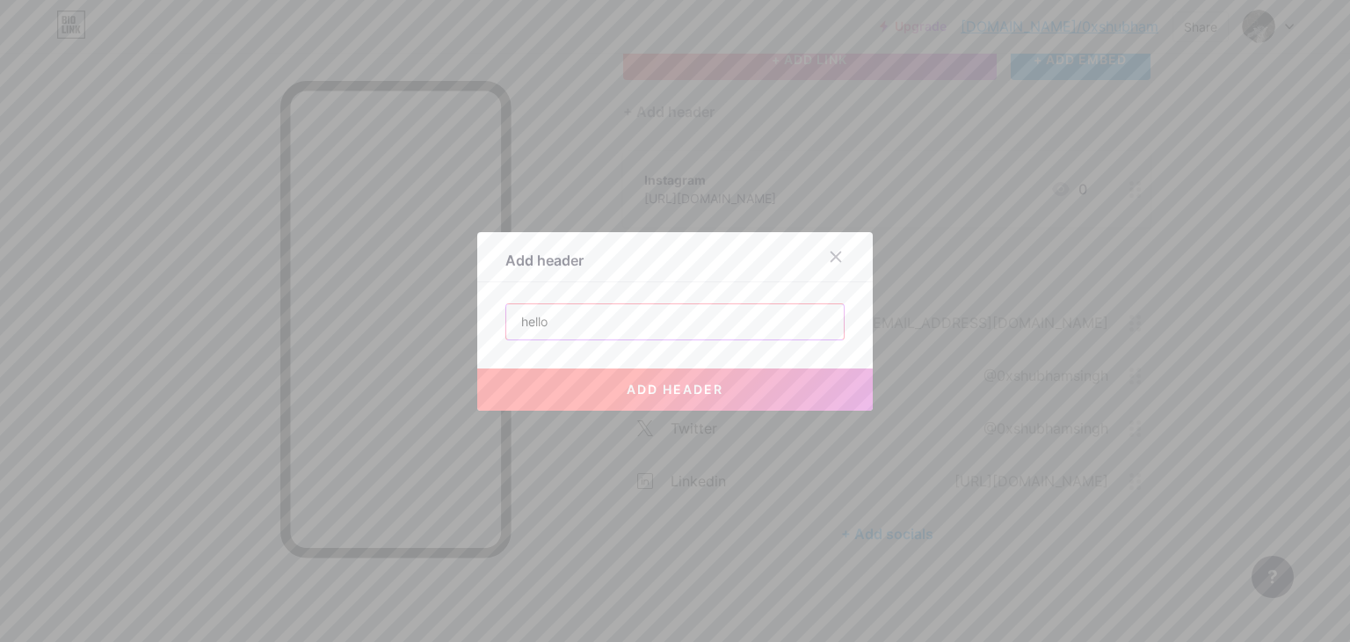
type input "hello"
click at [609, 393] on button "add header" at bounding box center [675, 389] width 396 height 42
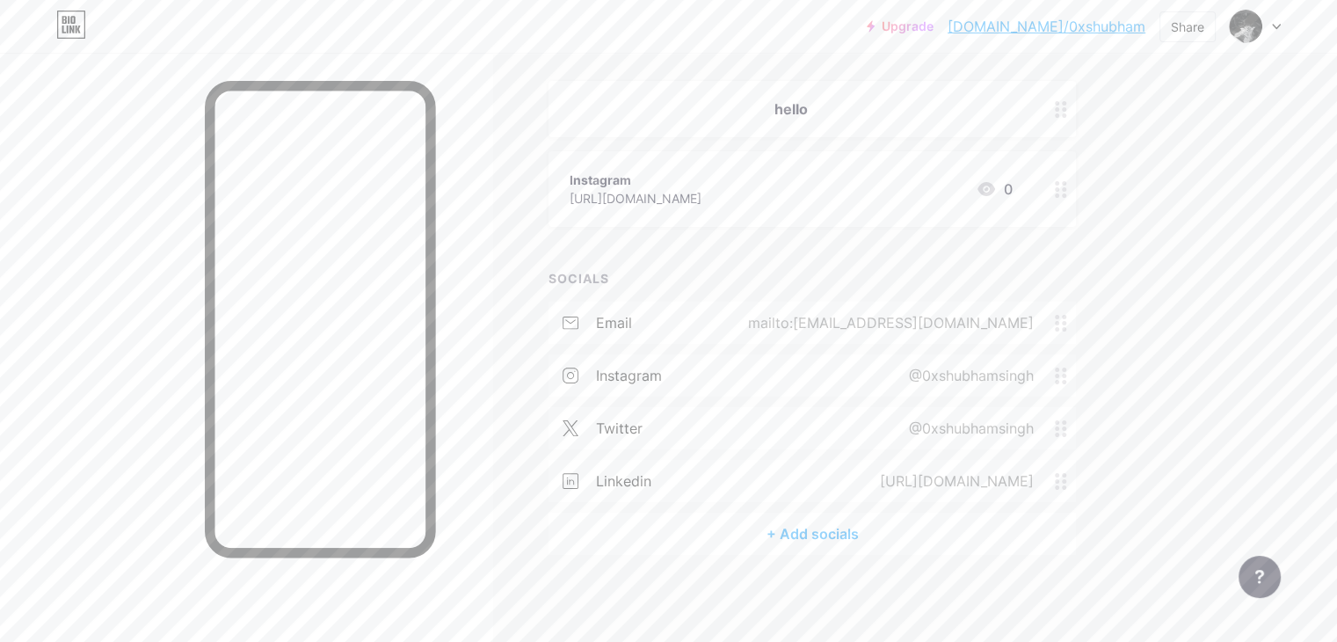
scroll to position [0, 0]
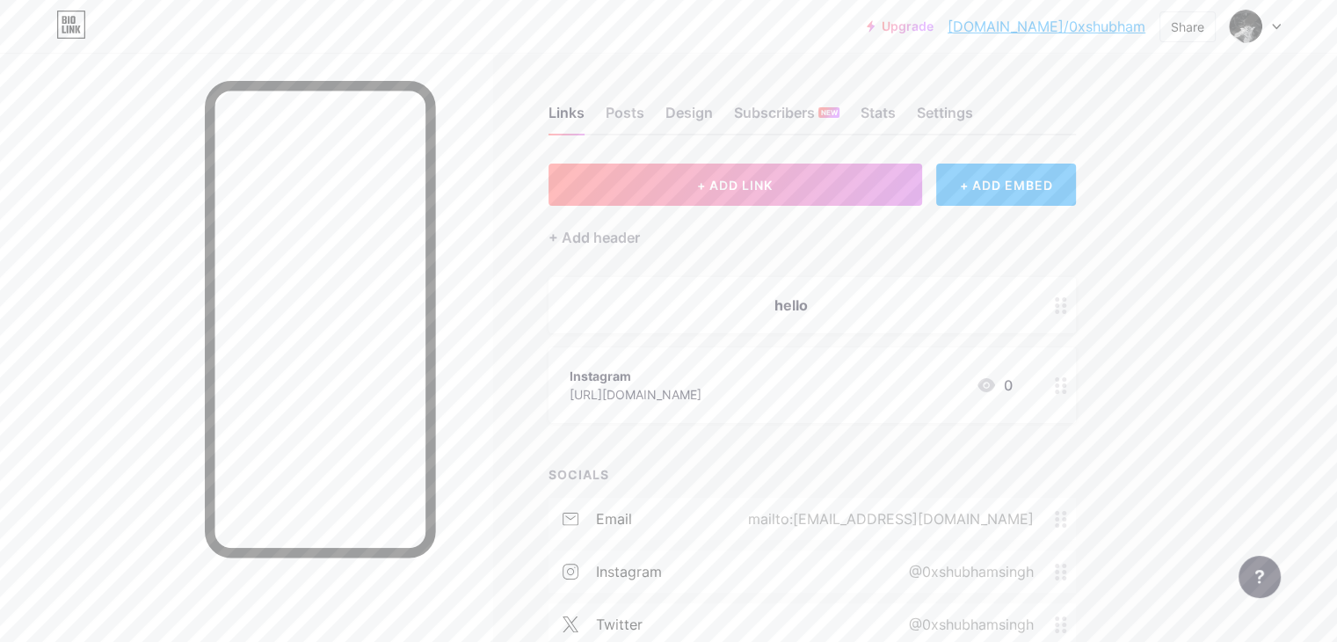
click at [1066, 304] on circle at bounding box center [1064, 305] width 4 height 4
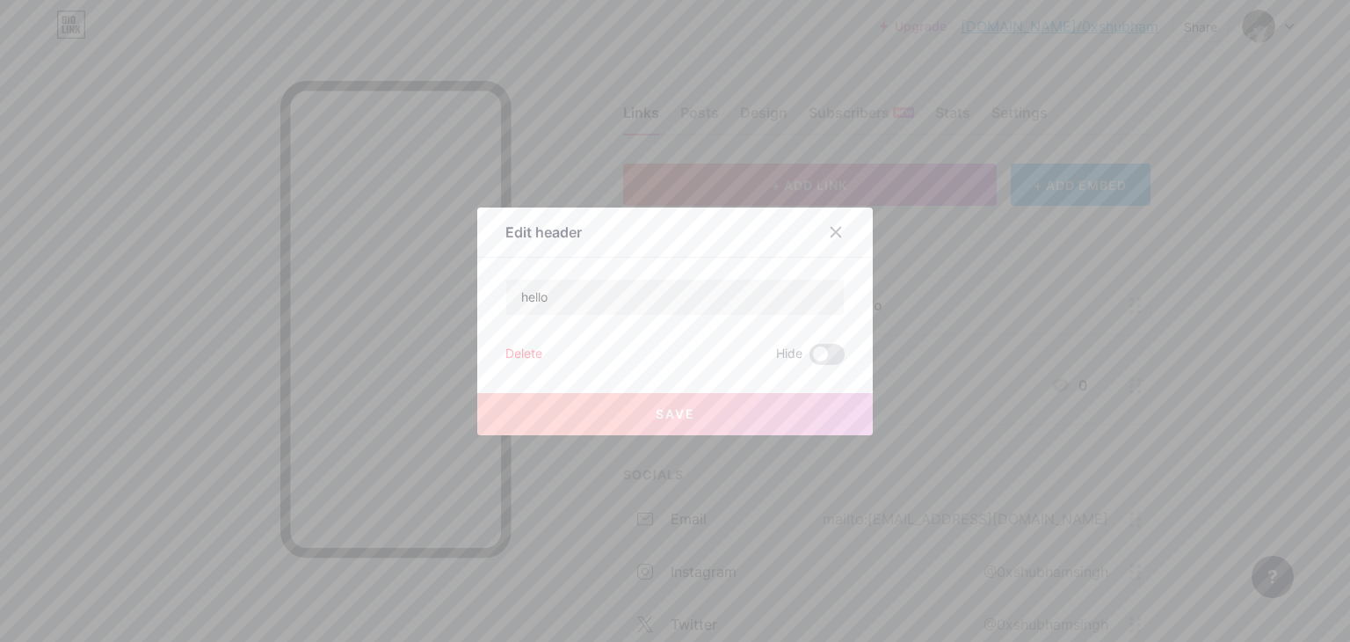
click at [514, 345] on div "Delete" at bounding box center [523, 354] width 37 height 21
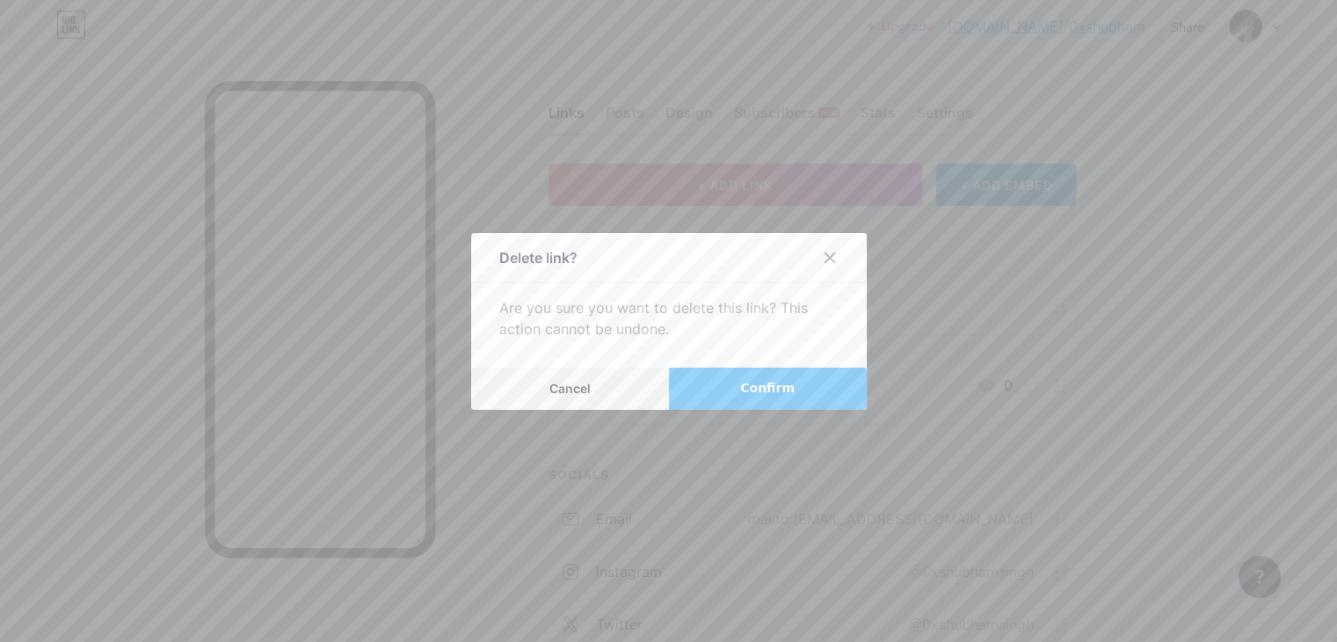
click at [731, 388] on button "Confirm" at bounding box center [768, 388] width 198 height 42
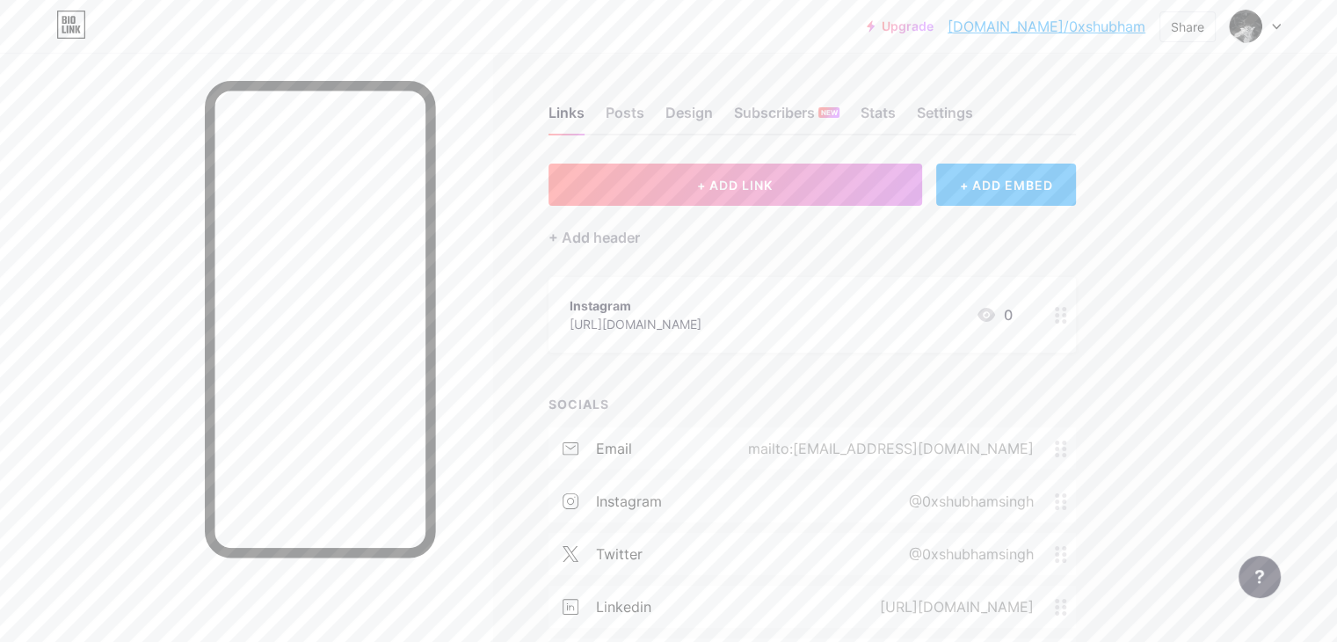
click at [1076, 322] on div at bounding box center [1061, 315] width 30 height 76
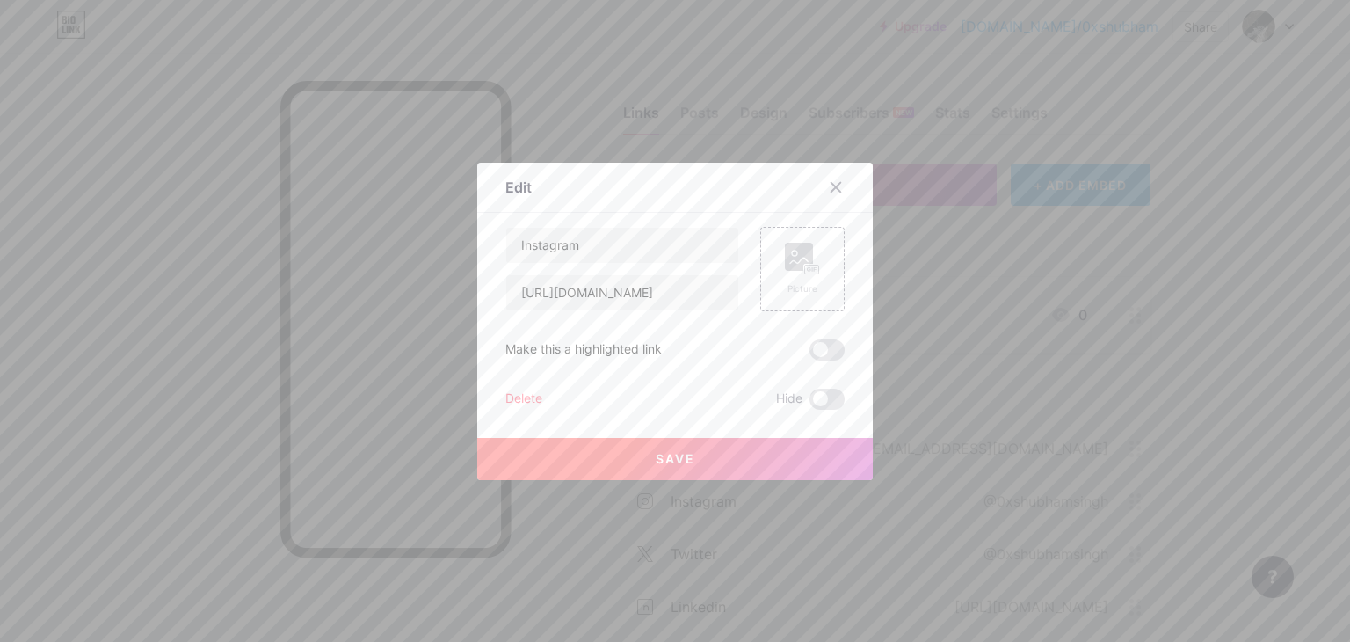
click at [524, 400] on div "Delete" at bounding box center [523, 399] width 37 height 21
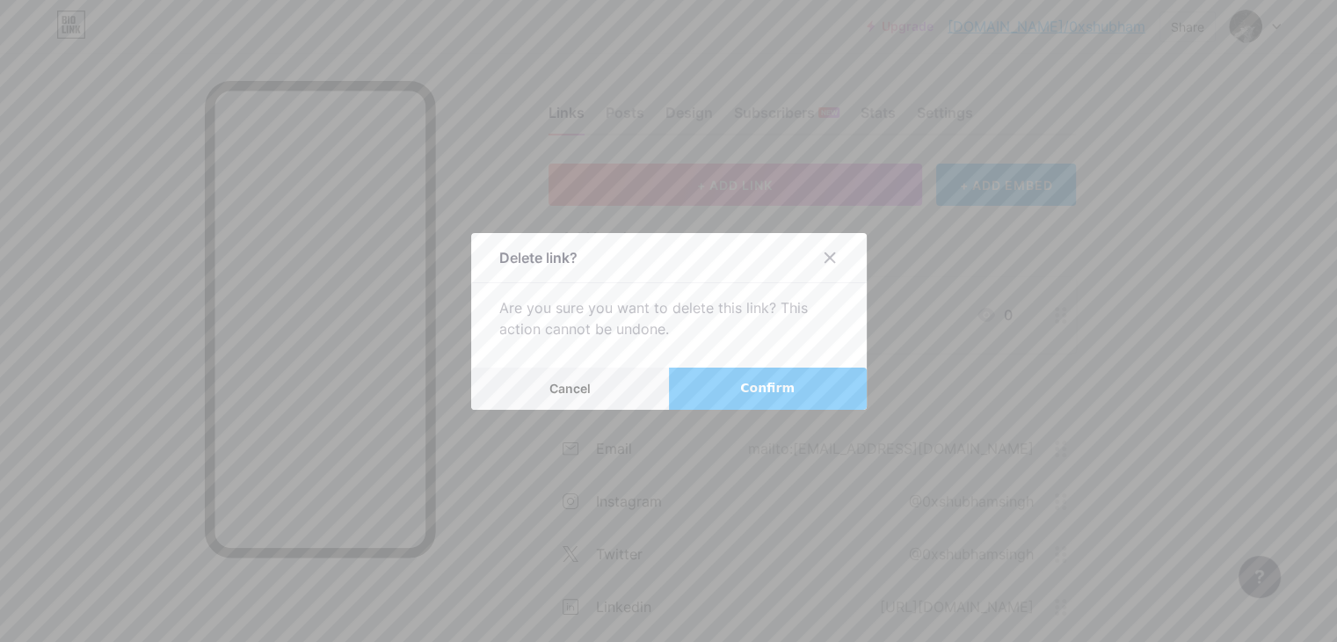
click at [731, 389] on button "Confirm" at bounding box center [768, 388] width 198 height 42
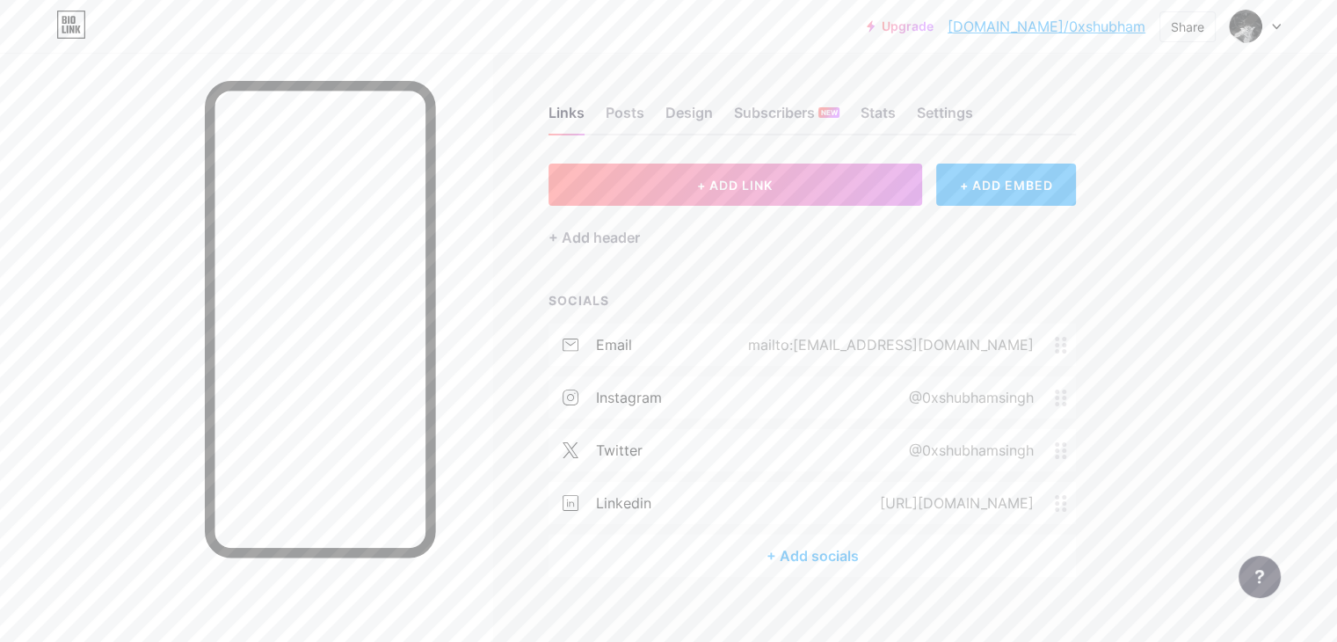
click at [1076, 184] on div "+ ADD EMBED" at bounding box center [1006, 185] width 140 height 42
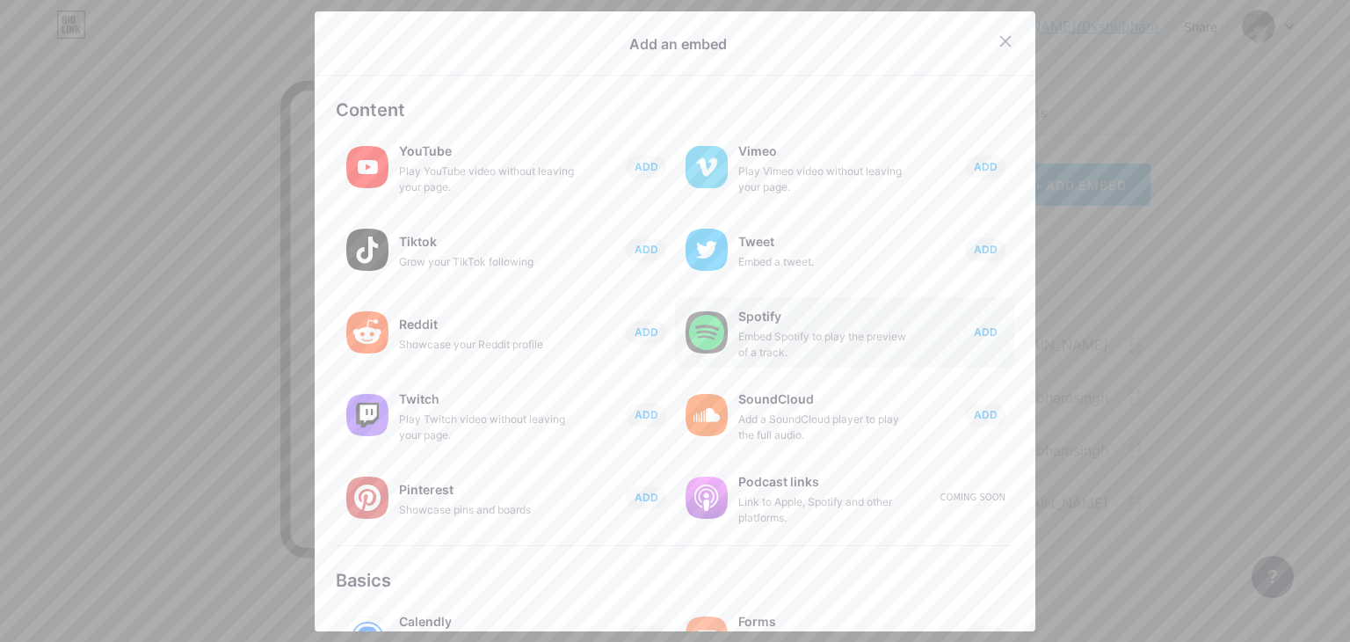
click at [974, 333] on span "ADD" at bounding box center [986, 331] width 24 height 15
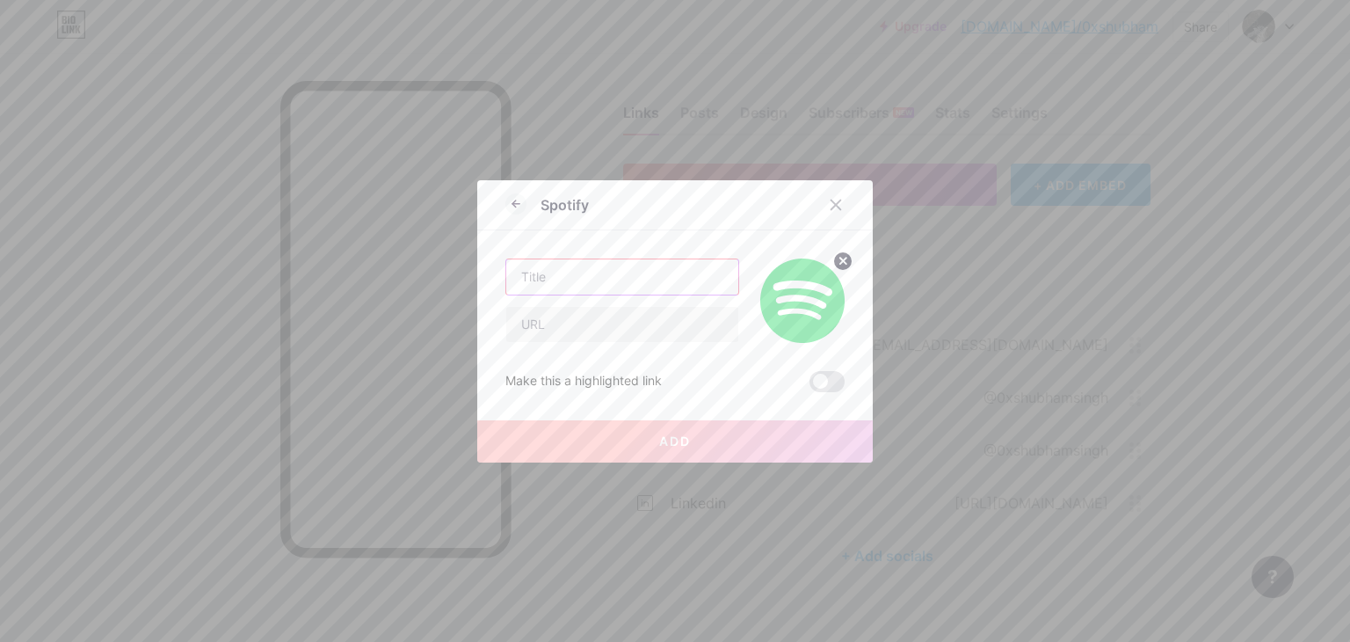
click at [622, 275] on input "text" at bounding box center [622, 276] width 232 height 35
click at [825, 215] on div at bounding box center [836, 205] width 32 height 32
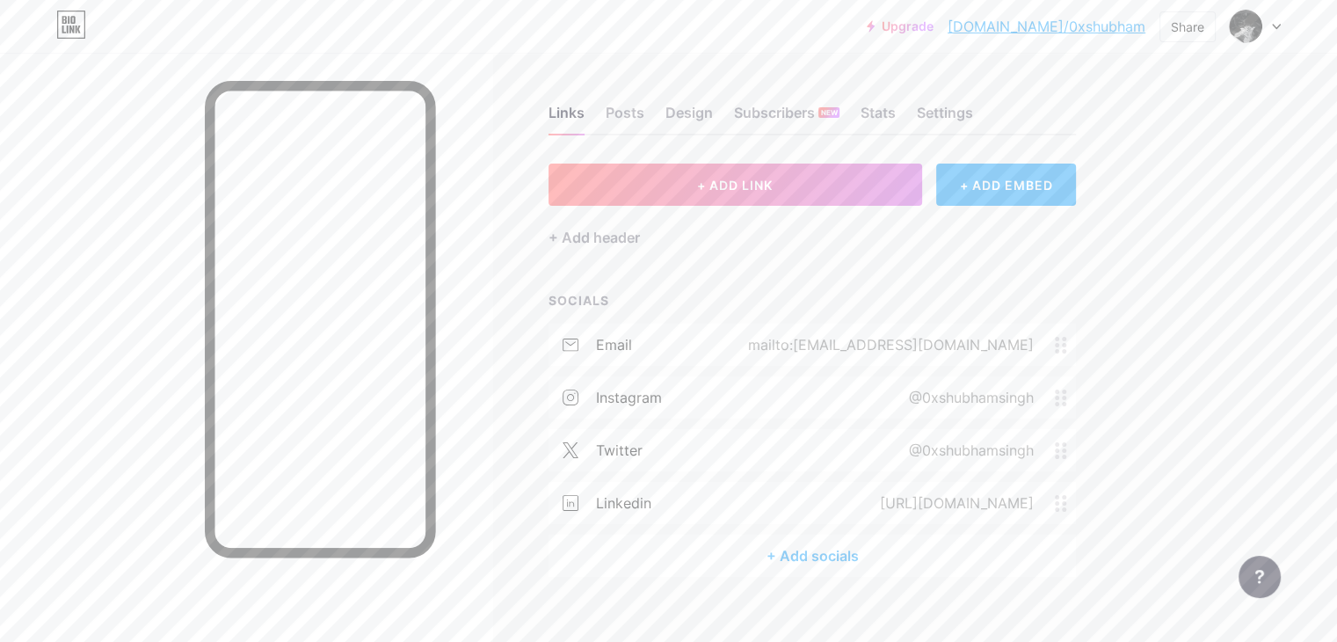
click at [69, 28] on icon at bounding box center [71, 25] width 30 height 28
click at [1281, 26] on div "Upgrade [DOMAIN_NAME]/0xshub... [DOMAIN_NAME]/0xshubham Share Switch accounts […" at bounding box center [668, 27] width 1337 height 32
click at [1277, 24] on icon at bounding box center [1276, 27] width 9 height 6
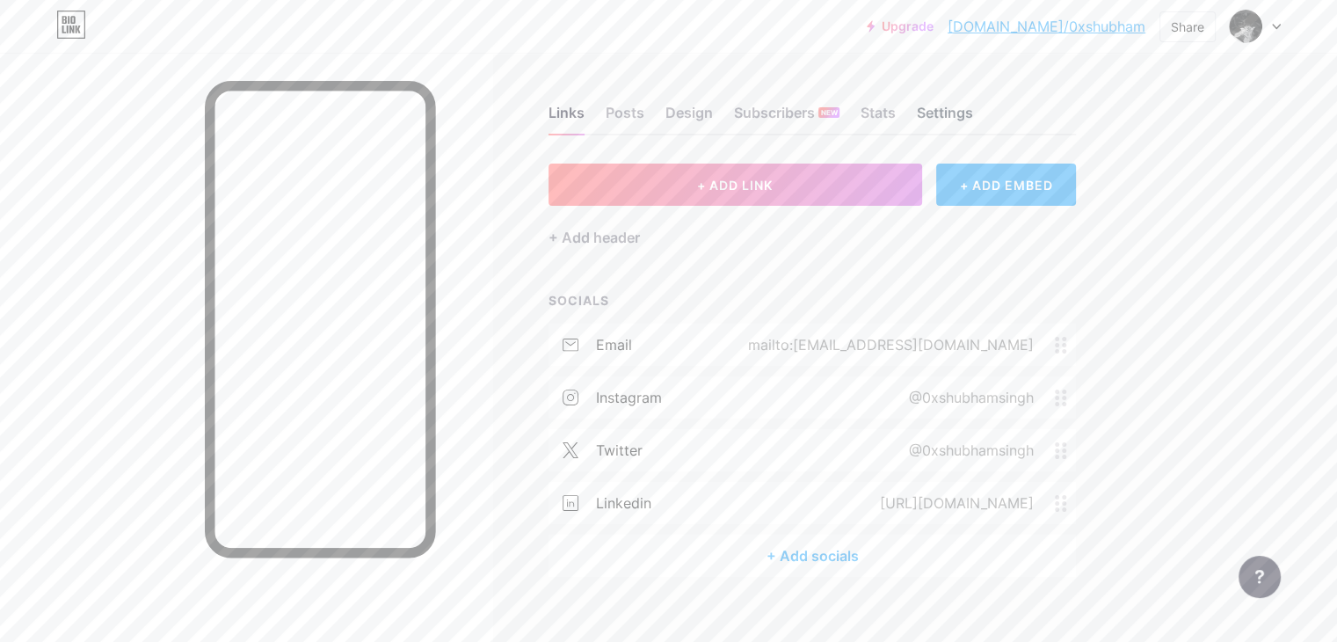
click at [973, 115] on div "Settings" at bounding box center [945, 118] width 56 height 32
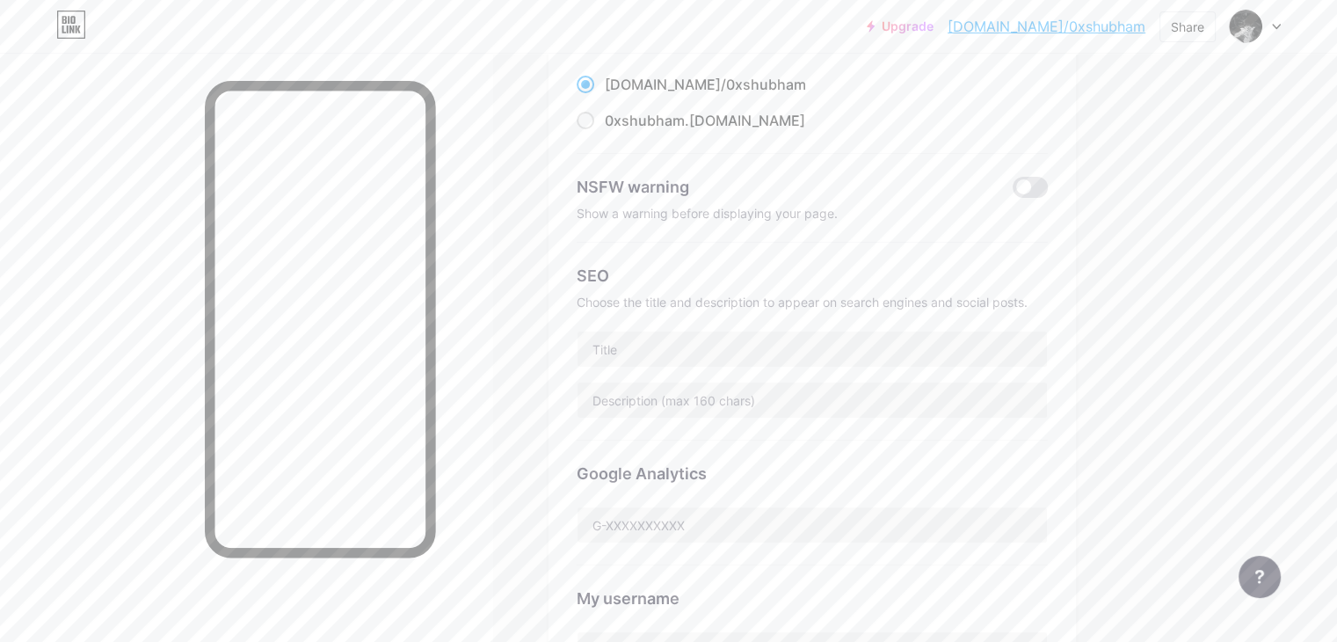
scroll to position [232, 0]
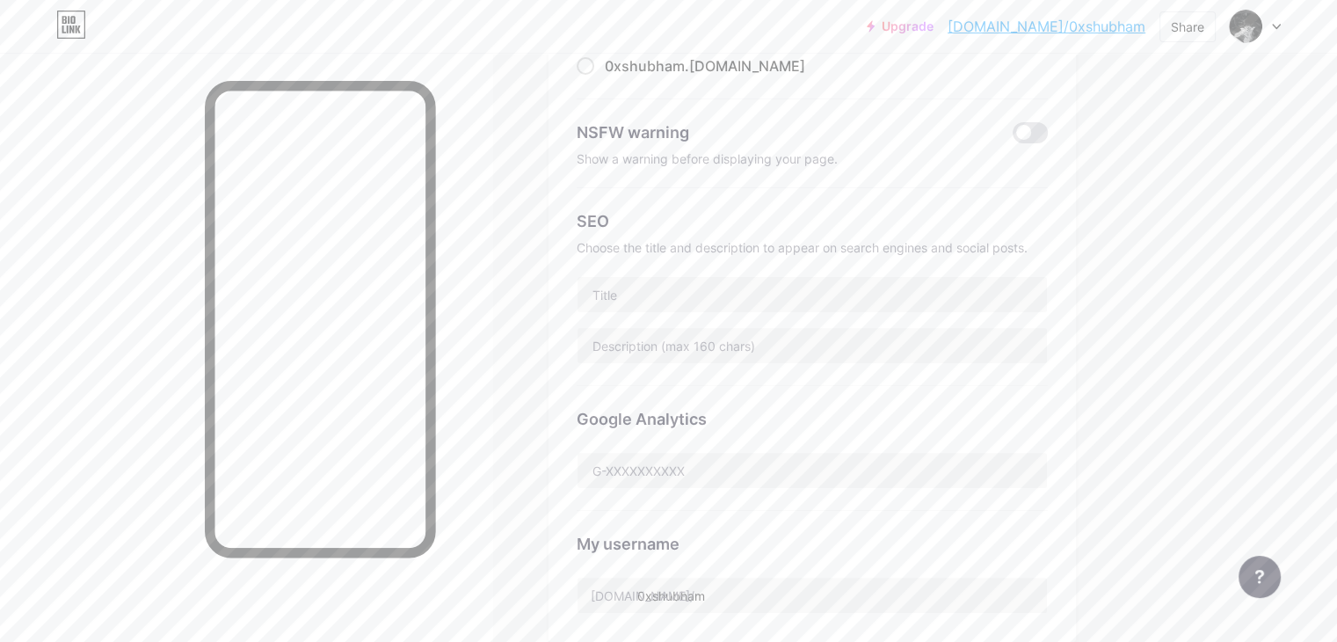
click at [862, 276] on div at bounding box center [812, 294] width 471 height 37
click at [850, 294] on input "text" at bounding box center [812, 294] width 469 height 35
drag, startPoint x: 1301, startPoint y: 312, endPoint x: 1287, endPoint y: 310, distance: 14.2
click at [1301, 312] on div "Upgrade [DOMAIN_NAME]/0xshub... [DOMAIN_NAME]/0xshubham Share Switch accounts […" at bounding box center [668, 488] width 1337 height 1440
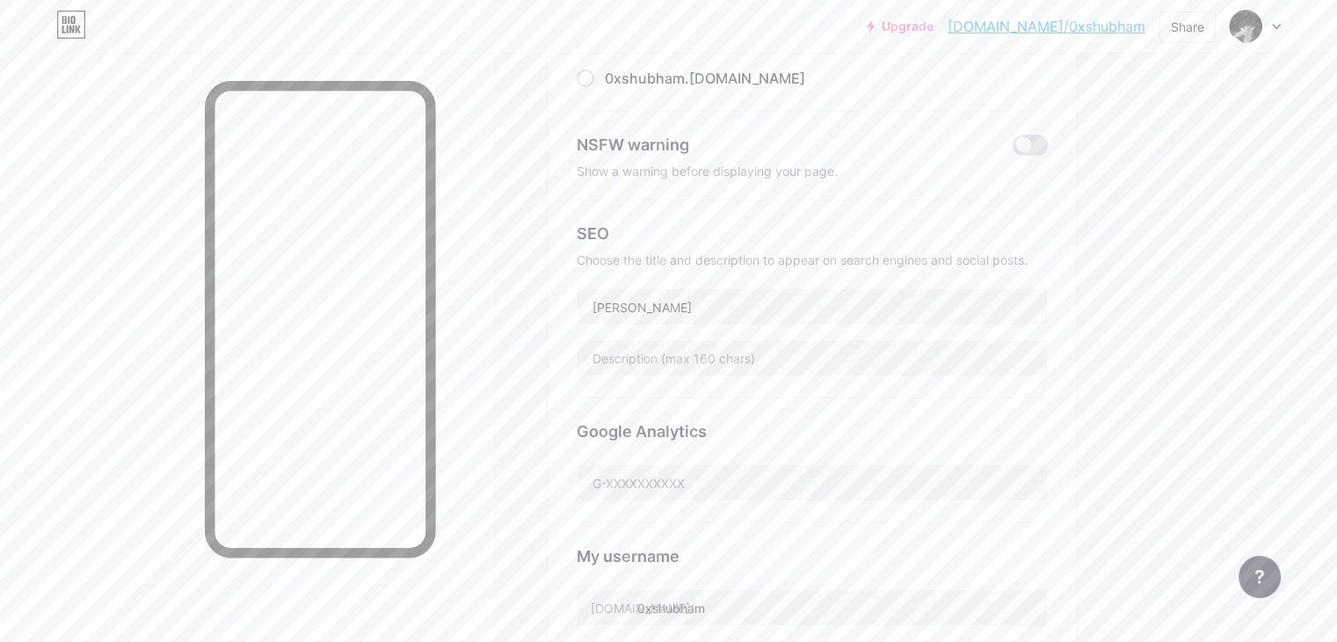
scroll to position [215, 0]
click at [794, 321] on input "[PERSON_NAME]" at bounding box center [812, 311] width 469 height 35
click at [1076, 286] on div "Preferred link This is an aesthetic choice. Both links are usable. [DOMAIN_NAME…" at bounding box center [812, 336] width 527 height 774
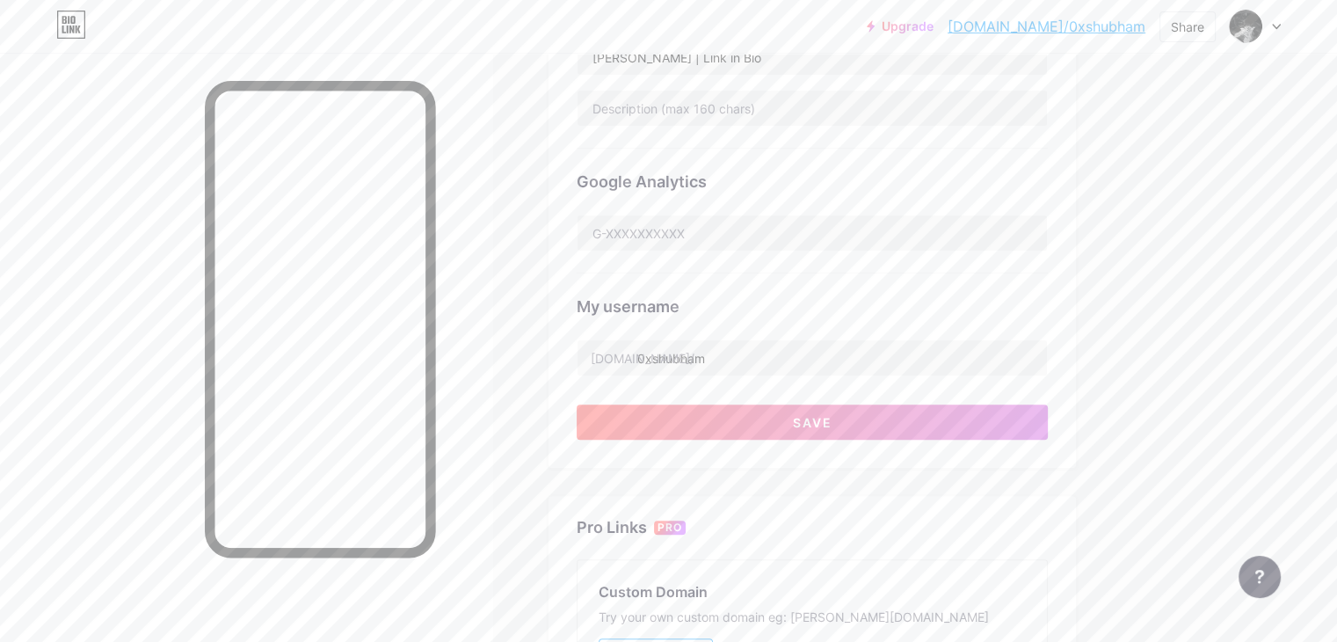
scroll to position [466, 0]
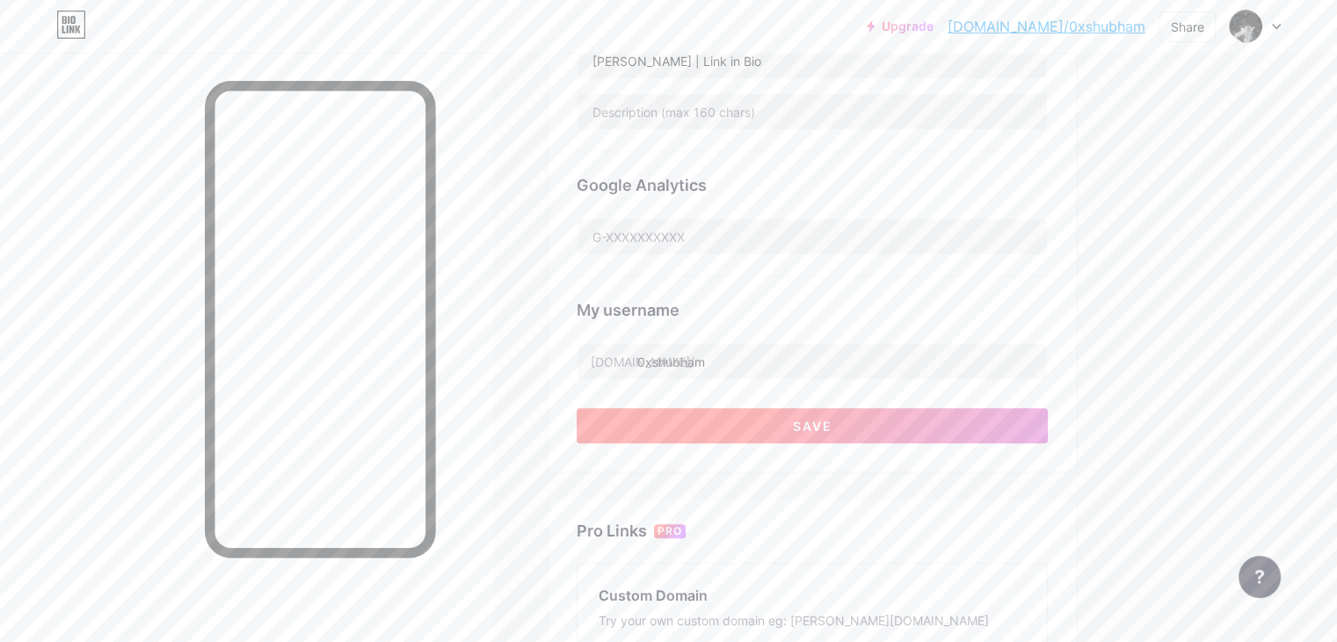
click at [833, 426] on span "Save" at bounding box center [813, 425] width 40 height 15
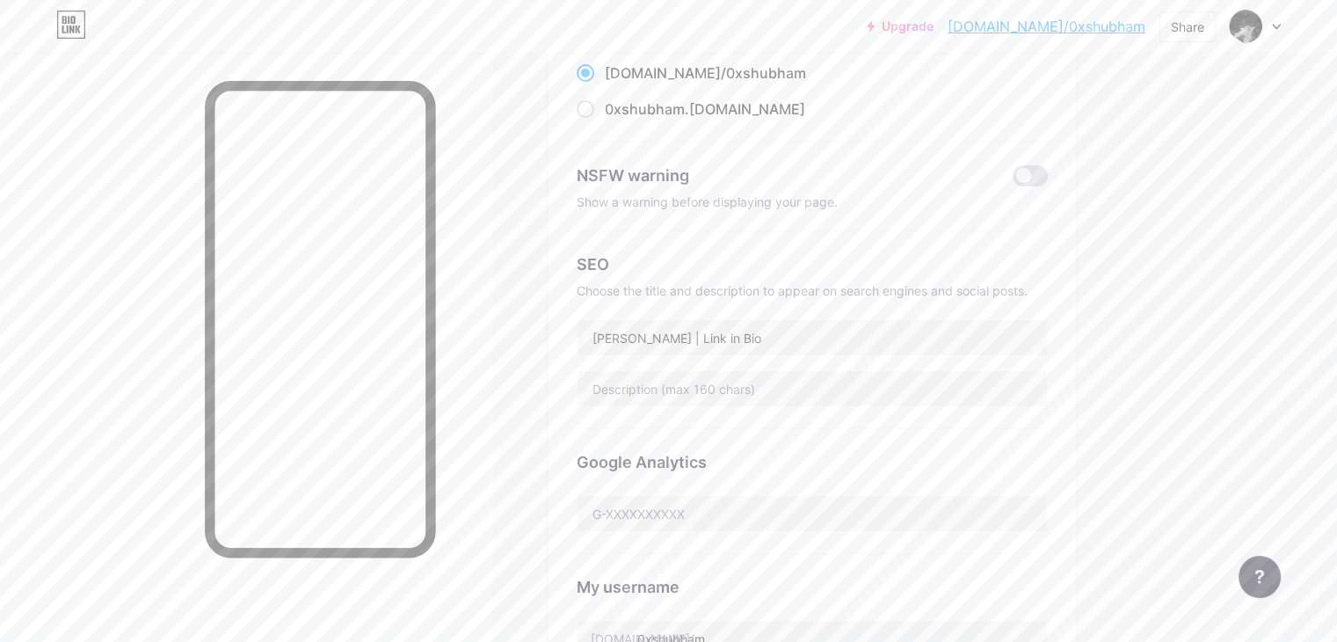
scroll to position [221, 0]
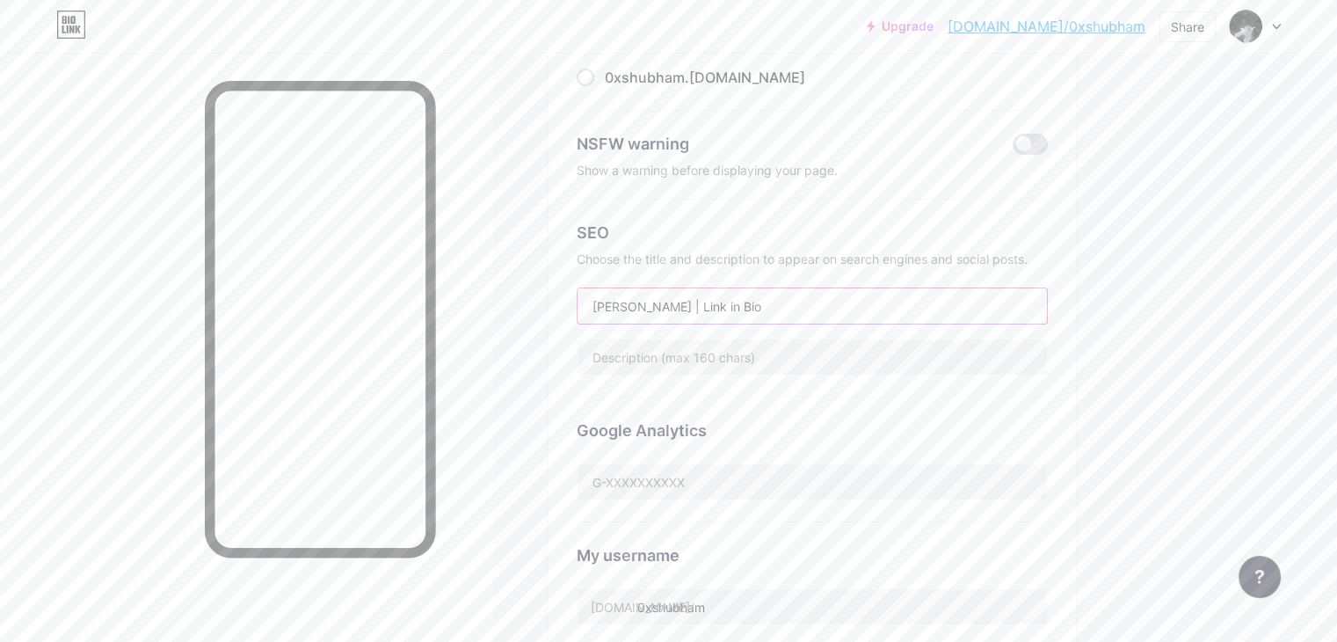
drag, startPoint x: 842, startPoint y: 309, endPoint x: 760, endPoint y: 308, distance: 81.8
click at [760, 308] on input "[PERSON_NAME] | Link in Bio" at bounding box center [812, 305] width 469 height 35
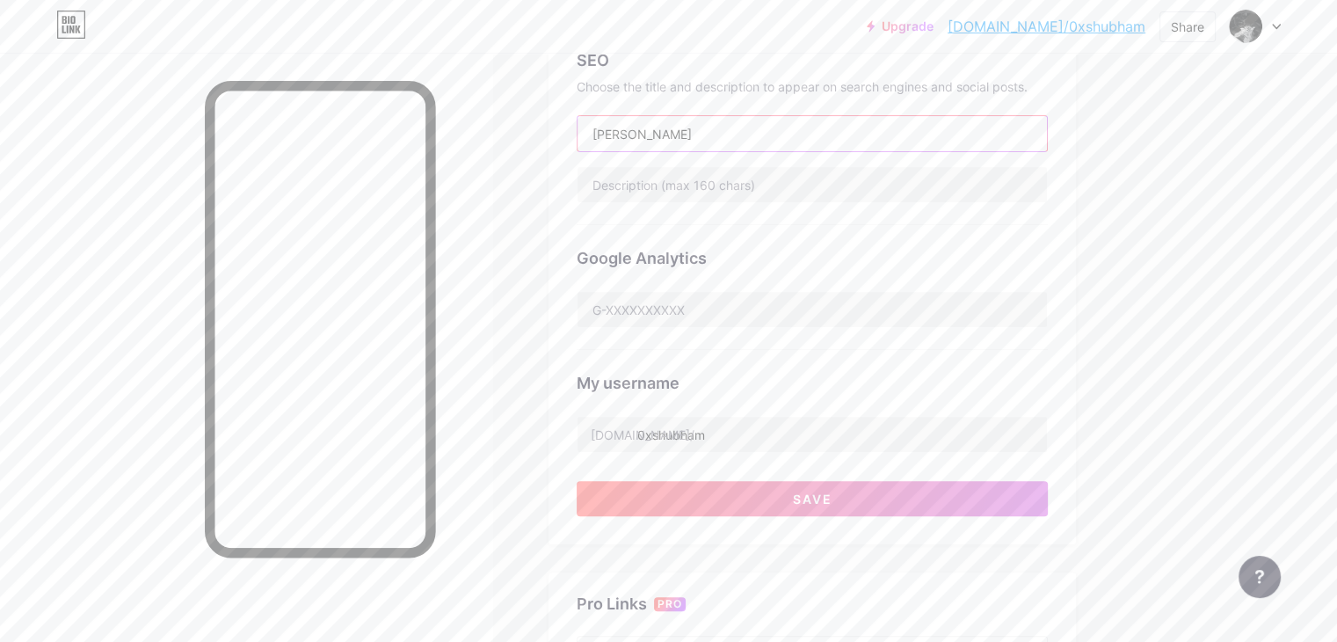
scroll to position [419, 0]
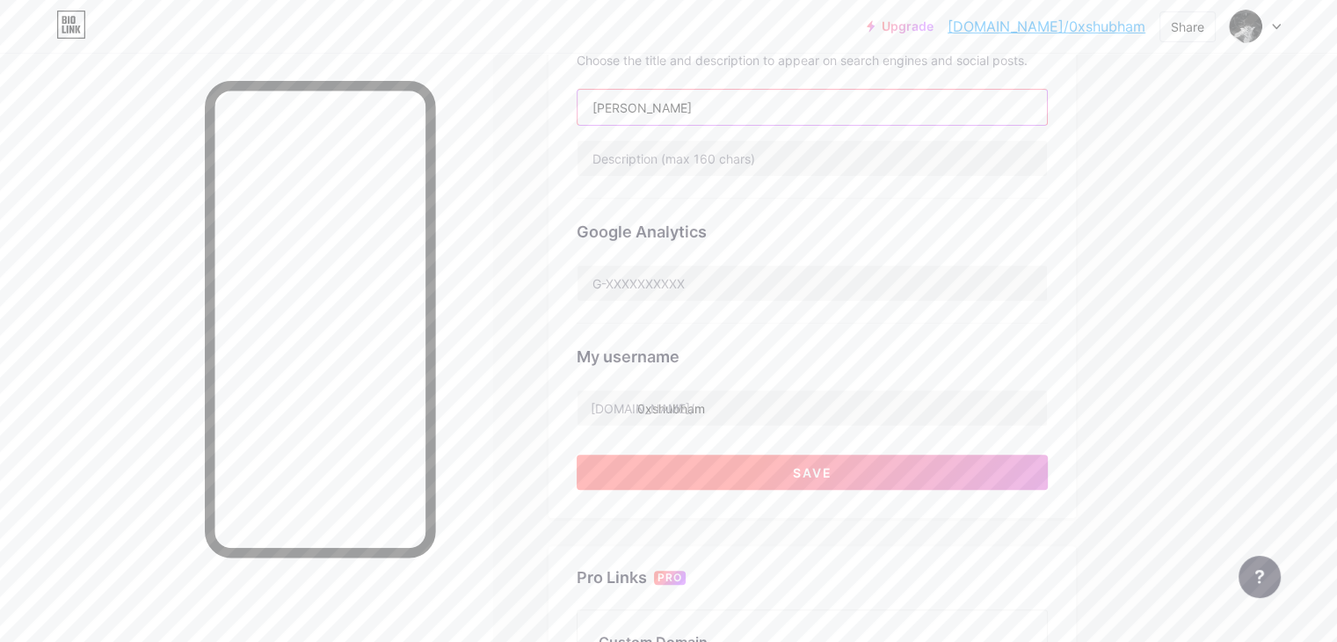
type input "[PERSON_NAME]"
click at [910, 469] on button "Save" at bounding box center [812, 471] width 471 height 35
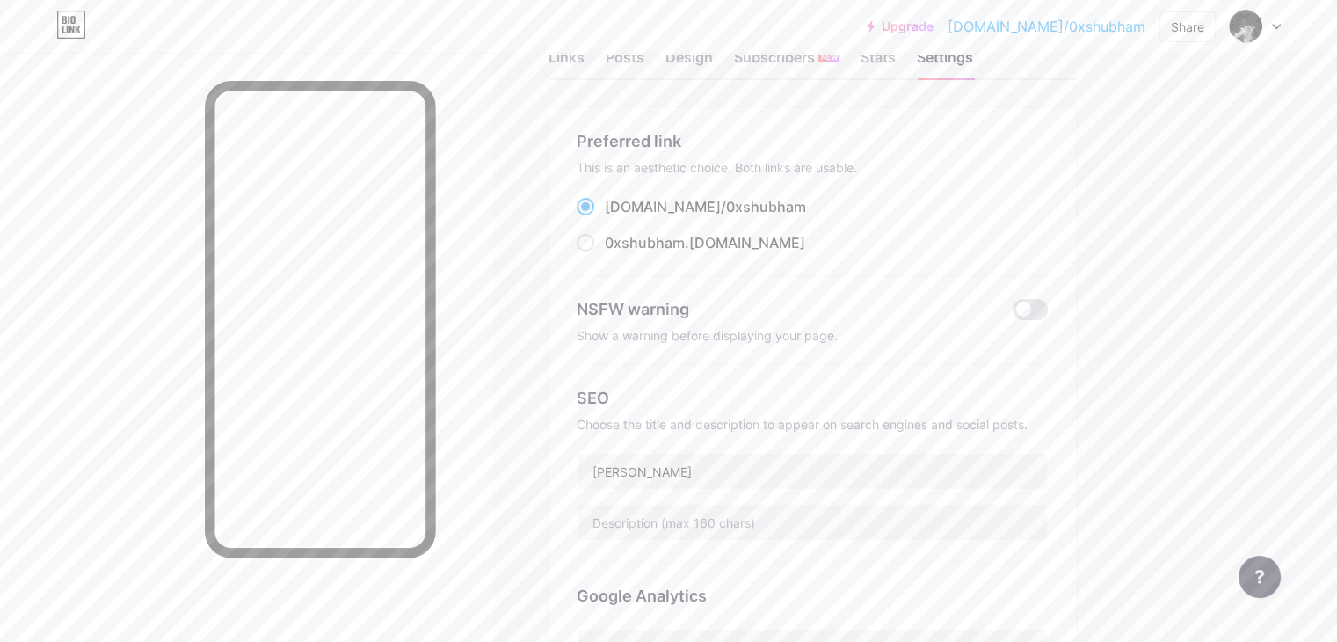
scroll to position [0, 0]
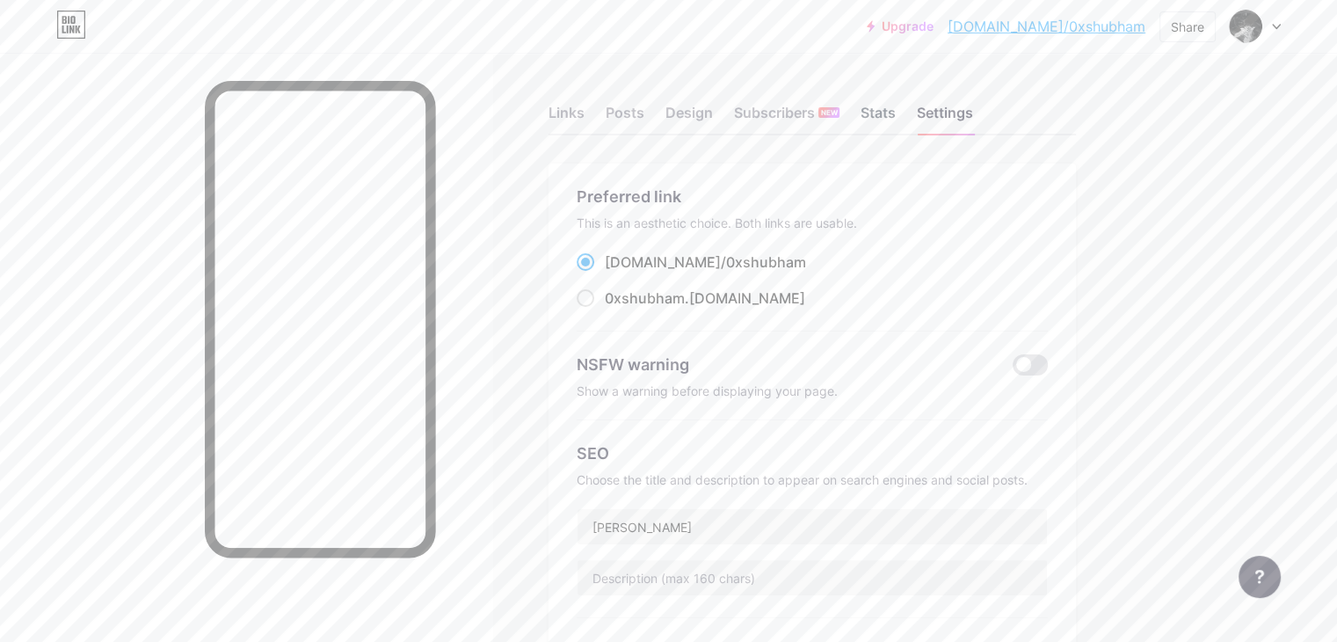
click at [896, 120] on div "Stats" at bounding box center [878, 118] width 35 height 32
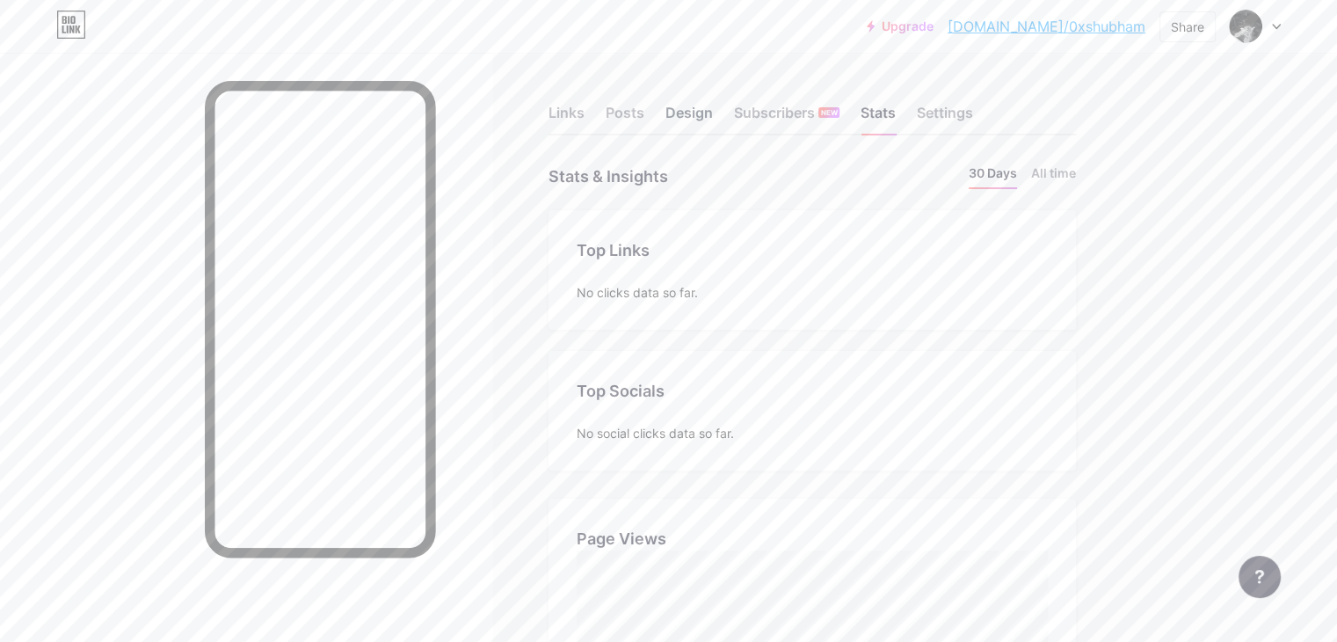
click at [713, 124] on div "Design" at bounding box center [688, 118] width 47 height 32
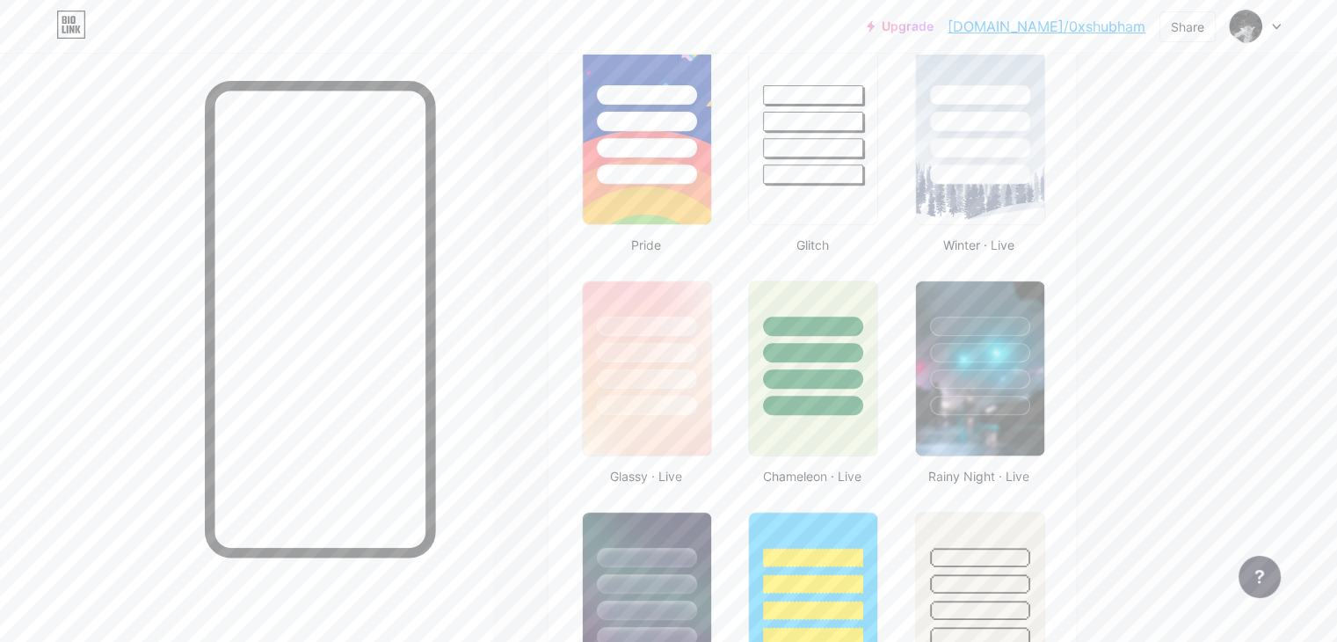
scroll to position [824, 0]
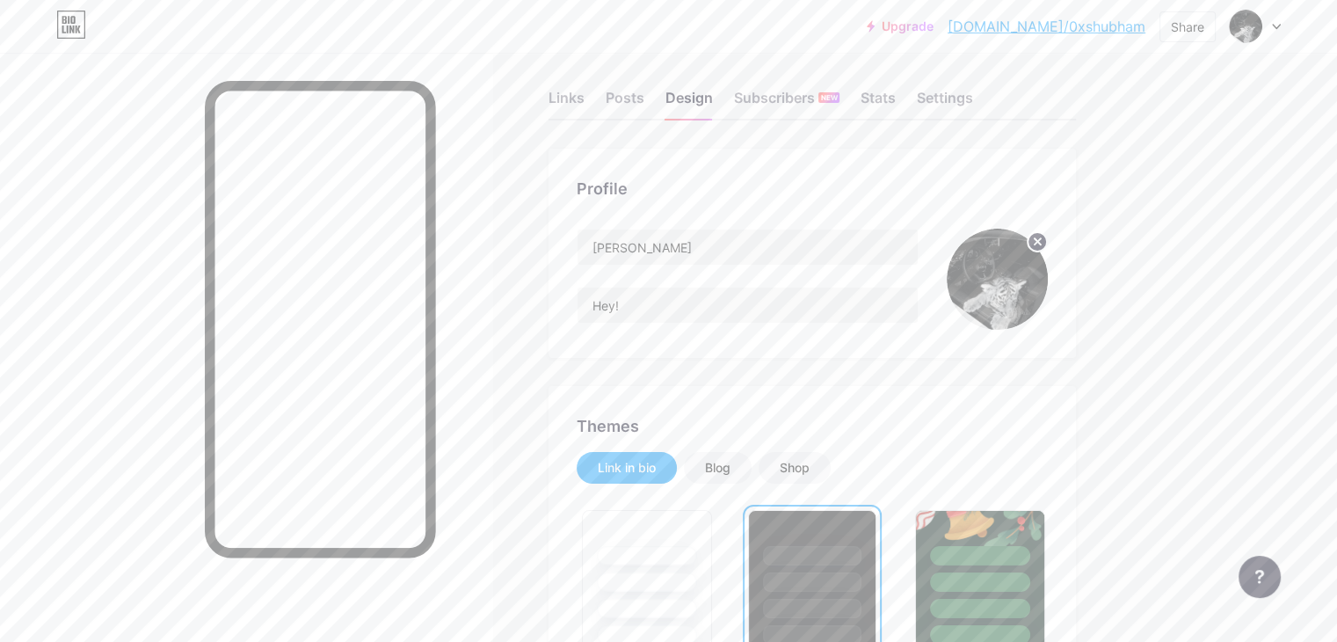
scroll to position [0, 0]
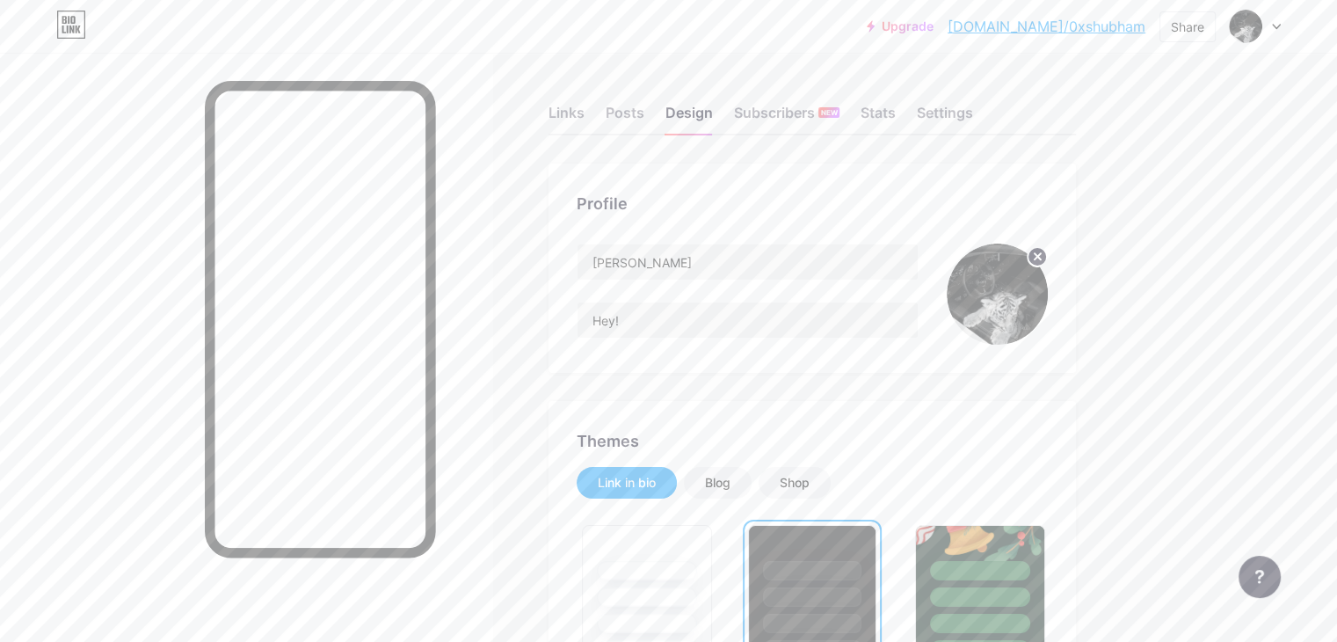
click at [73, 22] on icon at bounding box center [72, 20] width 4 height 8
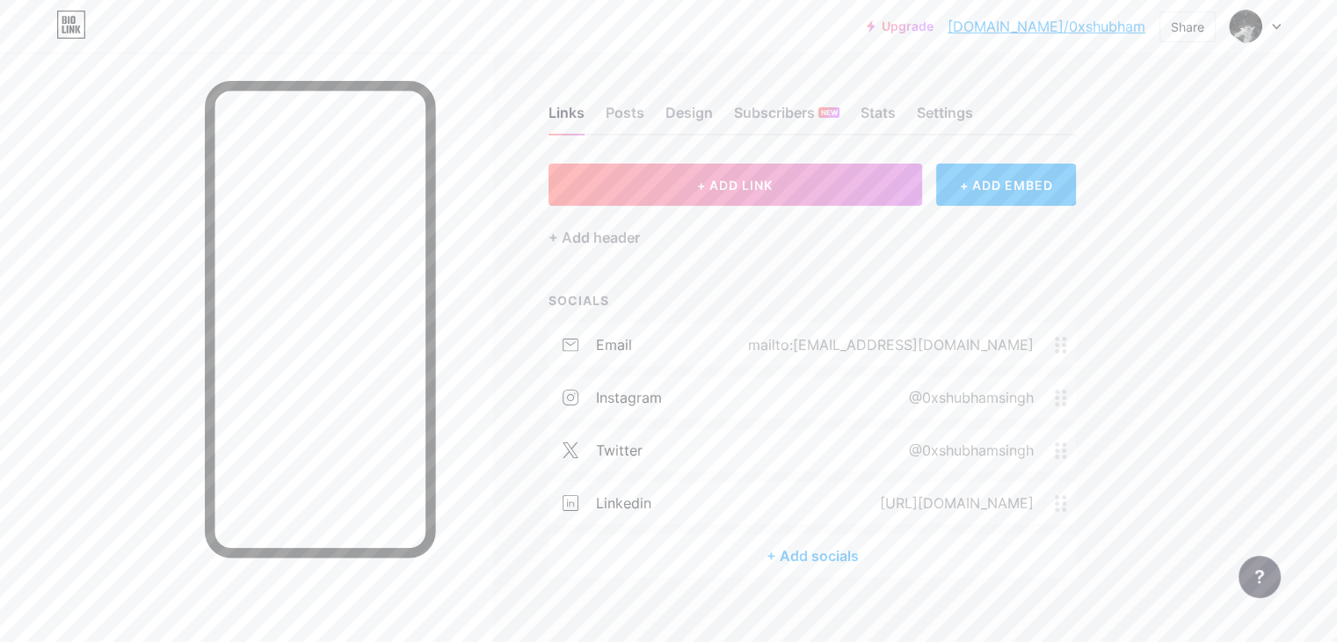
click at [65, 24] on icon at bounding box center [71, 25] width 30 height 28
click at [713, 123] on div "Design" at bounding box center [688, 118] width 47 height 32
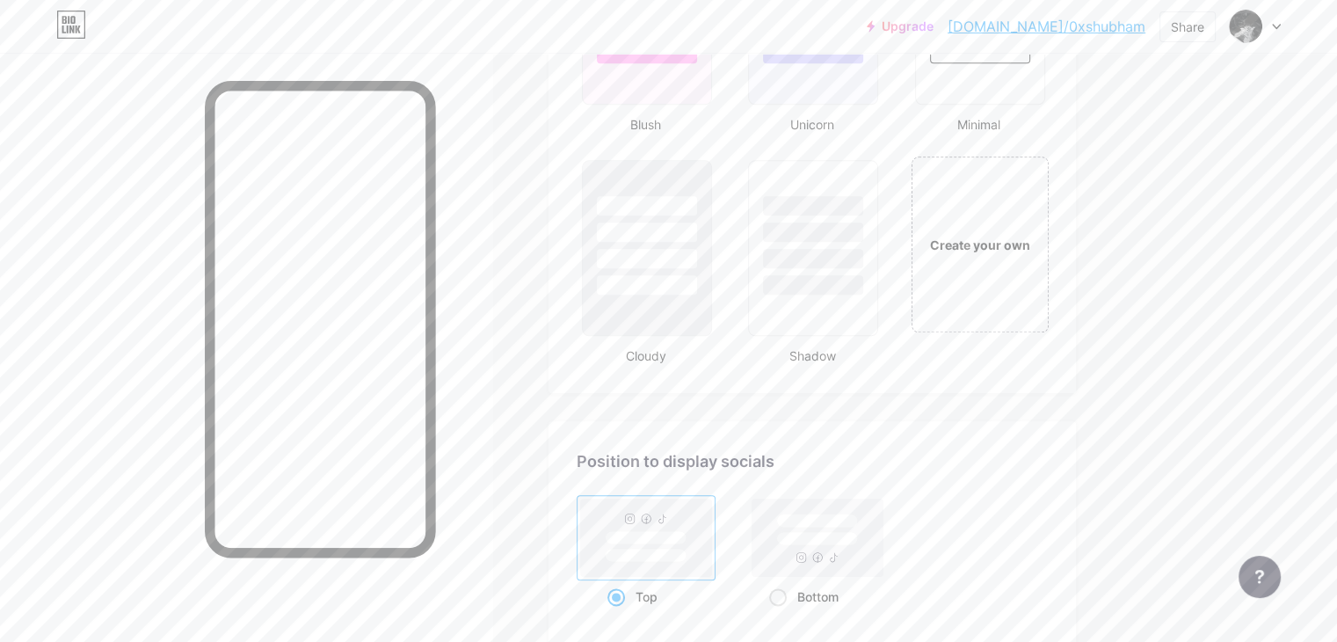
scroll to position [1976, 0]
click at [1051, 315] on div "Create your own" at bounding box center [980, 250] width 142 height 181
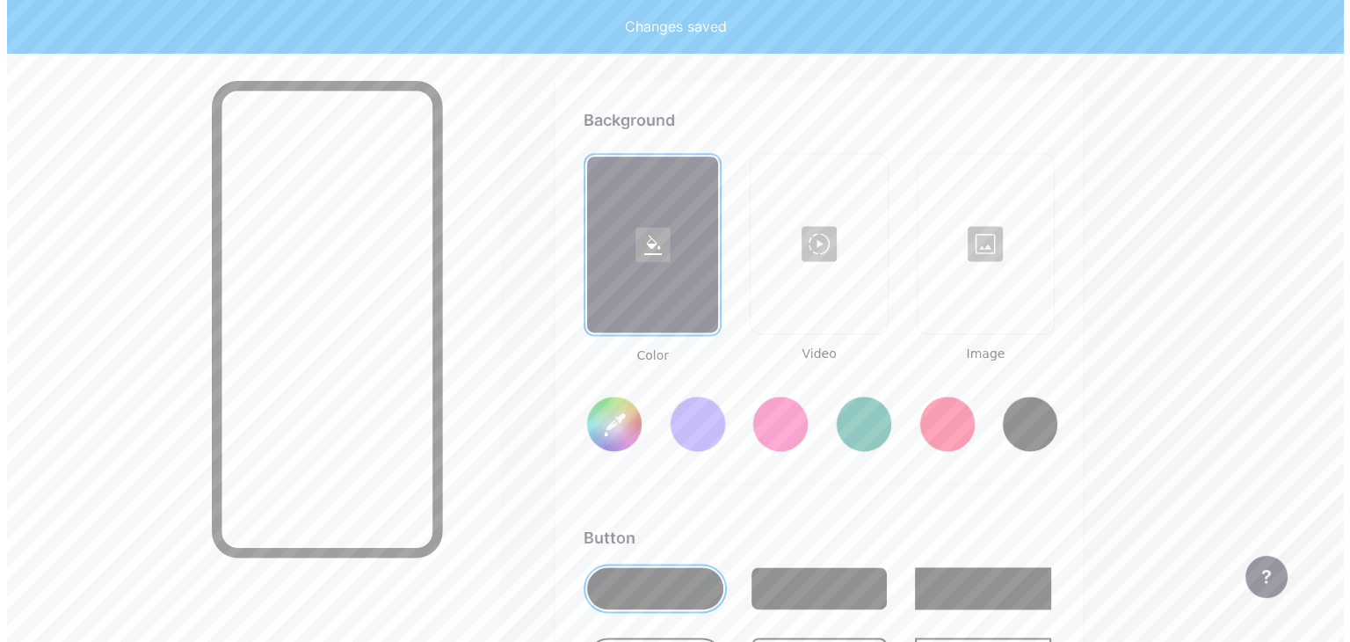
scroll to position [2328, 0]
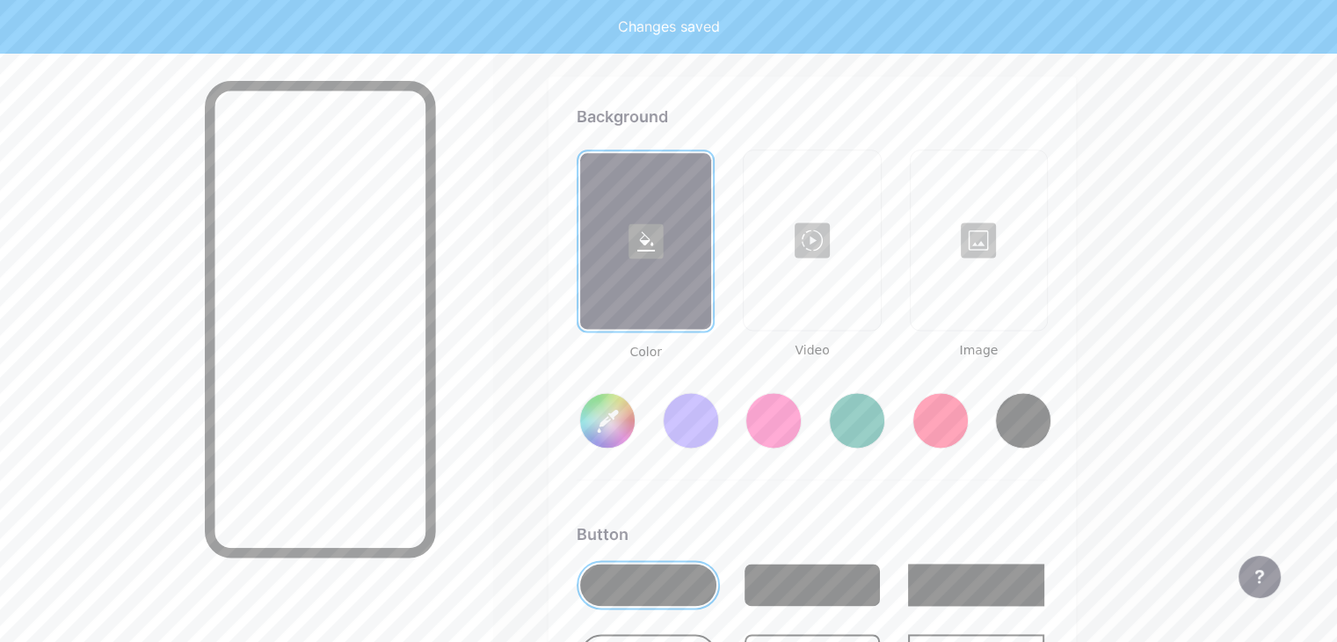
type input "#ffffff"
type input "#000000"
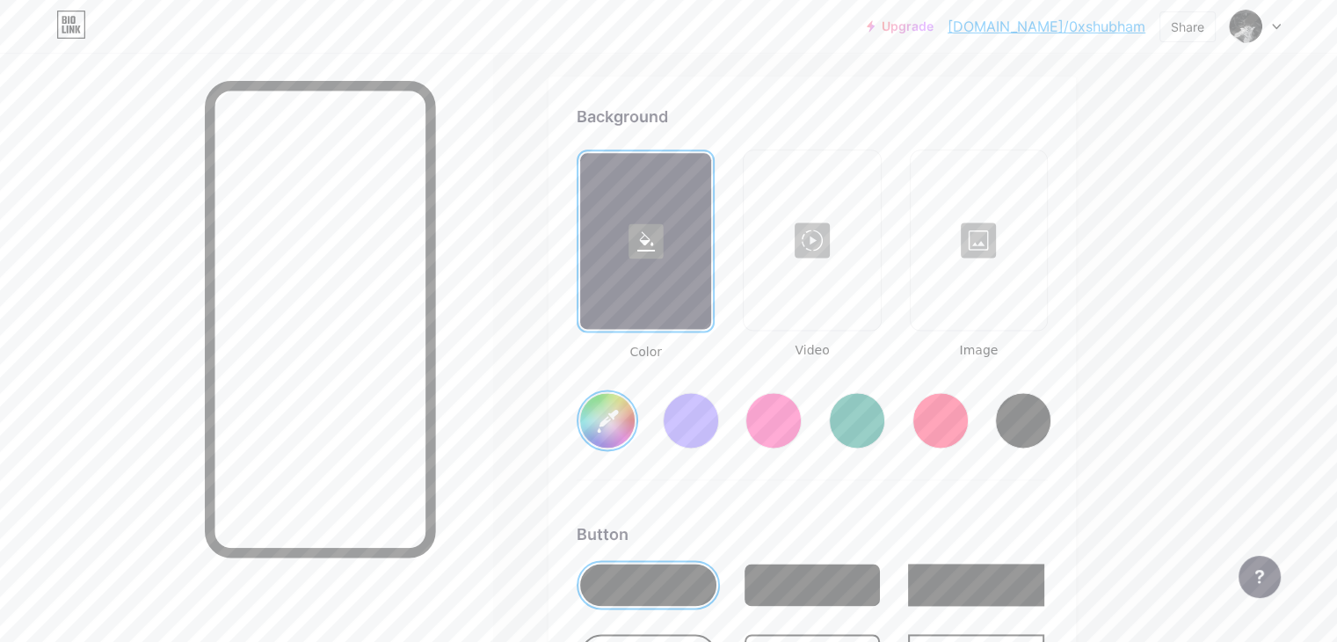
click at [1030, 273] on div at bounding box center [979, 240] width 133 height 176
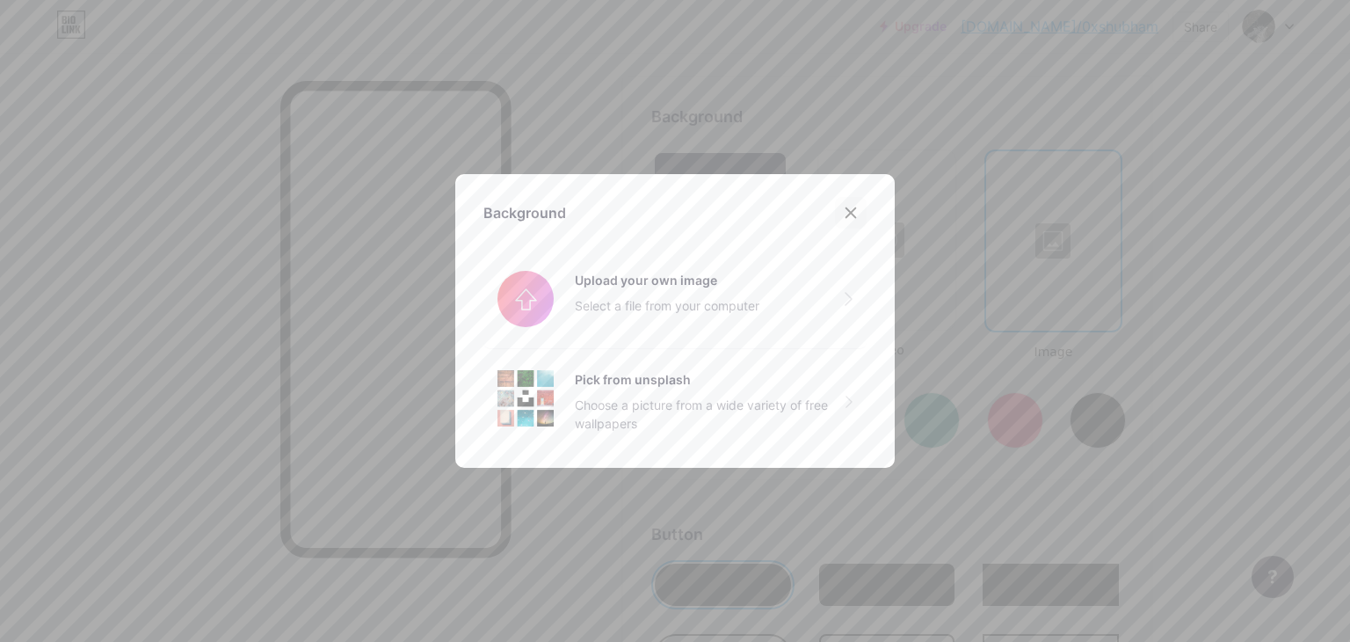
click at [846, 224] on div at bounding box center [851, 213] width 32 height 32
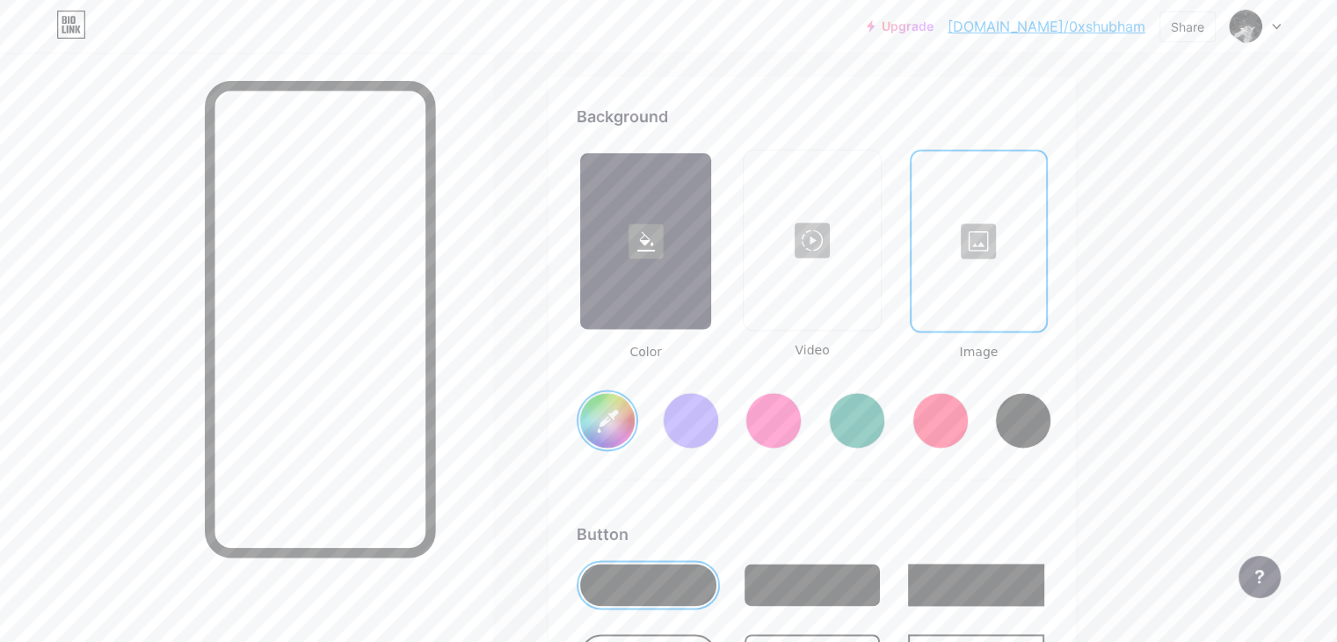
click at [876, 268] on div at bounding box center [811, 240] width 133 height 176
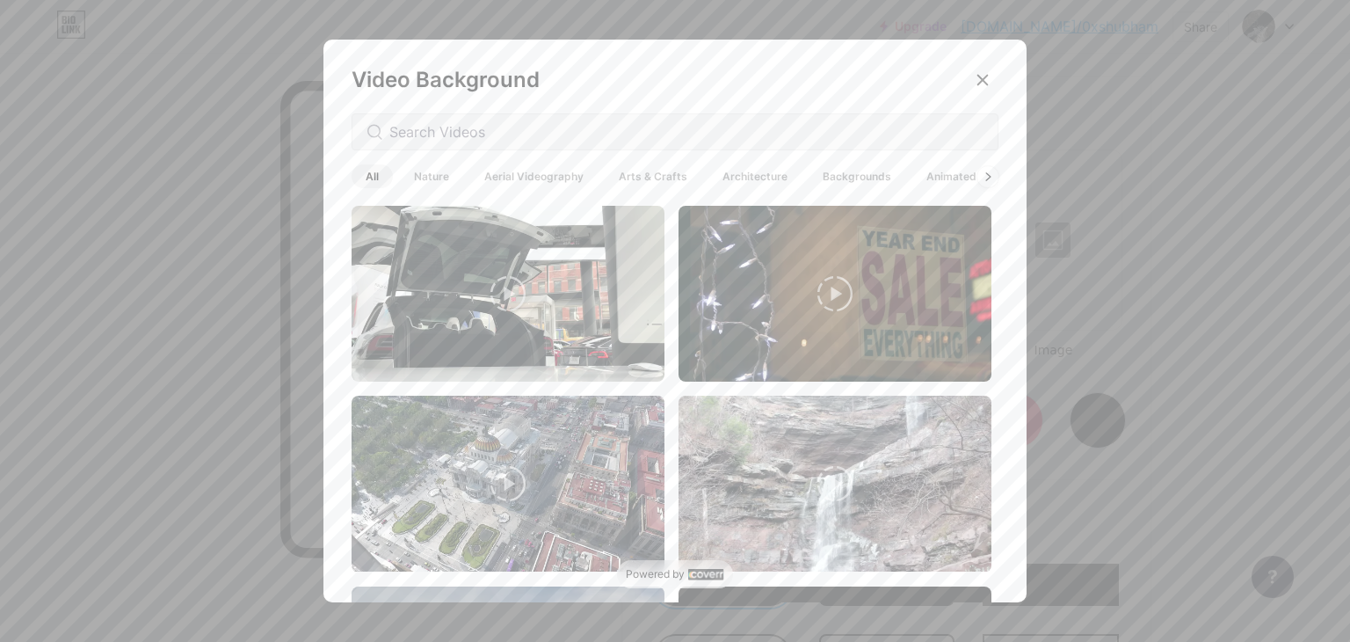
click at [639, 175] on span "Arts & Crafts" at bounding box center [653, 176] width 97 height 24
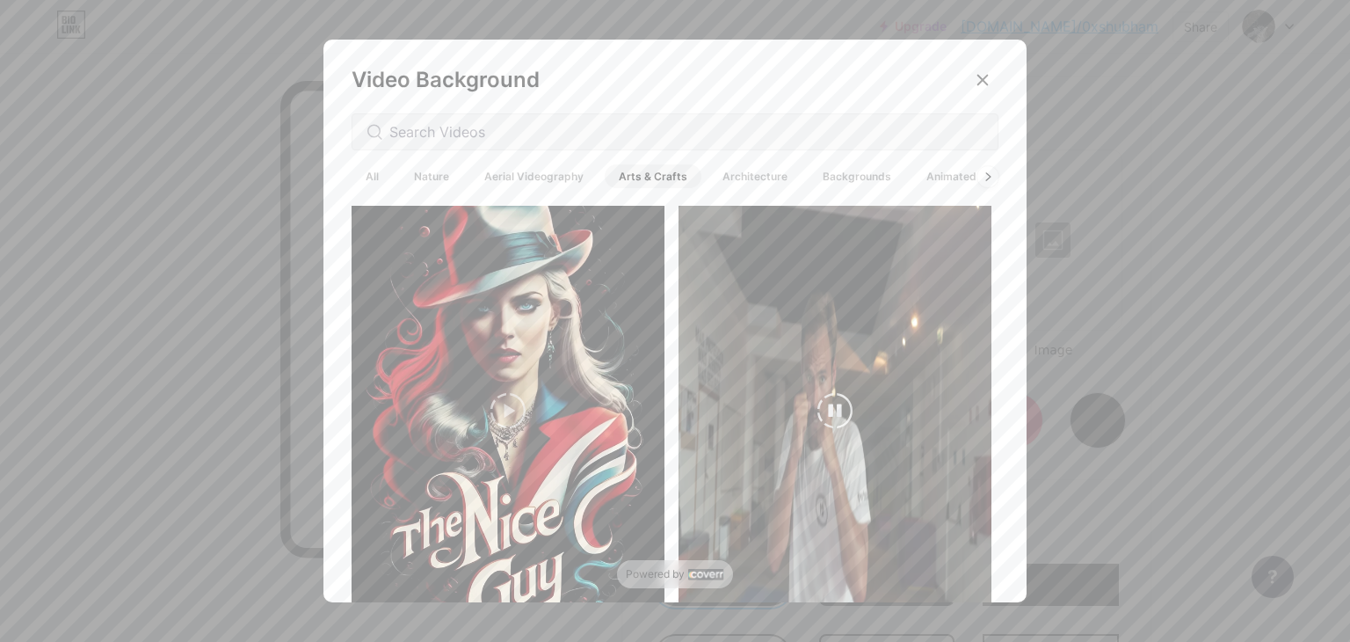
scroll to position [837, 0]
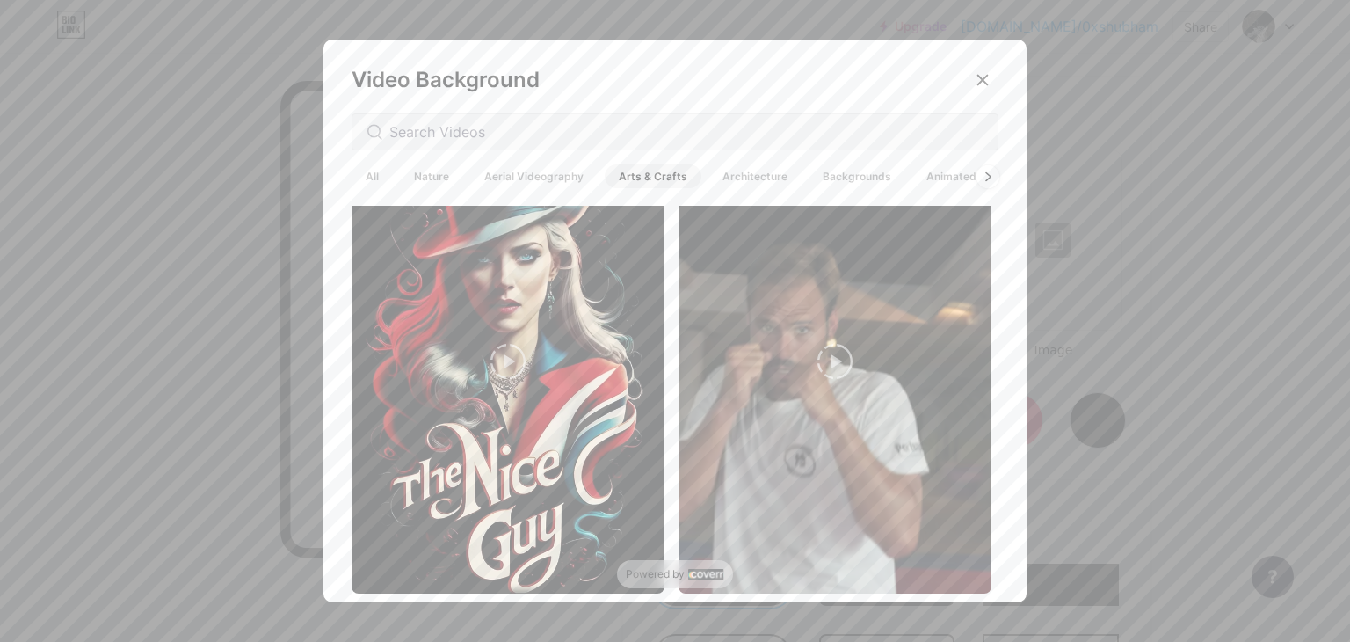
click at [987, 178] on div at bounding box center [988, 175] width 23 height 23
click at [940, 178] on span "Animated" at bounding box center [952, 176] width 78 height 24
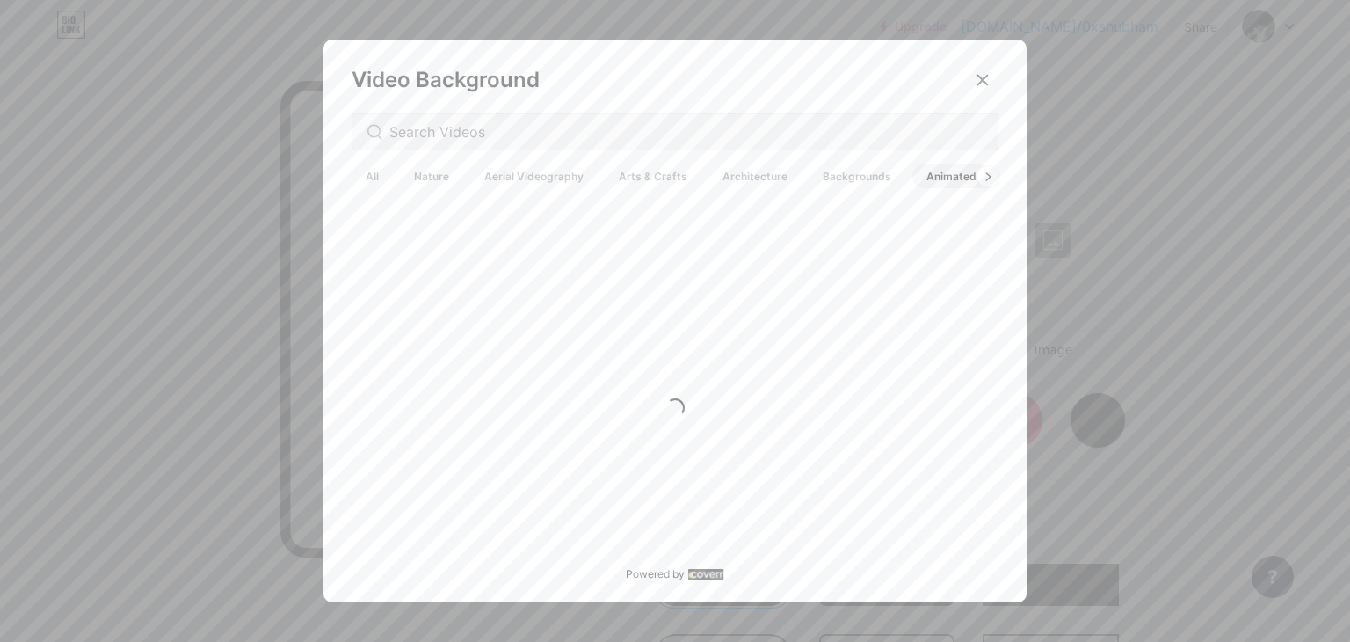
scroll to position [0, 0]
click at [978, 176] on div at bounding box center [988, 175] width 23 height 23
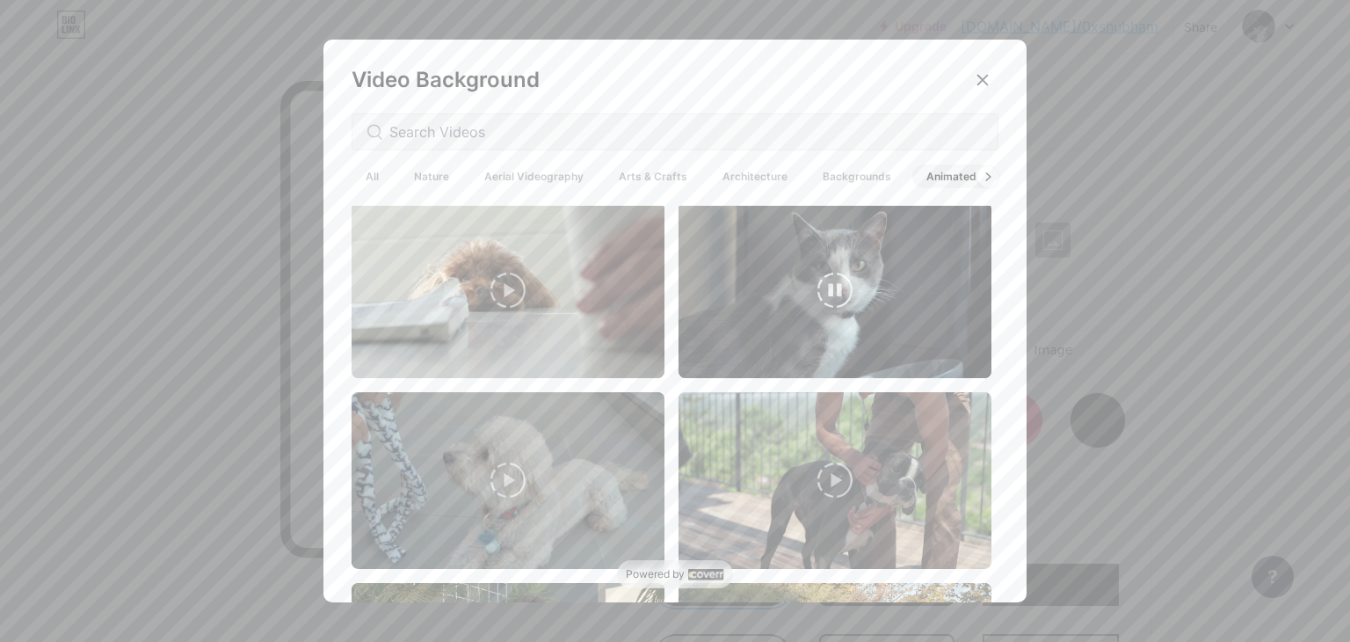
scroll to position [2655, 0]
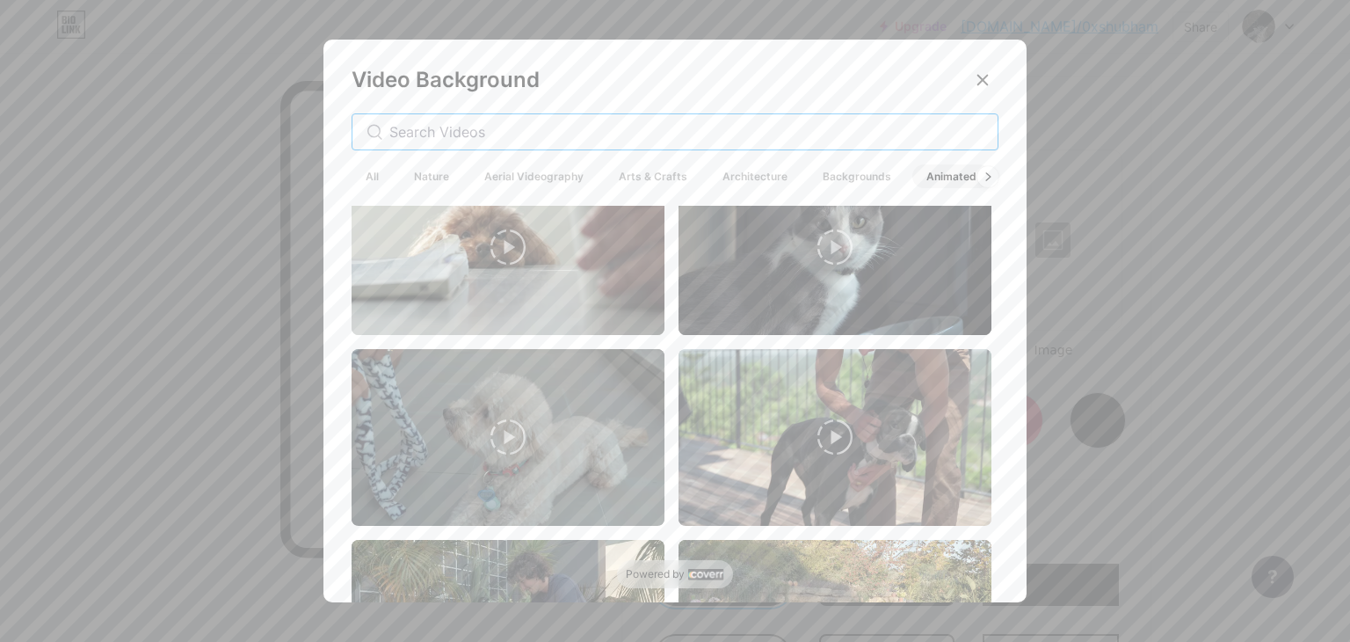
click at [506, 135] on input "text" at bounding box center [686, 131] width 594 height 21
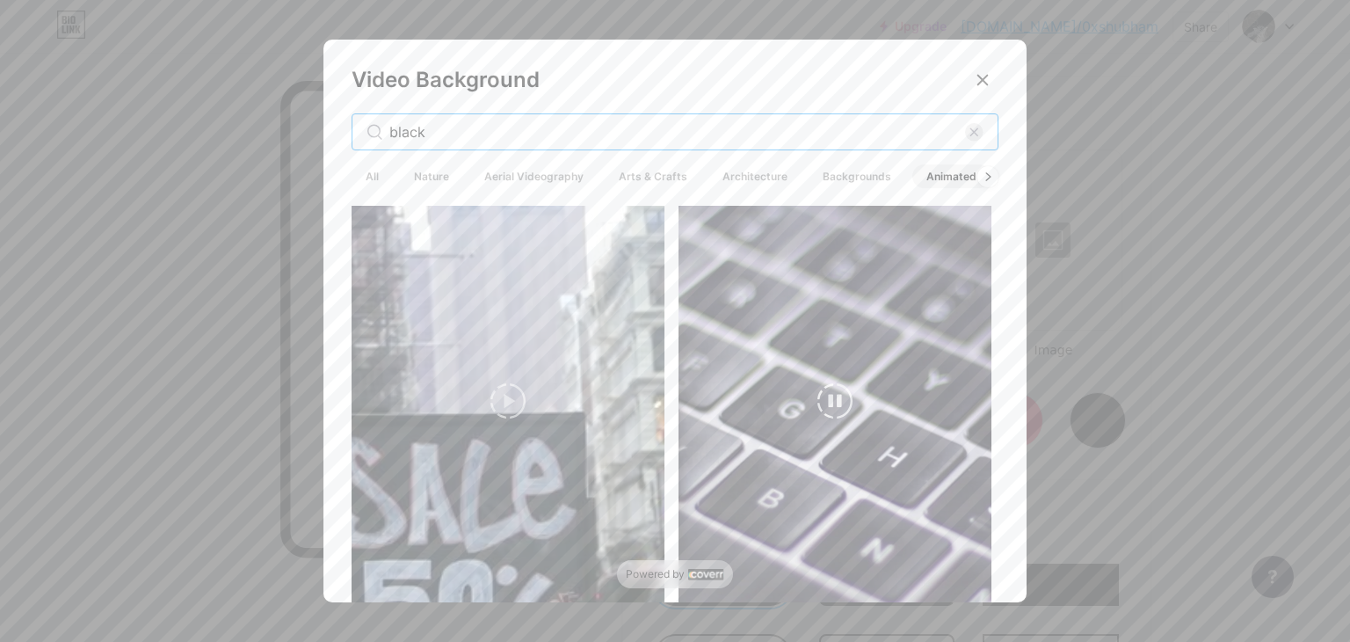
scroll to position [2389, 0]
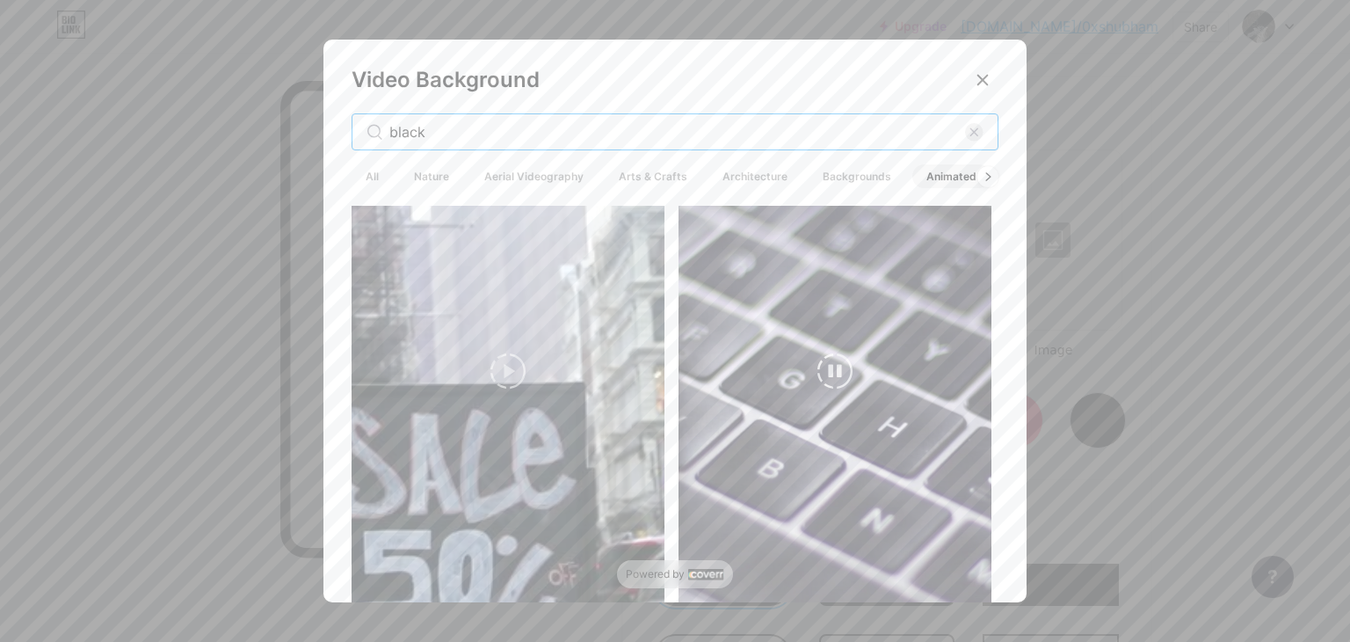
type input "black"
click at [811, 392] on video at bounding box center [835, 371] width 313 height 556
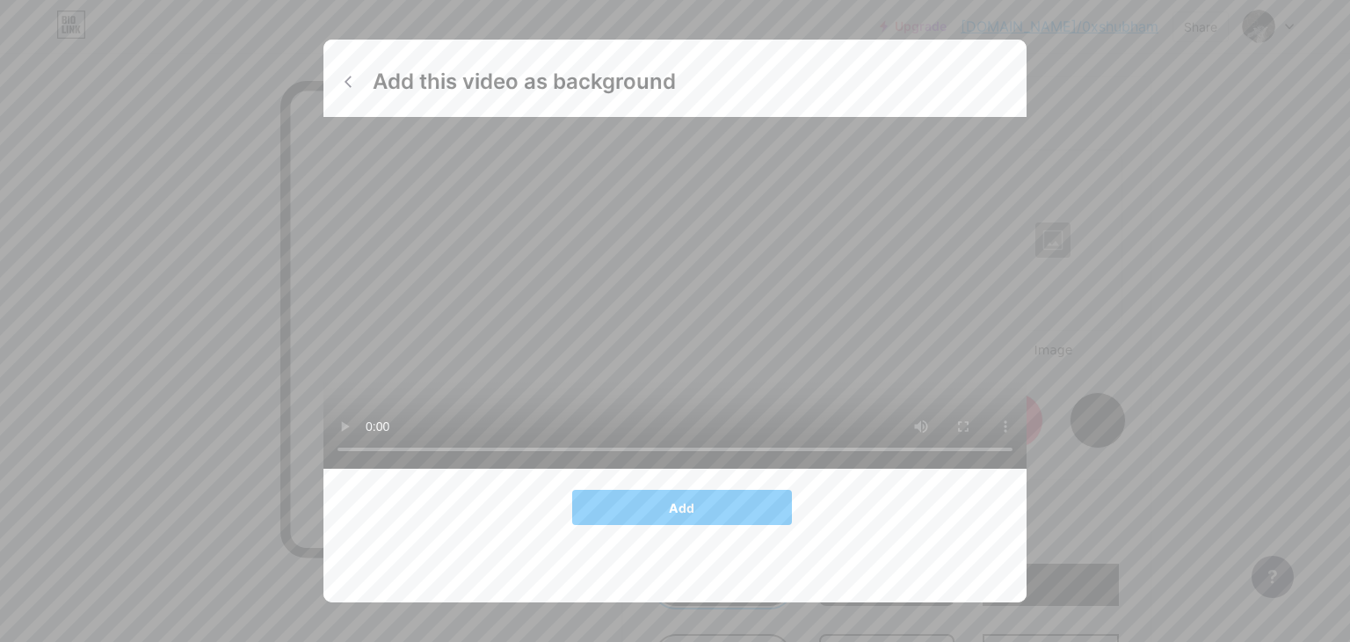
click at [762, 268] on video at bounding box center [675, 293] width 703 height 352
drag, startPoint x: 770, startPoint y: 403, endPoint x: 976, endPoint y: 482, distance: 220.4
click at [972, 469] on video at bounding box center [675, 293] width 703 height 352
drag, startPoint x: 1017, startPoint y: 458, endPoint x: 781, endPoint y: 397, distance: 244.1
click at [1019, 412] on video at bounding box center [675, 293] width 703 height 352
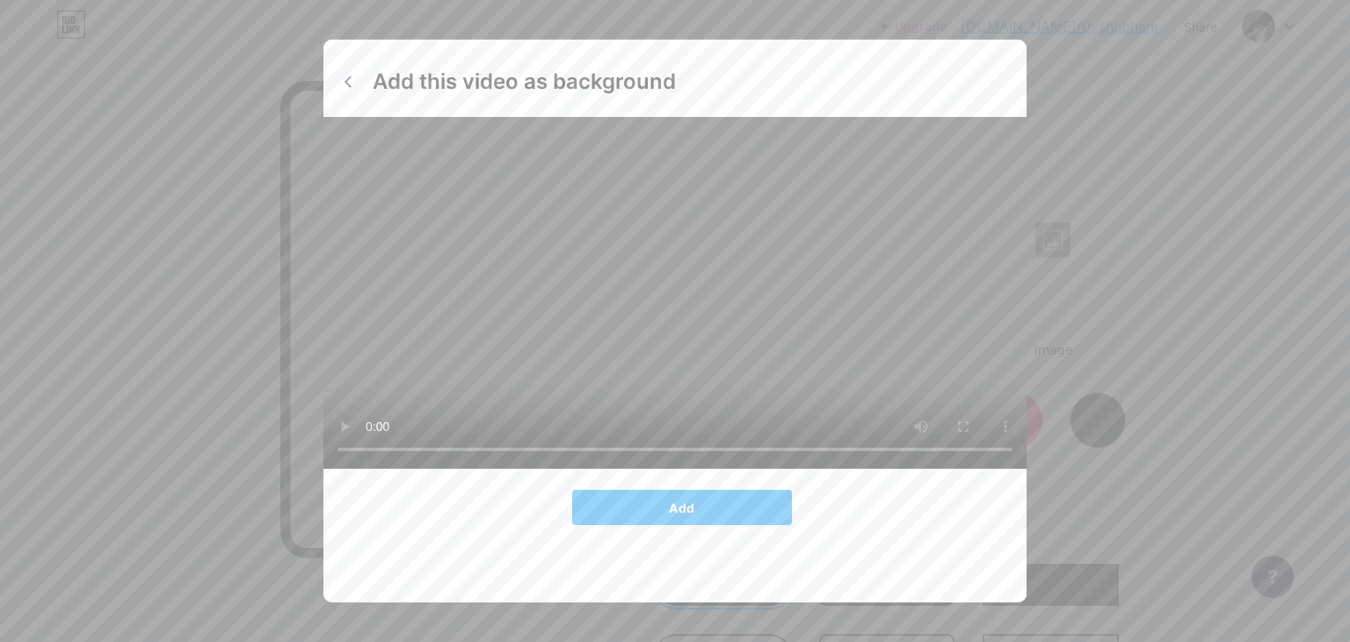
click at [804, 429] on video at bounding box center [675, 293] width 703 height 352
click at [612, 341] on video at bounding box center [675, 293] width 703 height 352
click at [343, 83] on icon at bounding box center [348, 82] width 14 height 14
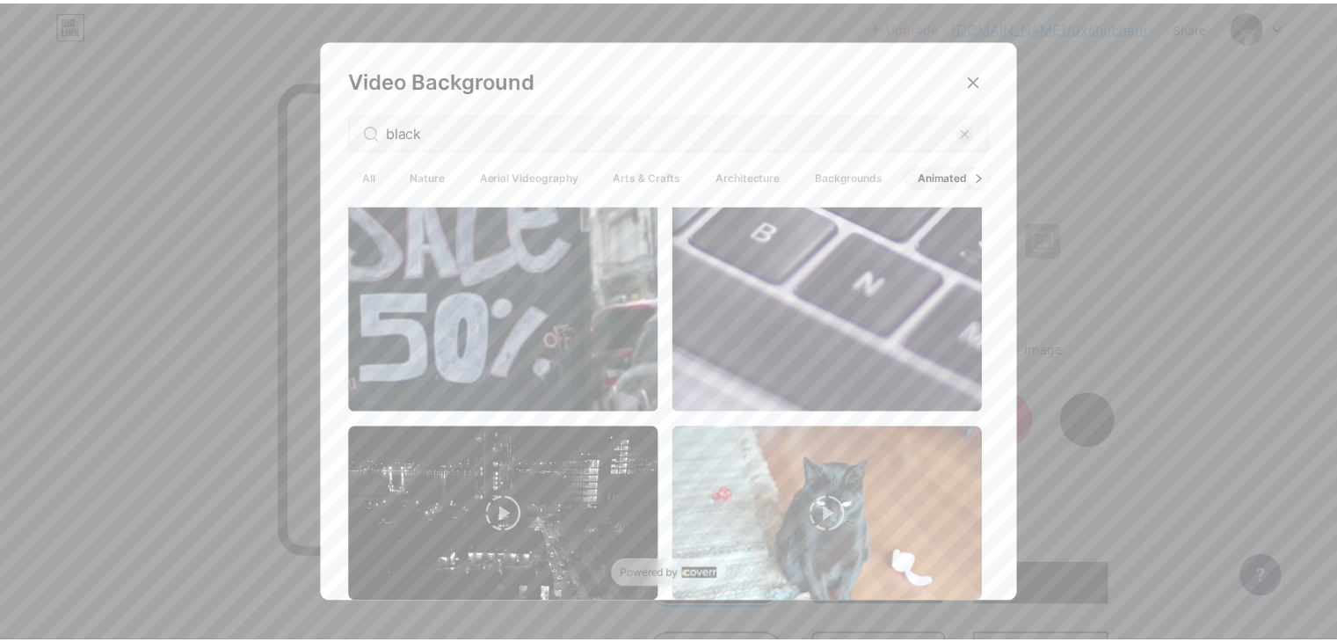
scroll to position [2629, 0]
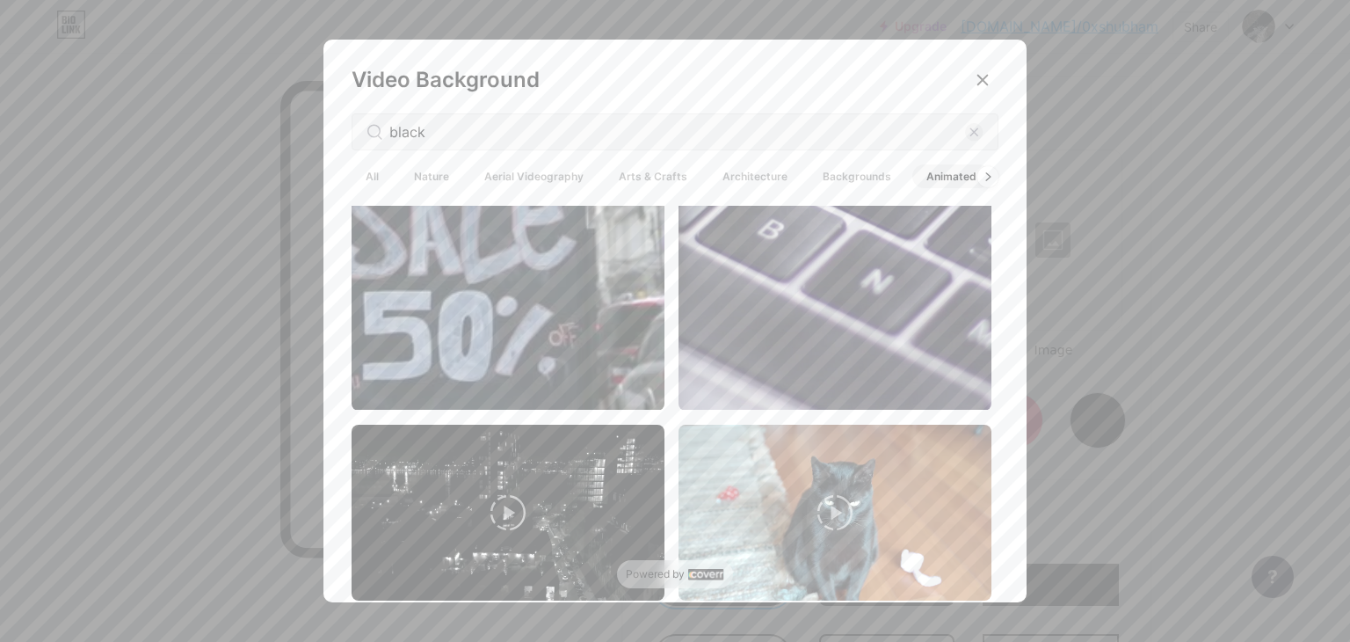
click at [869, 255] on video at bounding box center [835, 132] width 313 height 556
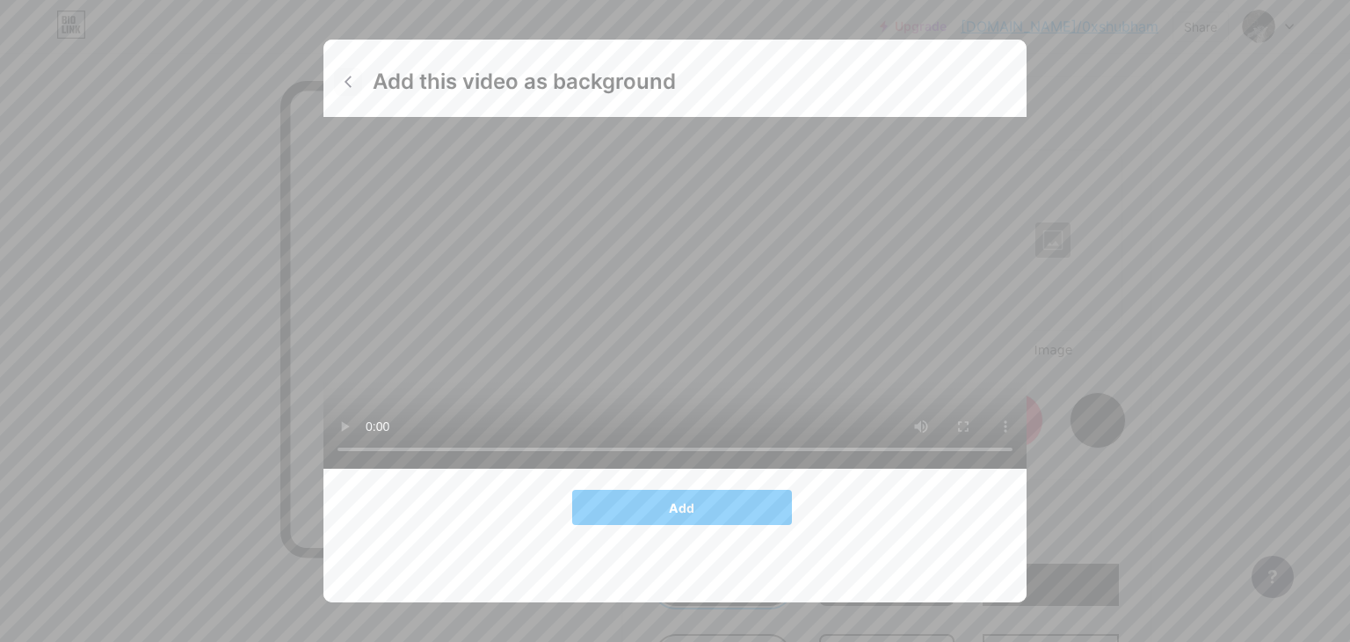
click at [345, 79] on icon at bounding box center [348, 81] width 7 height 11
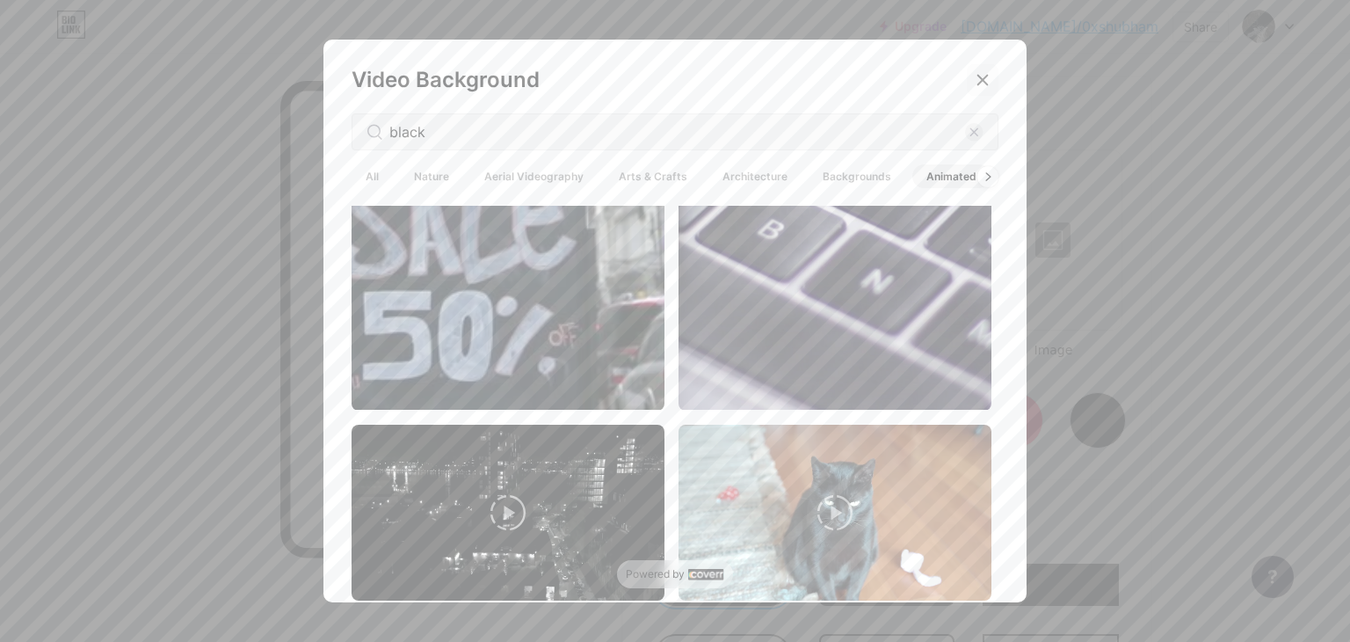
click at [976, 80] on icon at bounding box center [983, 80] width 14 height 14
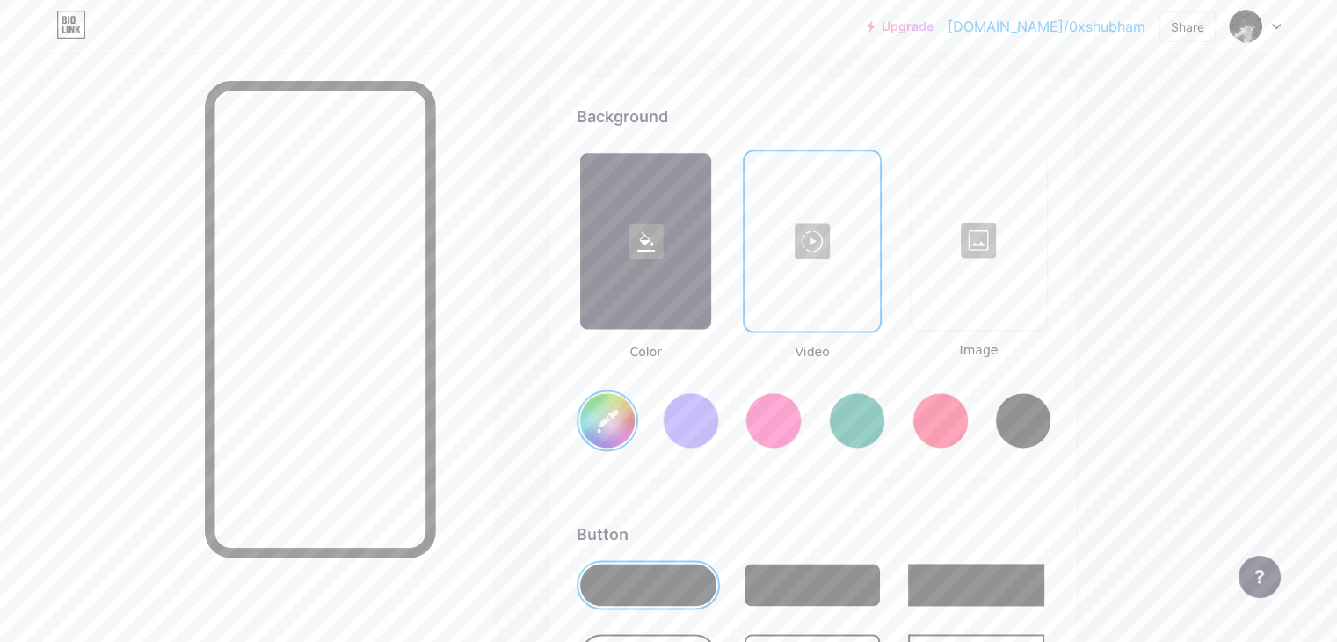
click at [1030, 254] on div at bounding box center [979, 240] width 133 height 176
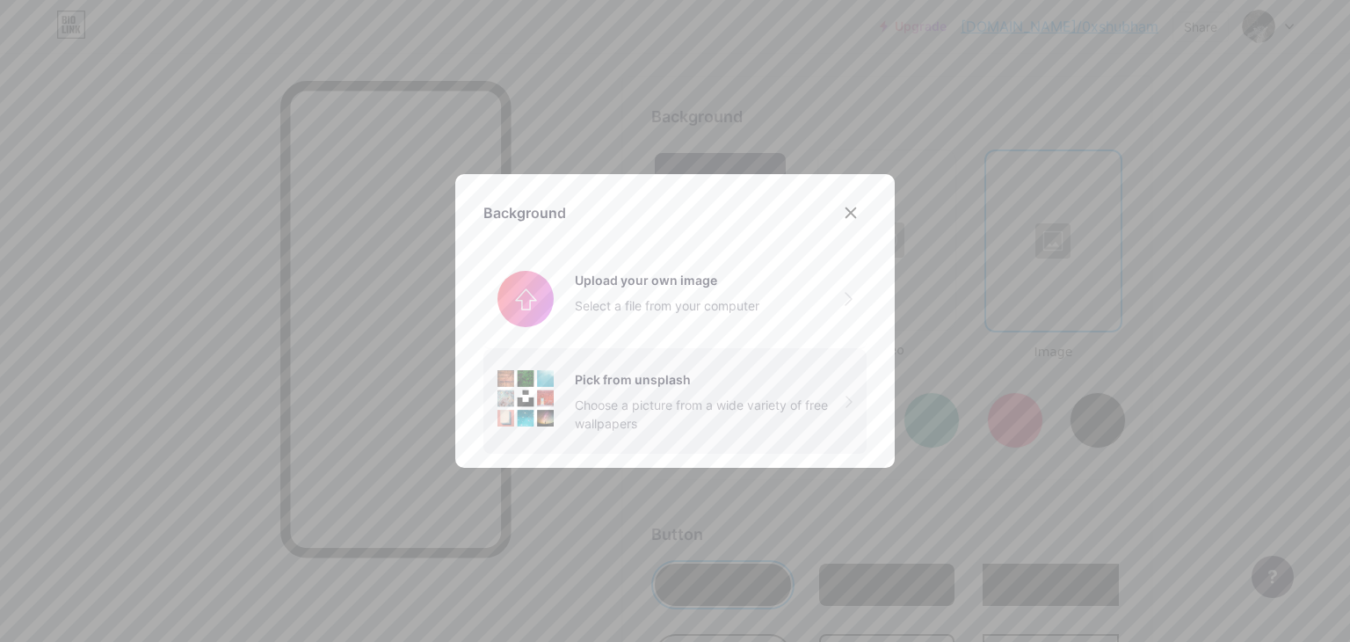
click at [690, 400] on div "Choose a picture from a wide variety of free wallpapers" at bounding box center [710, 414] width 271 height 37
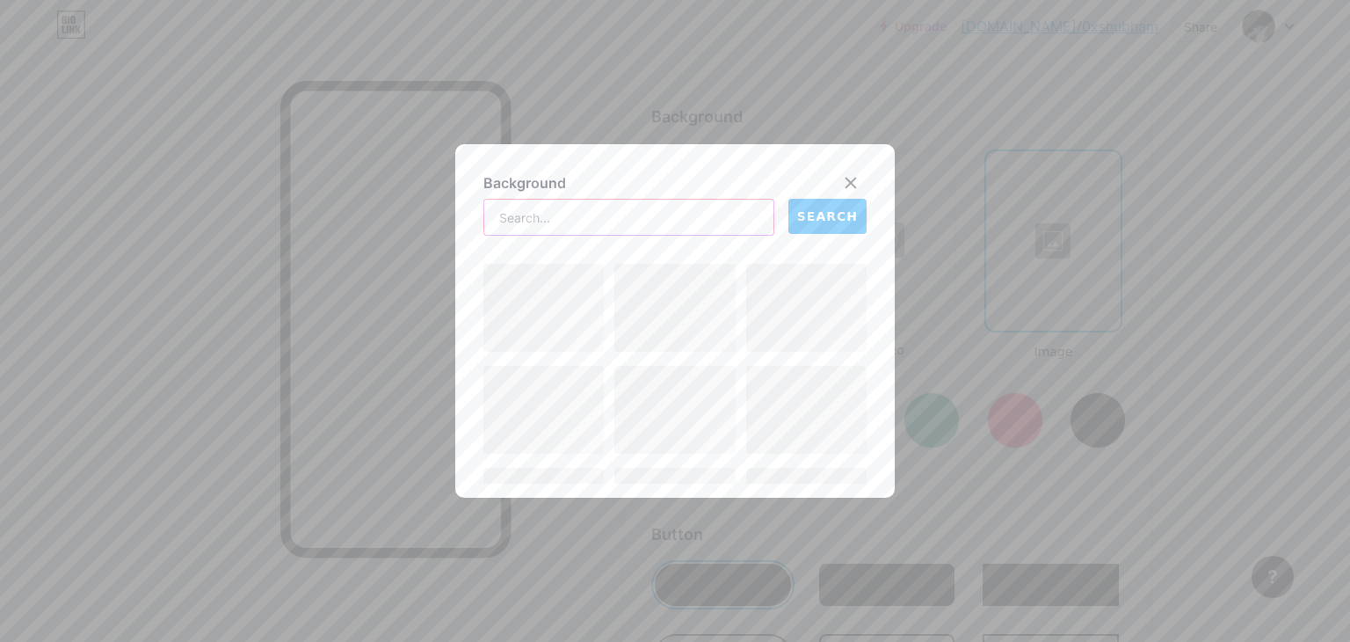
click at [579, 210] on input "text" at bounding box center [628, 217] width 289 height 35
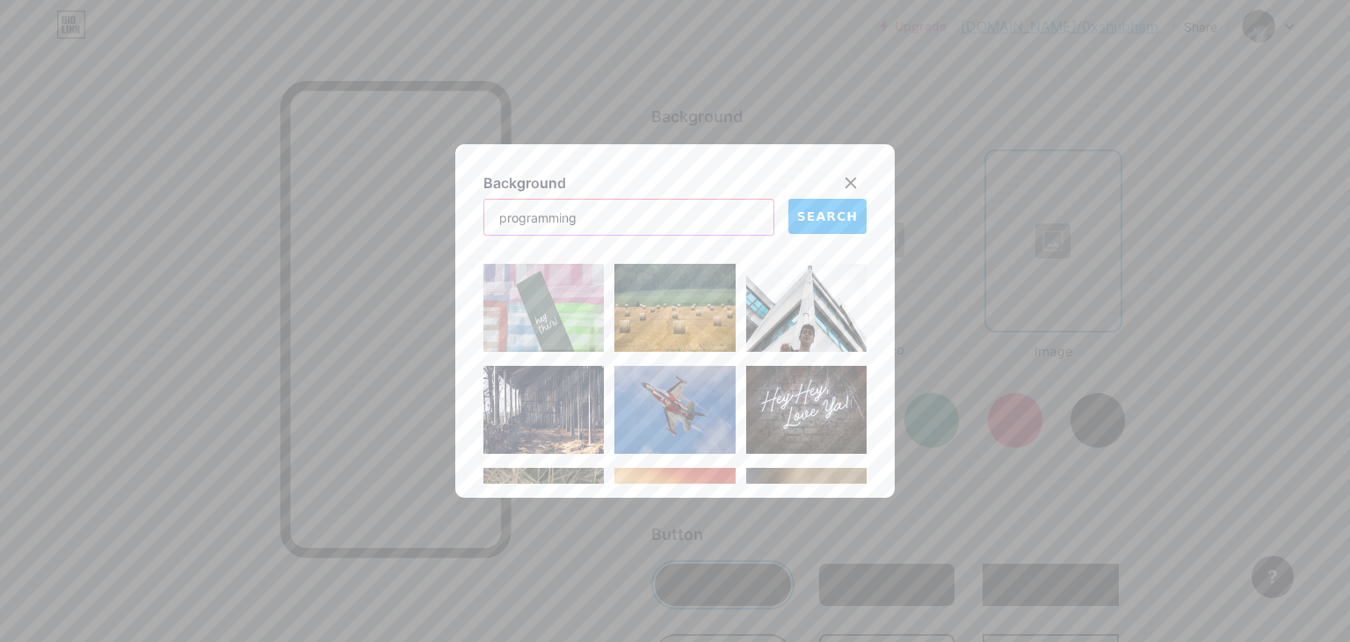
type input "programming"
click at [814, 226] on button "SEARCH" at bounding box center [828, 216] width 78 height 35
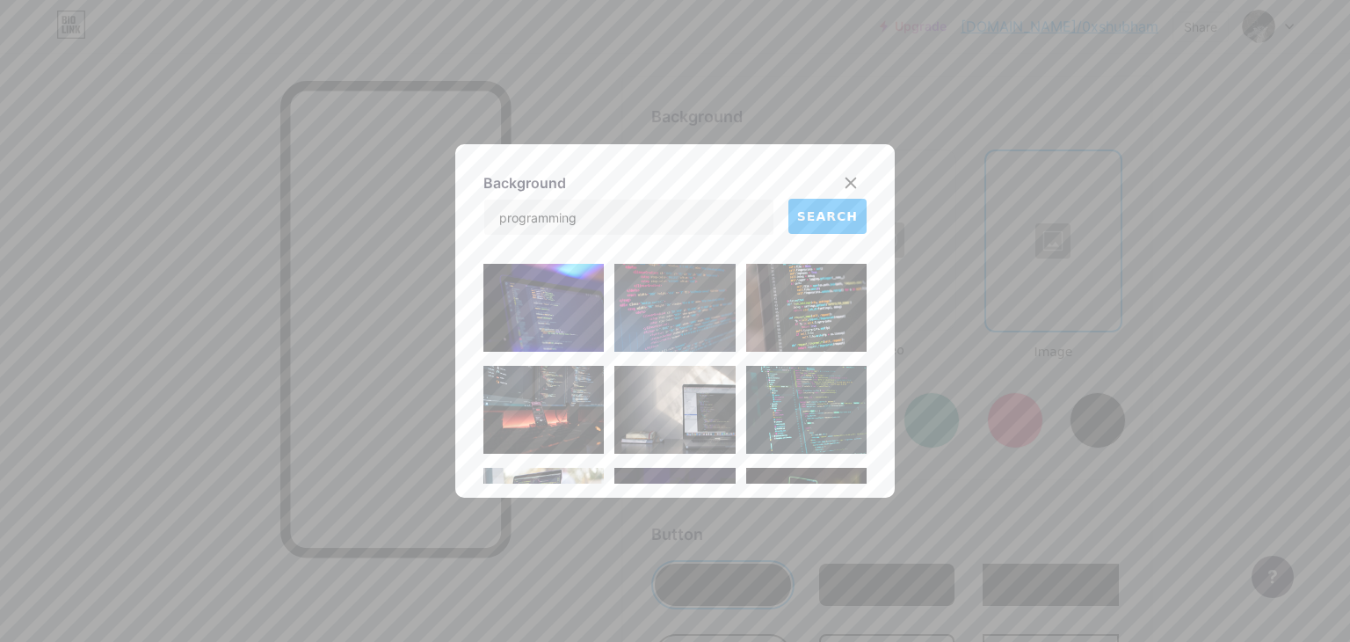
click at [566, 414] on img at bounding box center [544, 410] width 120 height 88
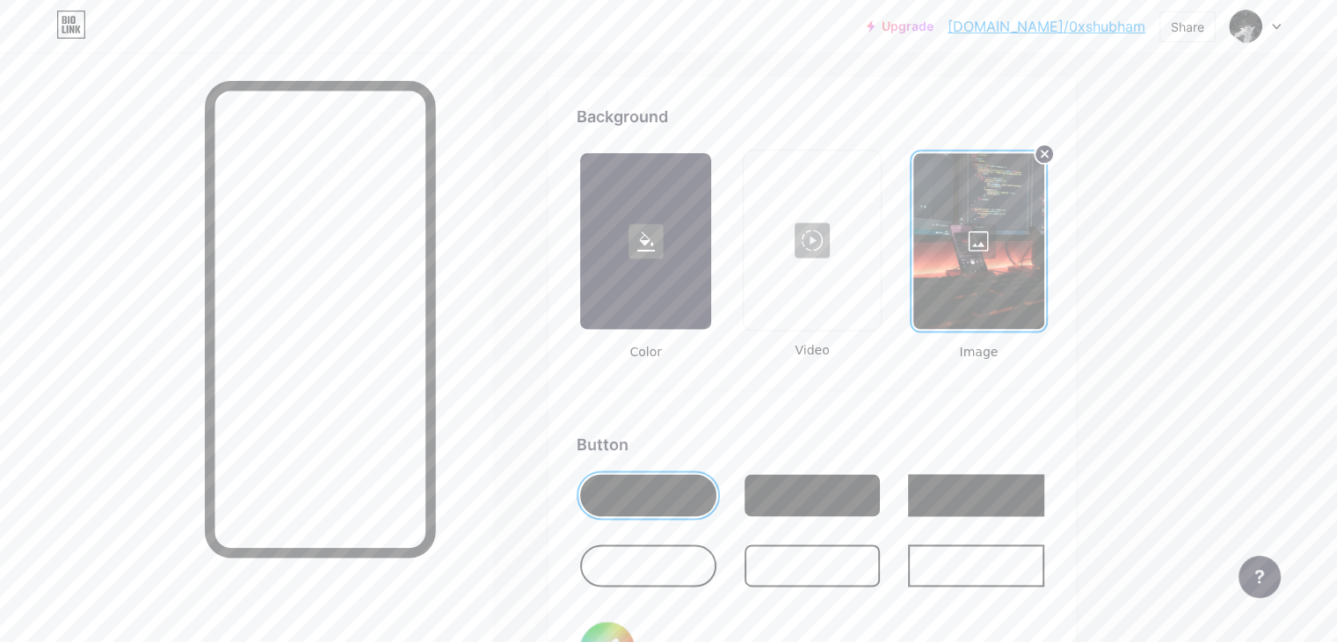
click at [881, 489] on div at bounding box center [813, 495] width 136 height 42
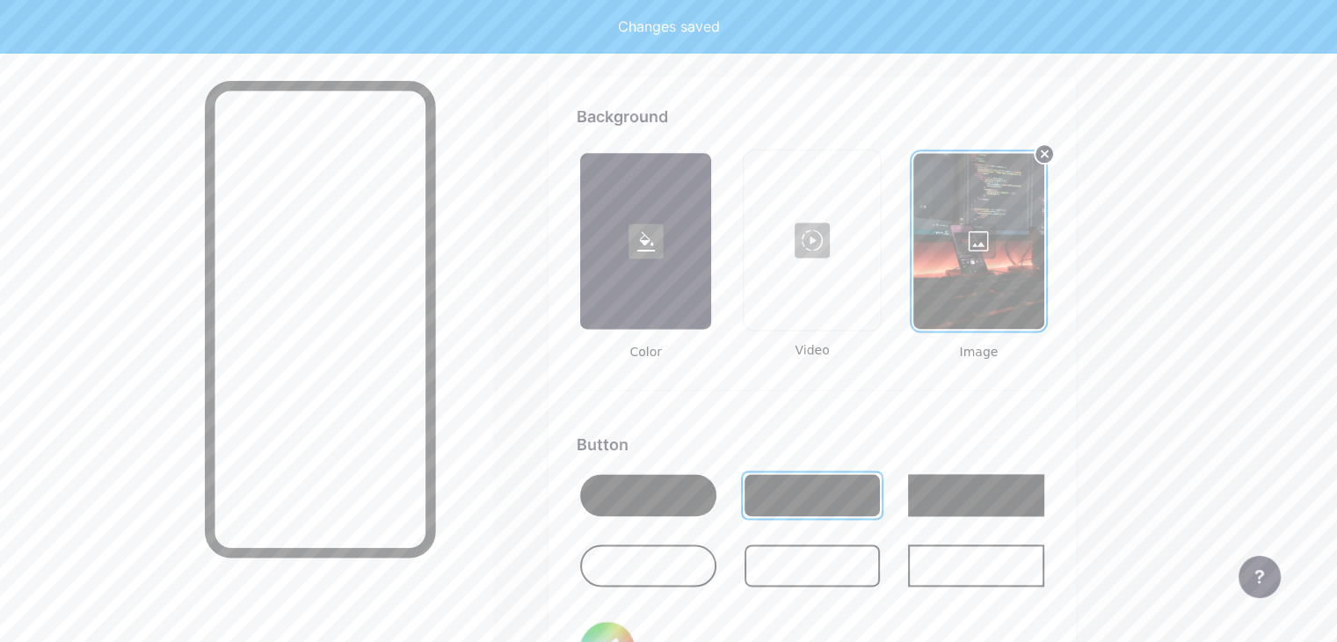
click at [716, 497] on div at bounding box center [648, 495] width 136 height 42
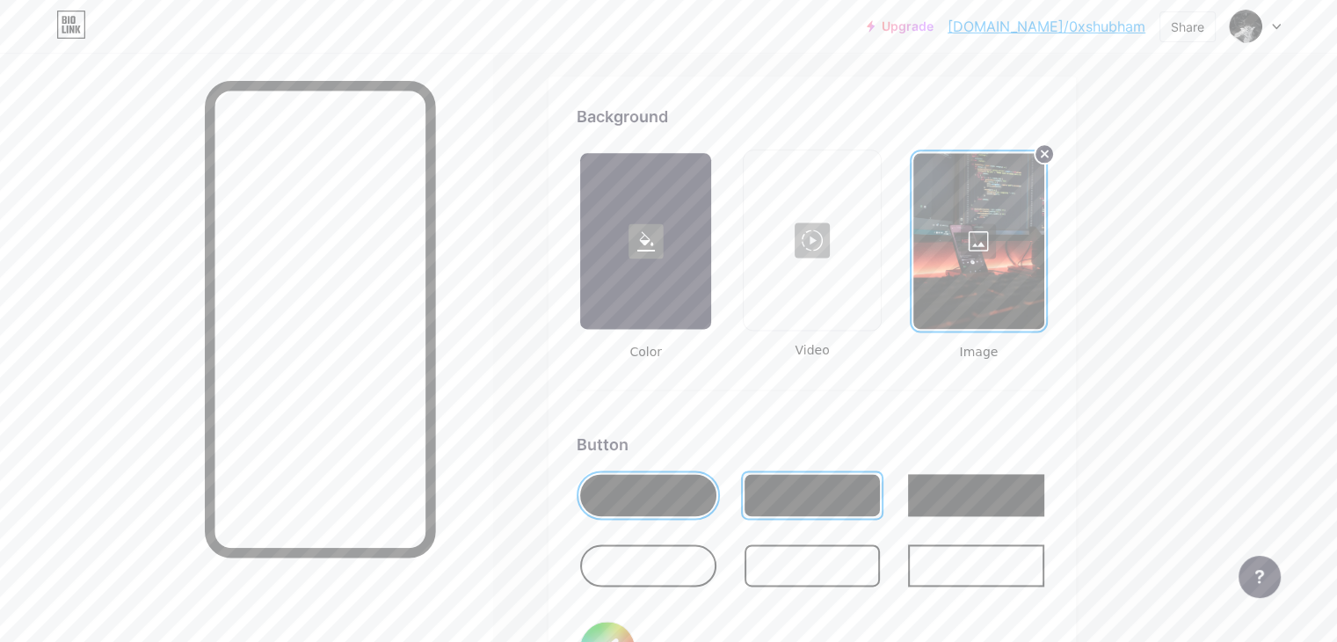
click at [716, 497] on div at bounding box center [648, 495] width 136 height 42
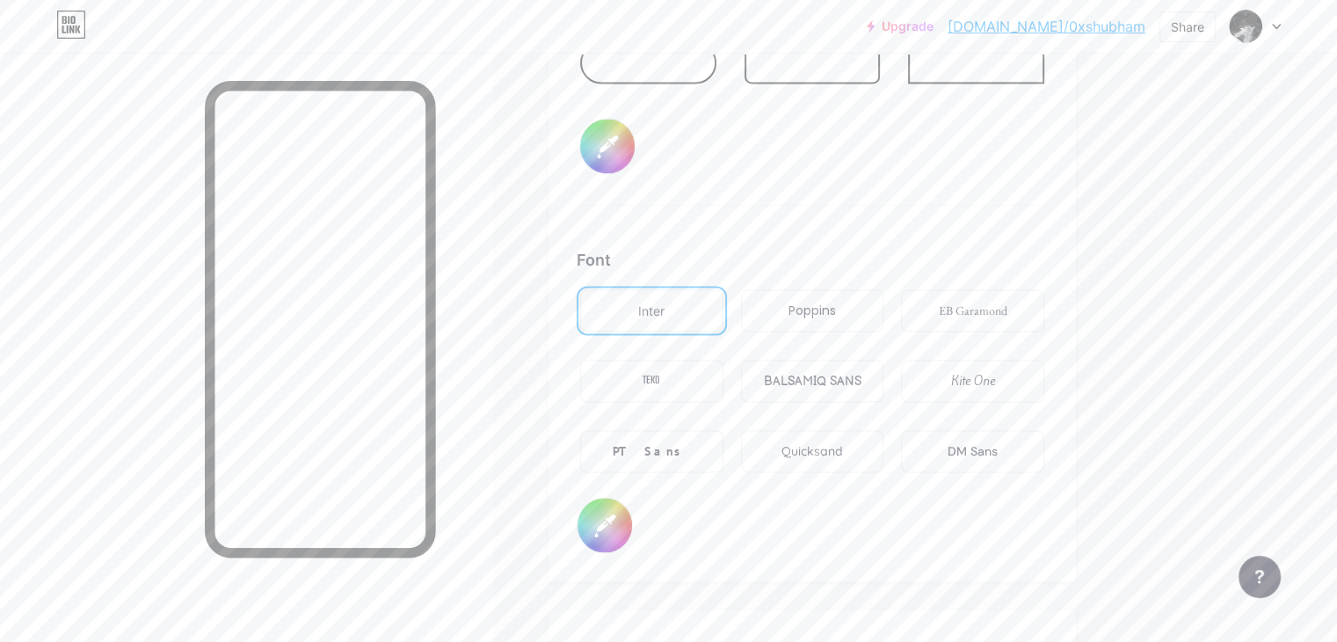
scroll to position [2848, 0]
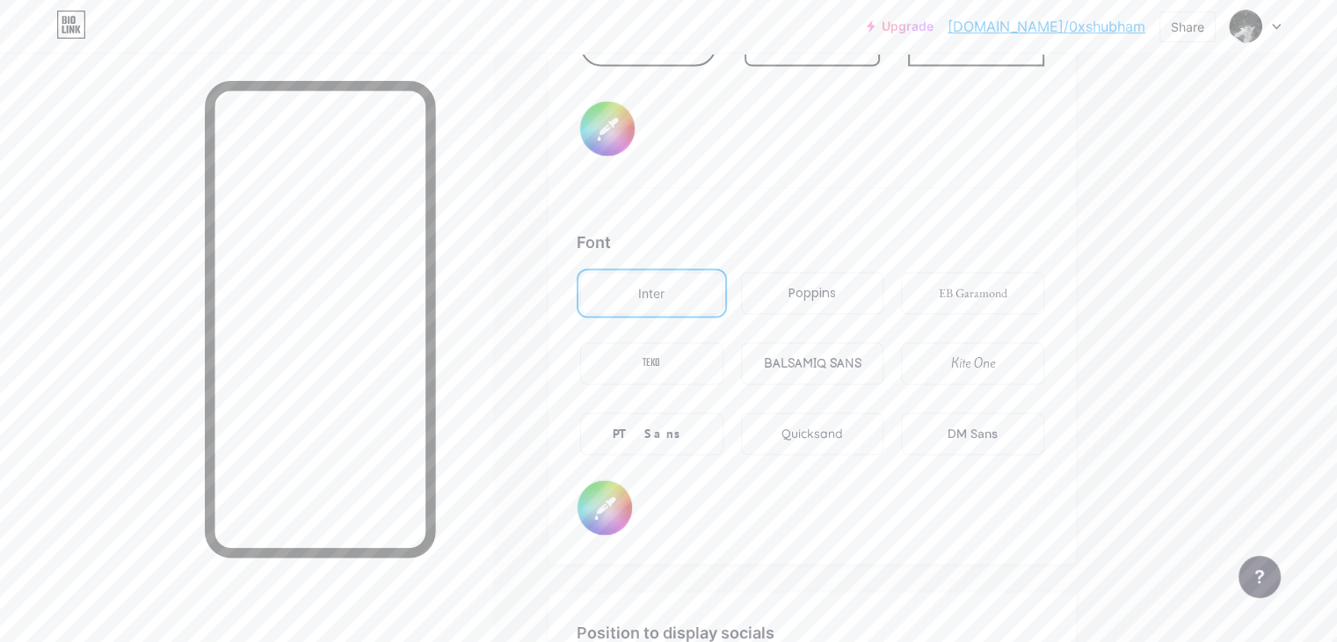
click at [836, 292] on div "Poppins" at bounding box center [812, 293] width 47 height 18
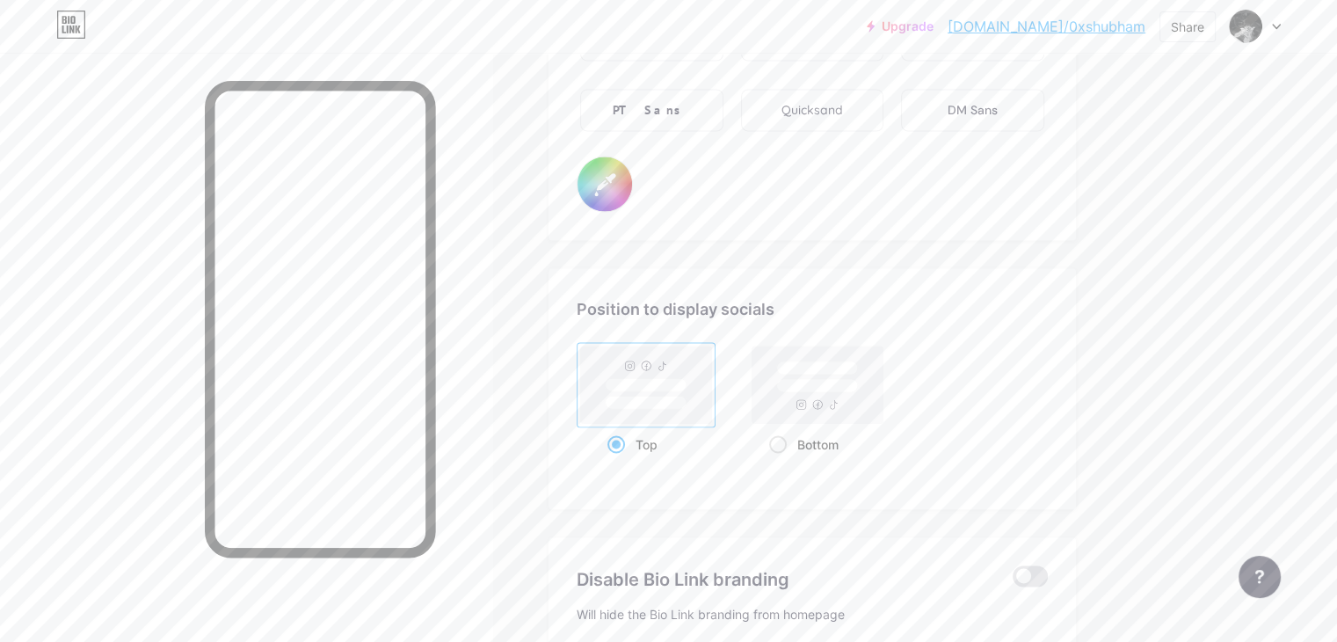
scroll to position [3158, 0]
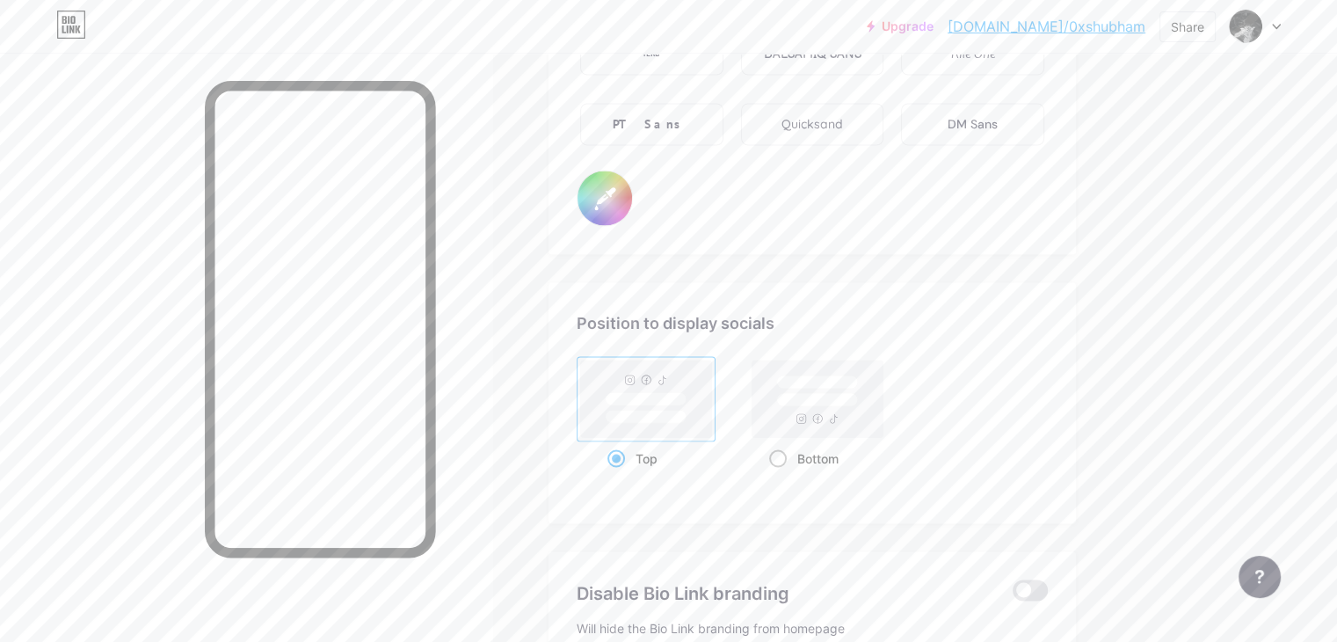
click at [787, 449] on span at bounding box center [778, 458] width 18 height 18
click at [781, 474] on input "Bottom" at bounding box center [774, 479] width 11 height 11
radio input "true"
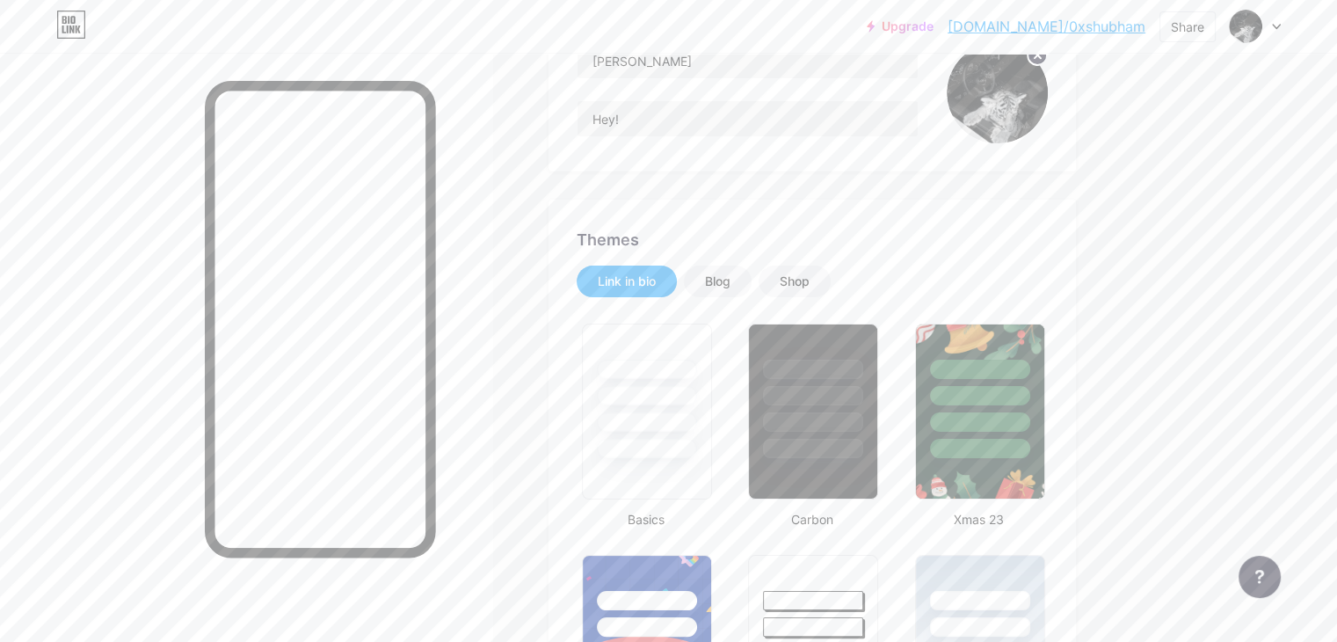
scroll to position [0, 0]
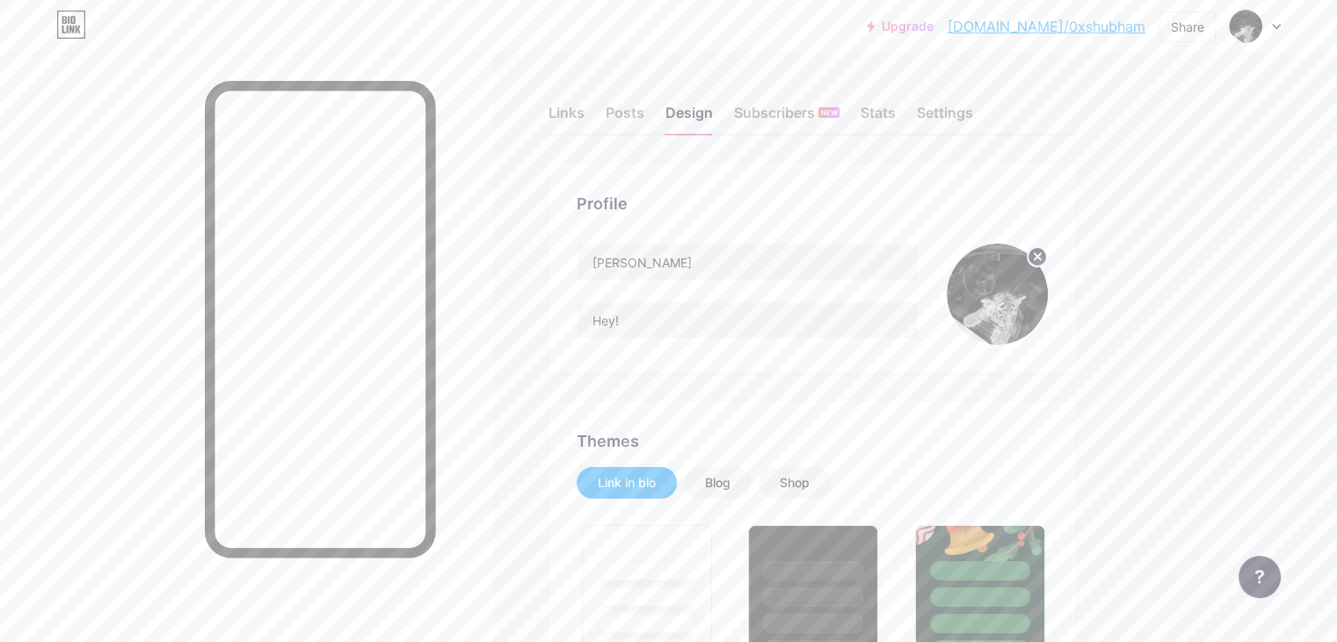
click at [1048, 300] on img at bounding box center [997, 294] width 101 height 101
click at [1041, 256] on icon at bounding box center [1038, 256] width 6 height 6
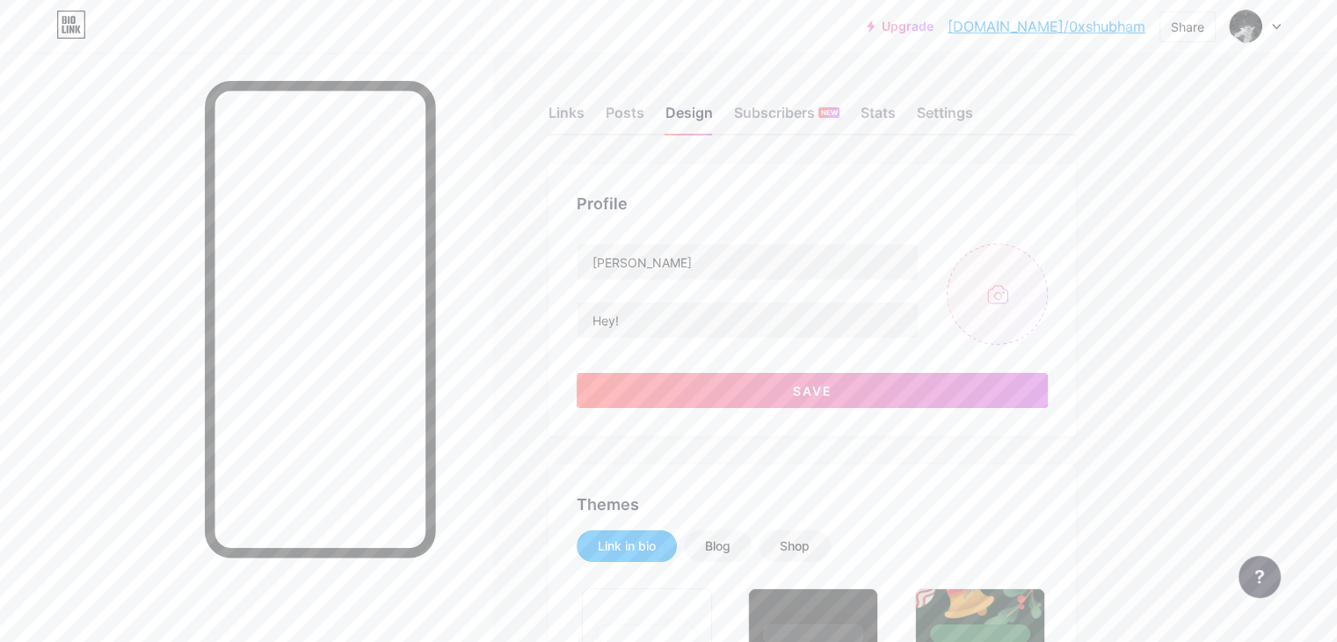
click at [1048, 303] on input "file" at bounding box center [997, 294] width 101 height 101
type input "C:\fakepath\IMG_20250812_112109.jpg"
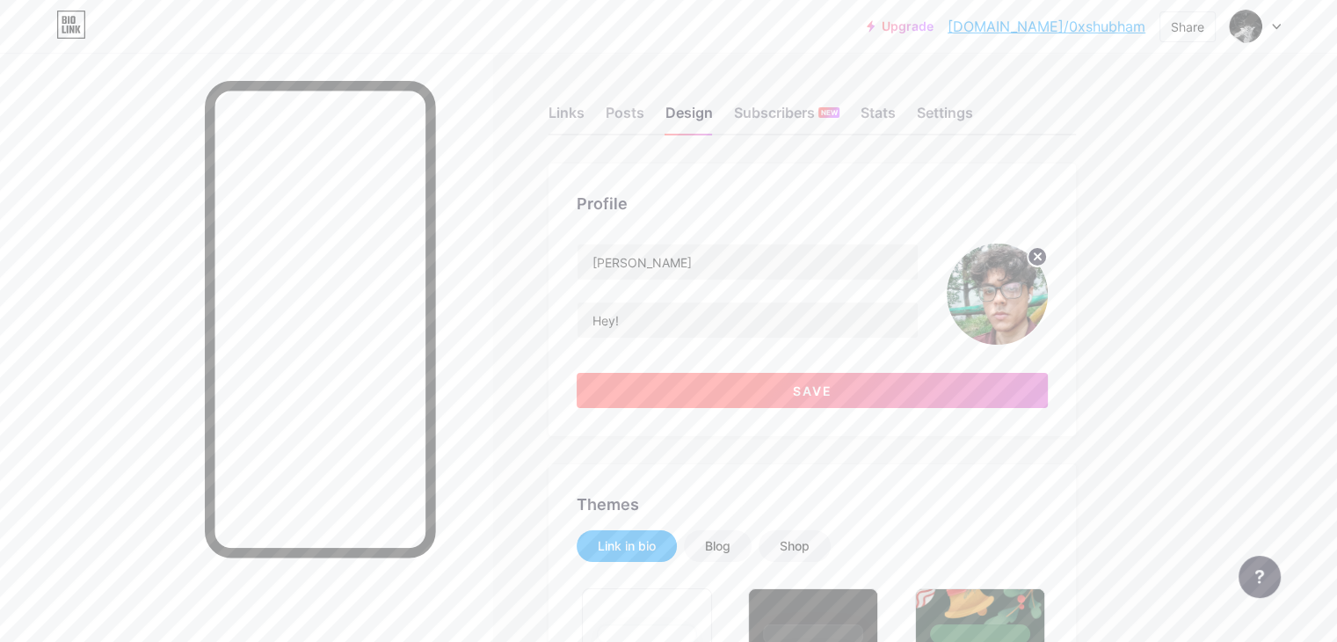
click at [929, 396] on button "Save" at bounding box center [812, 390] width 471 height 35
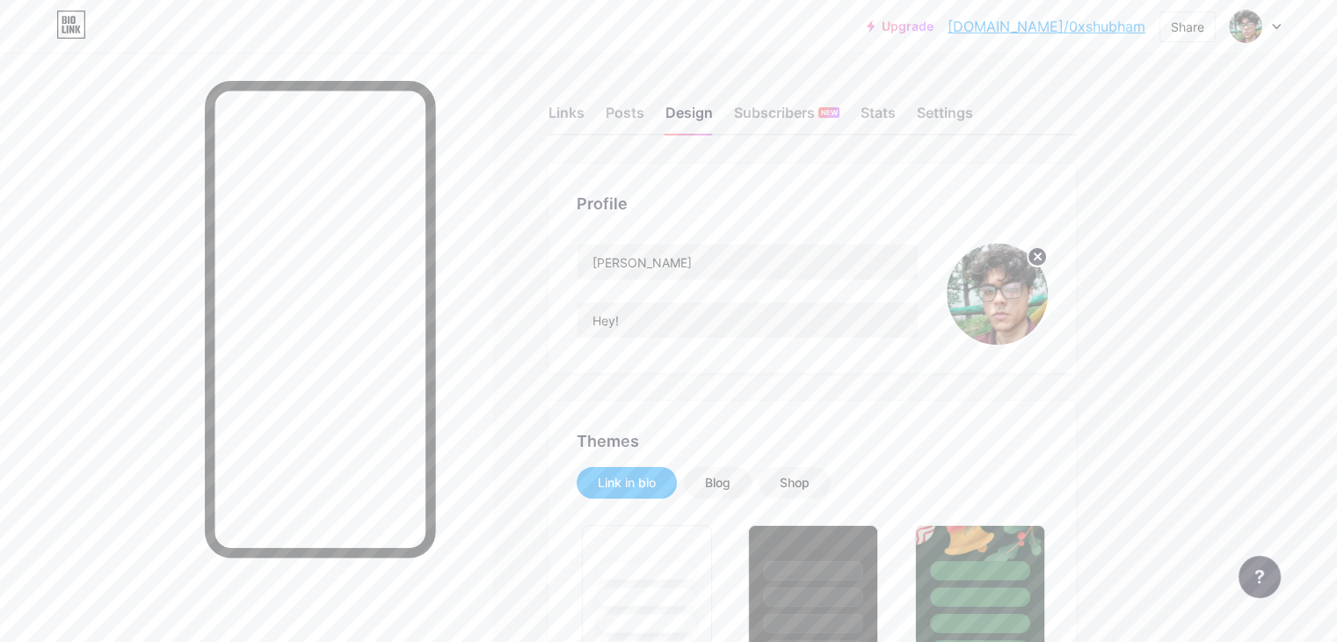
click at [1047, 258] on circle at bounding box center [1037, 256] width 19 height 19
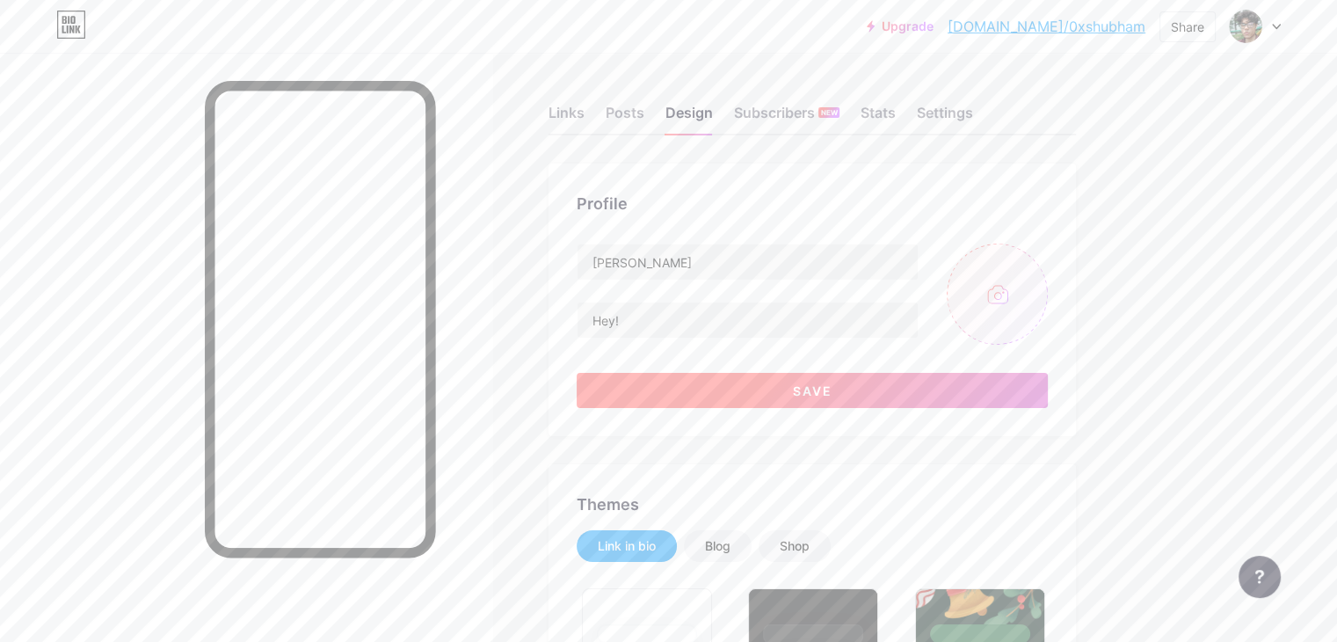
click at [833, 392] on span "Save" at bounding box center [813, 390] width 40 height 15
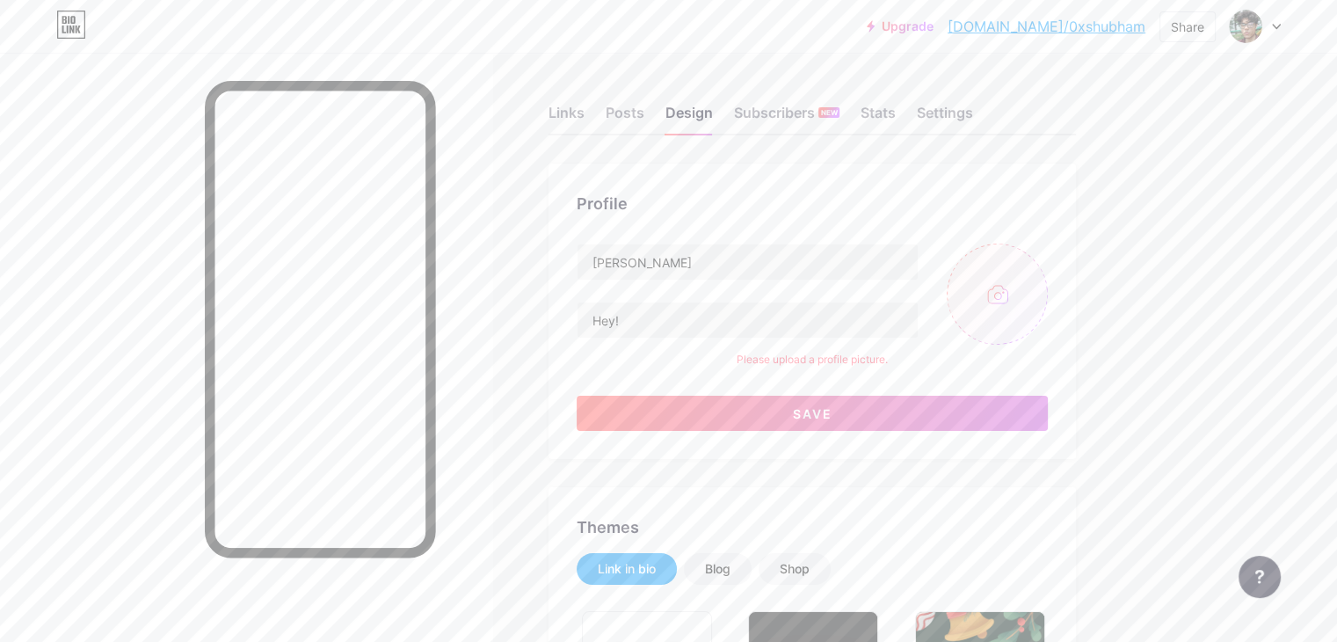
click at [1048, 296] on input "file" at bounding box center [997, 294] width 101 height 101
type input "C:\fakepath\mpf_sPrx_400x400.jpg"
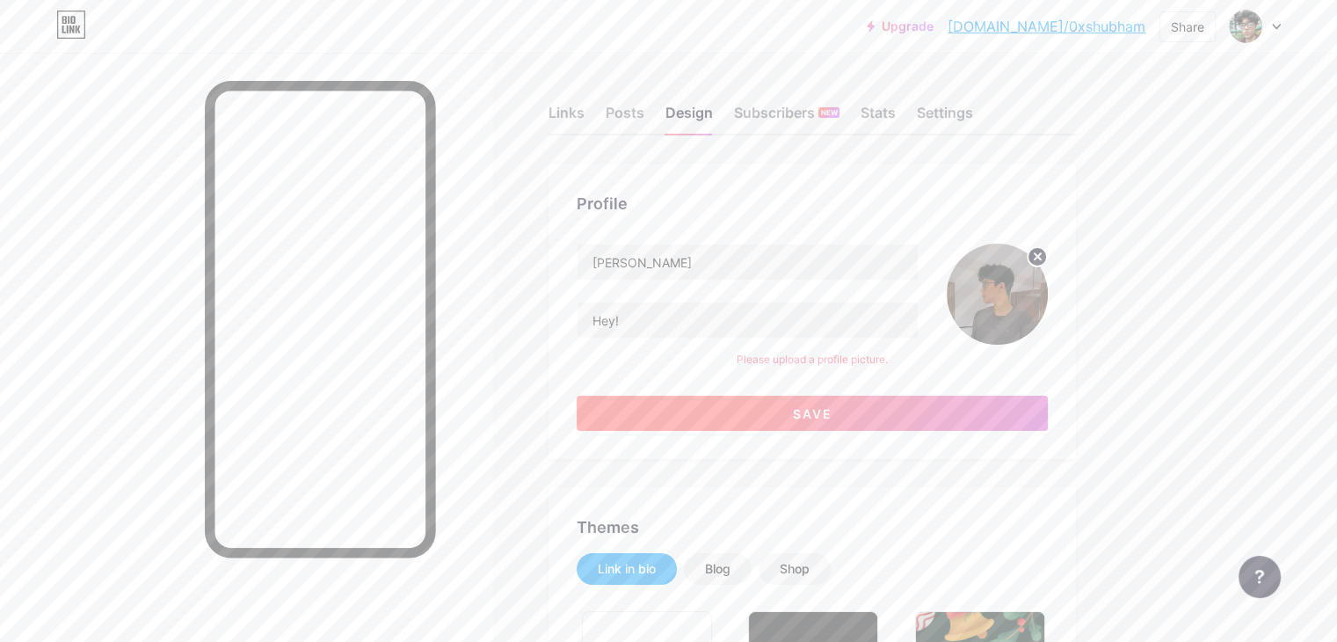
click at [925, 413] on button "Save" at bounding box center [812, 413] width 471 height 35
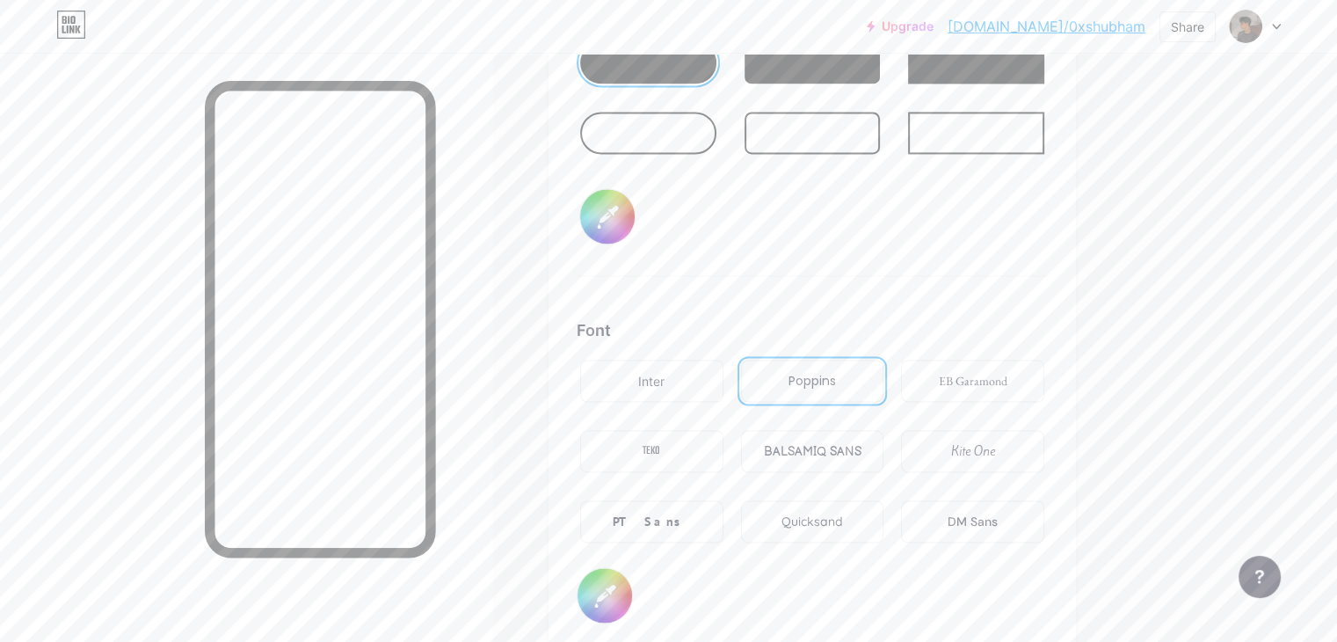
scroll to position [2896, 0]
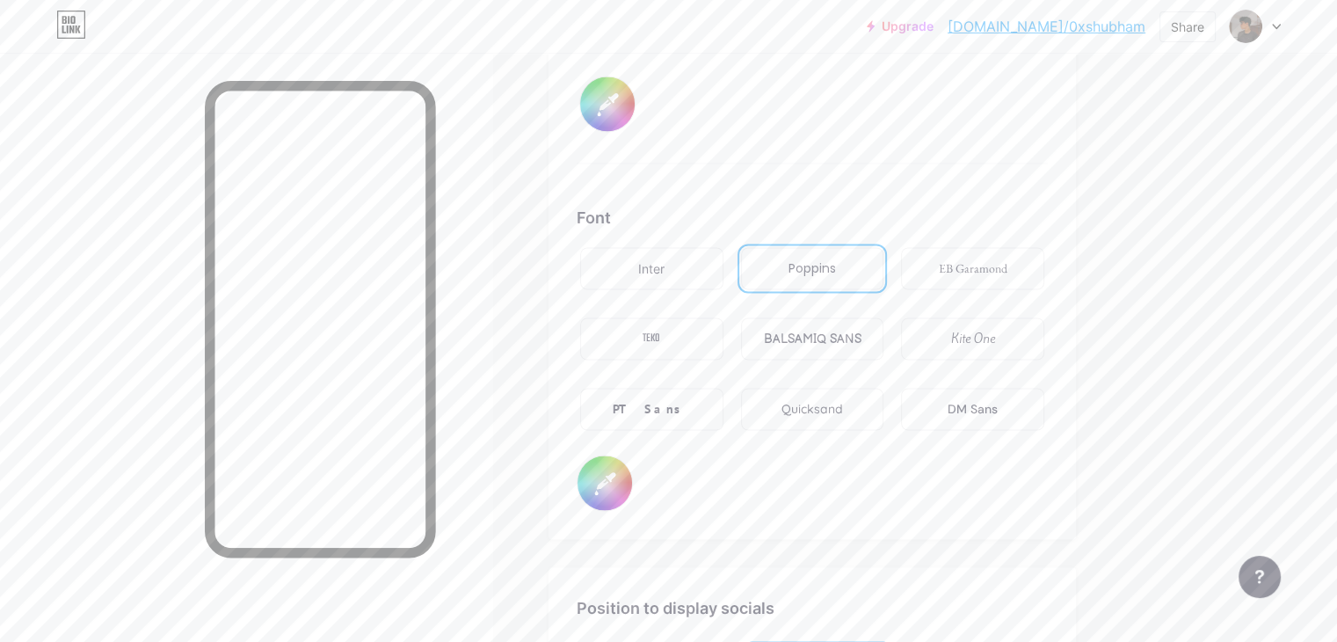
click at [724, 389] on div "PT Sans" at bounding box center [651, 409] width 143 height 42
